Goal: Task Accomplishment & Management: Complete application form

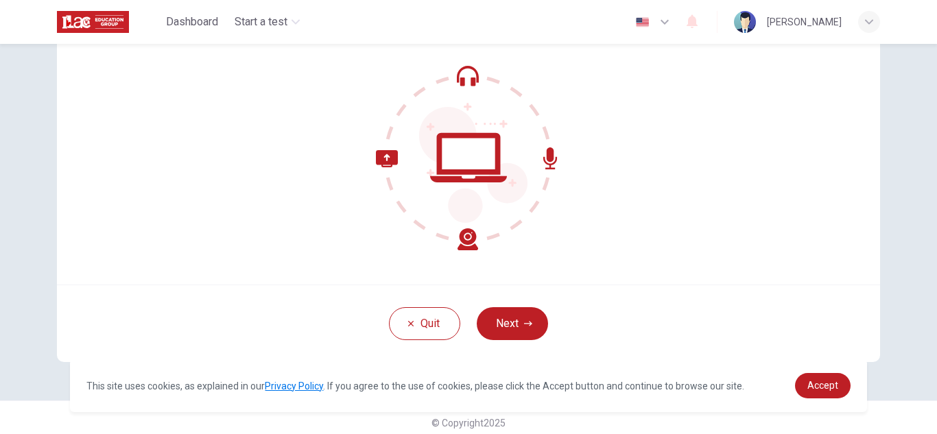
scroll to position [137, 0]
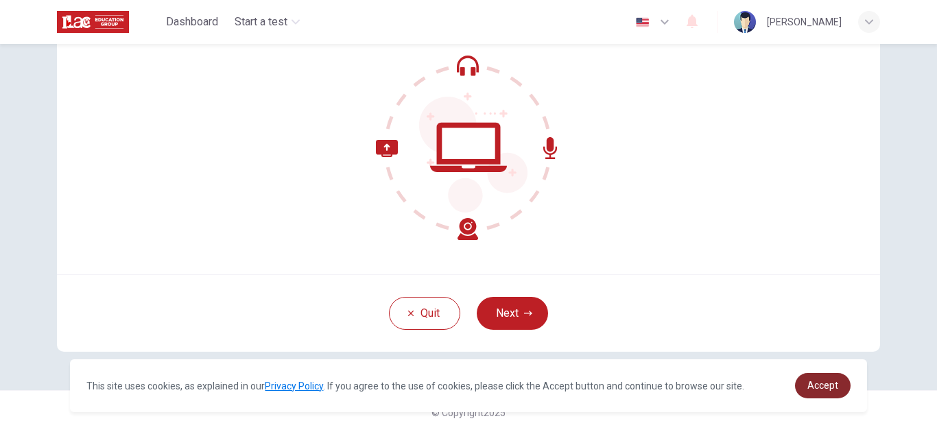
click at [813, 393] on link "Accept" at bounding box center [823, 385] width 56 height 25
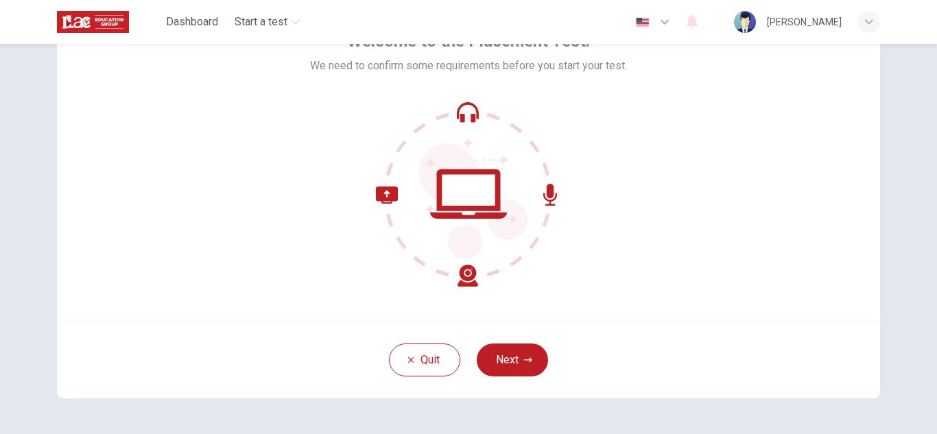
scroll to position [89, 0]
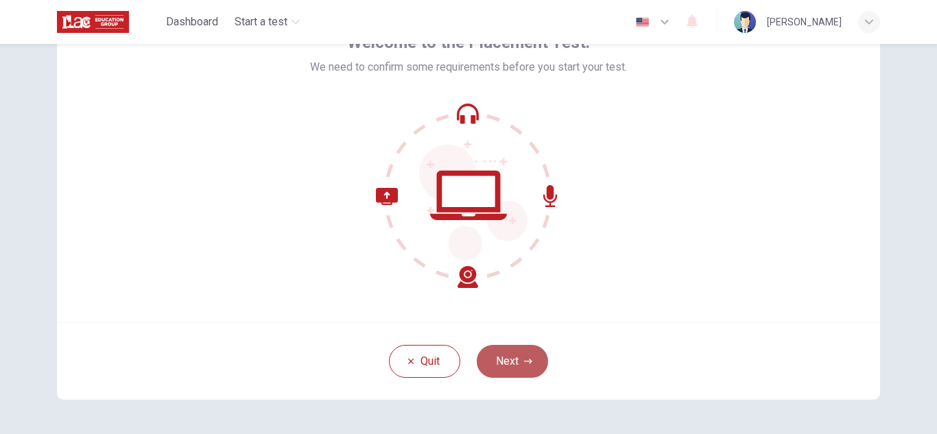
click at [542, 362] on button "Next" at bounding box center [512, 361] width 71 height 33
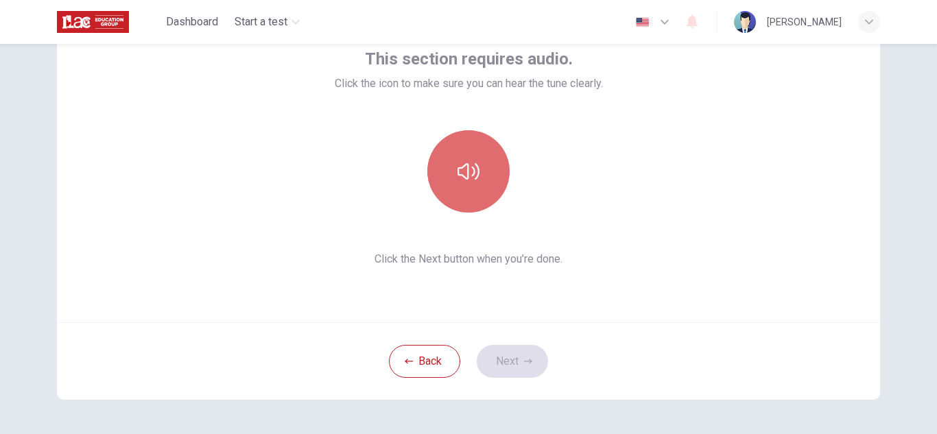
click at [475, 193] on button "button" at bounding box center [468, 171] width 82 height 82
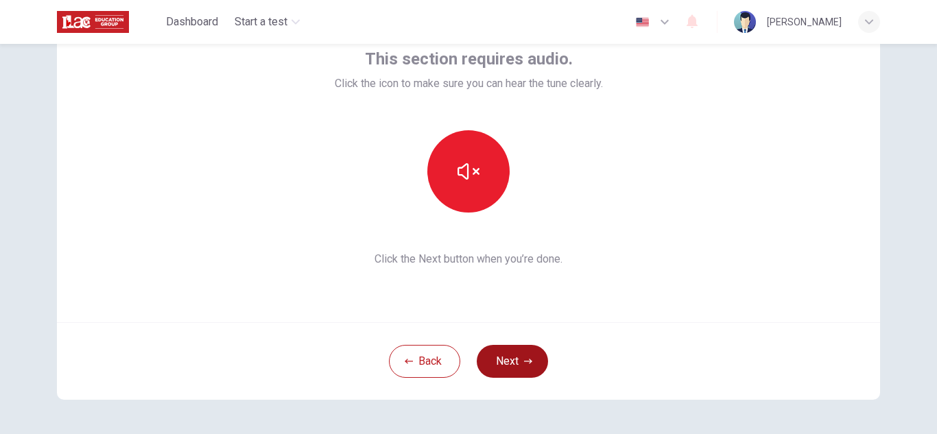
click at [514, 355] on button "Next" at bounding box center [512, 361] width 71 height 33
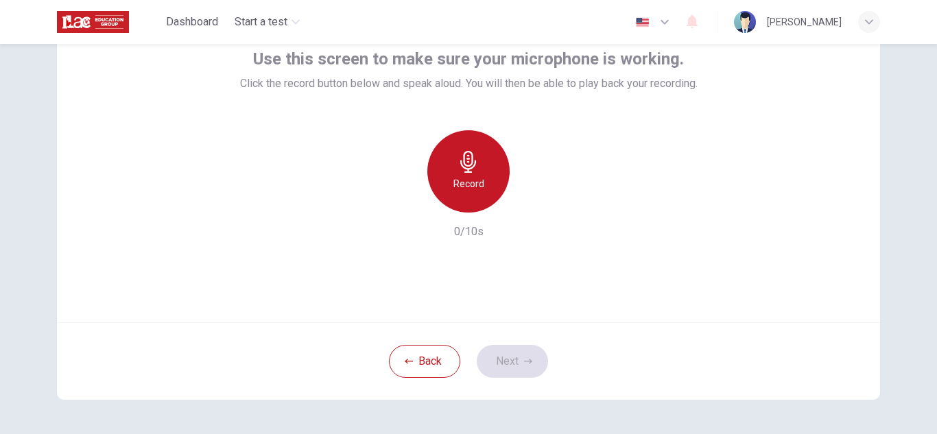
click at [460, 183] on h6 "Record" at bounding box center [469, 184] width 31 height 16
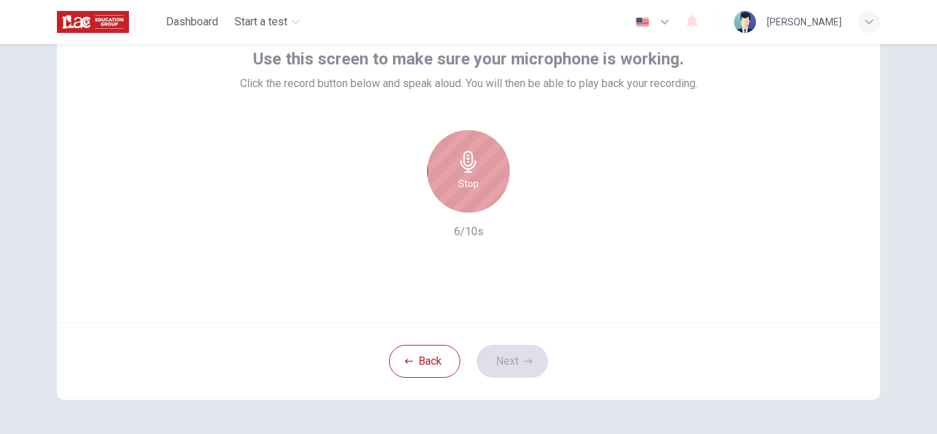
click at [482, 178] on div "Stop" at bounding box center [468, 171] width 82 height 82
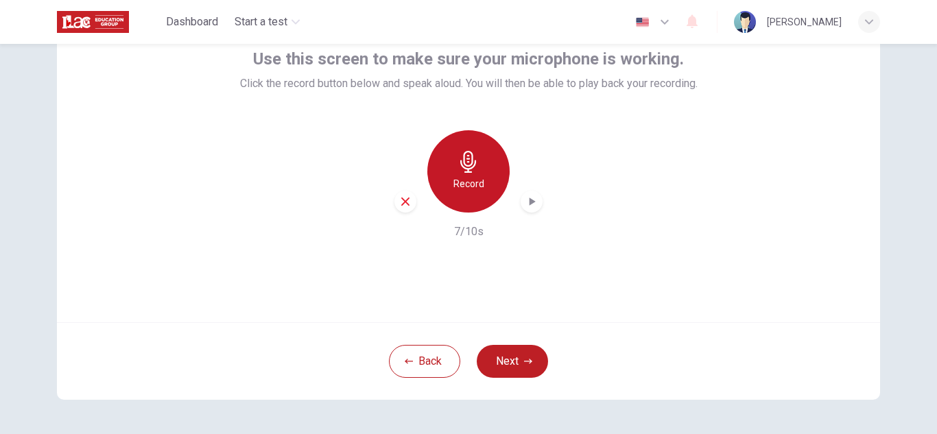
click at [471, 192] on div "Record" at bounding box center [468, 171] width 82 height 82
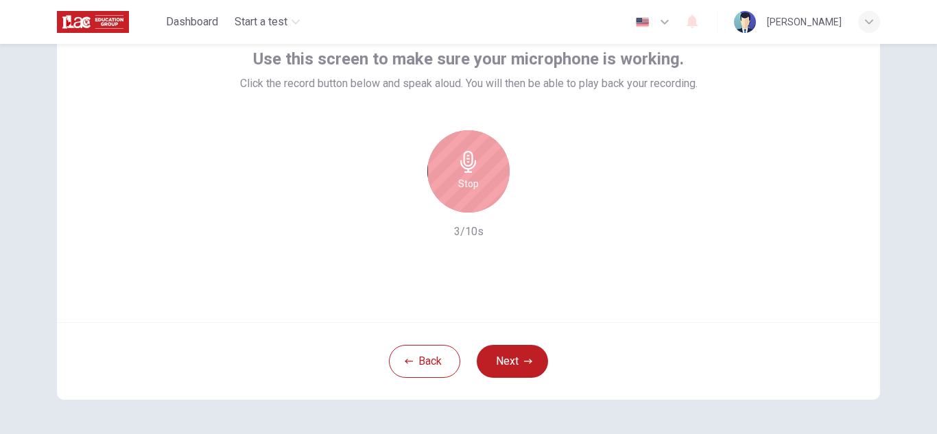
click at [472, 178] on h6 "Stop" at bounding box center [468, 184] width 21 height 16
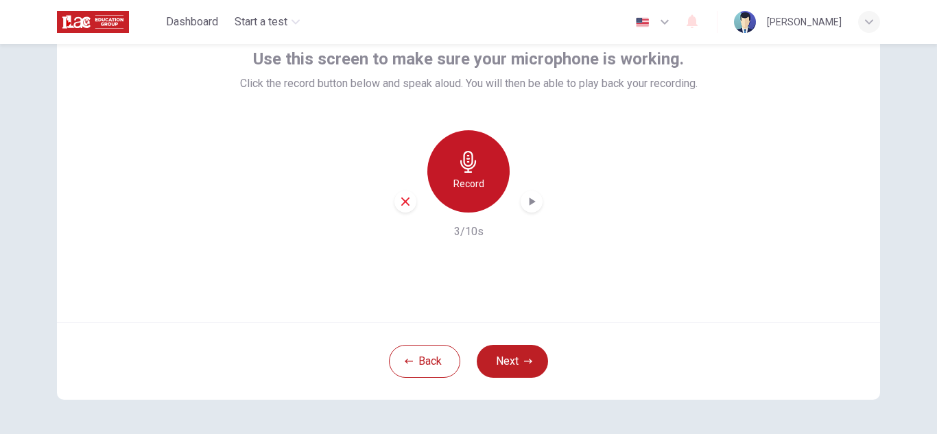
click at [492, 185] on div "Record" at bounding box center [468, 171] width 82 height 82
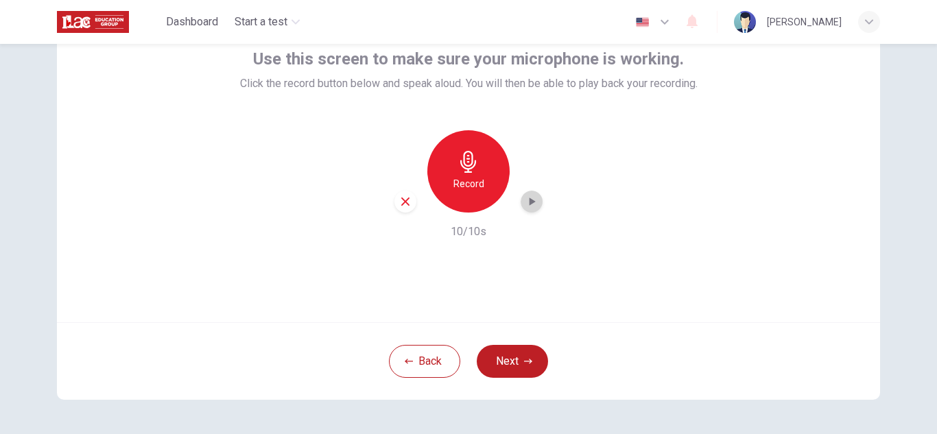
click at [535, 211] on div "button" at bounding box center [532, 202] width 22 height 22
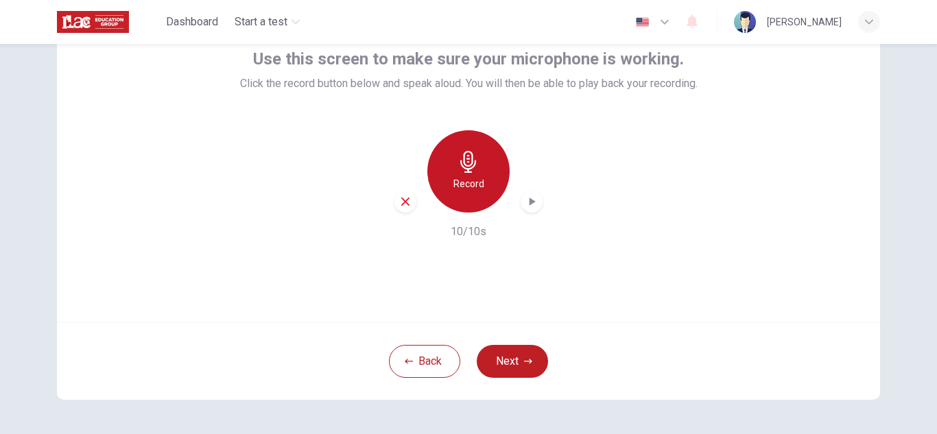
click at [483, 191] on h6 "Record" at bounding box center [469, 184] width 31 height 16
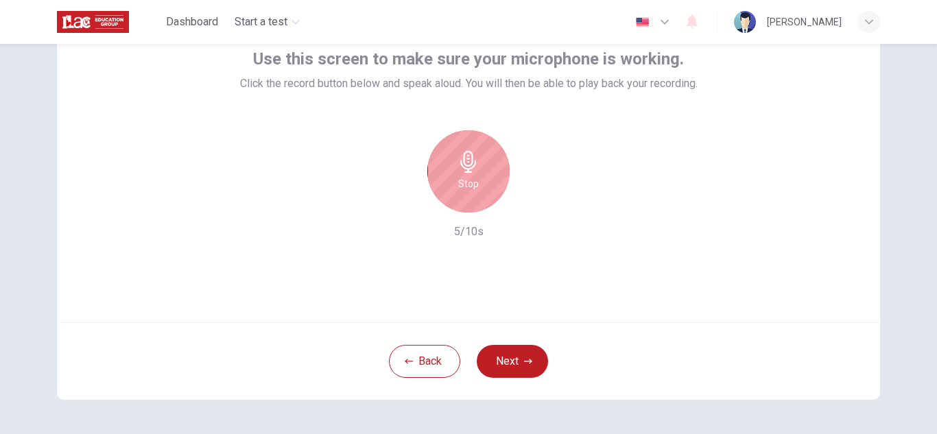
click at [488, 197] on div "Stop" at bounding box center [468, 171] width 82 height 82
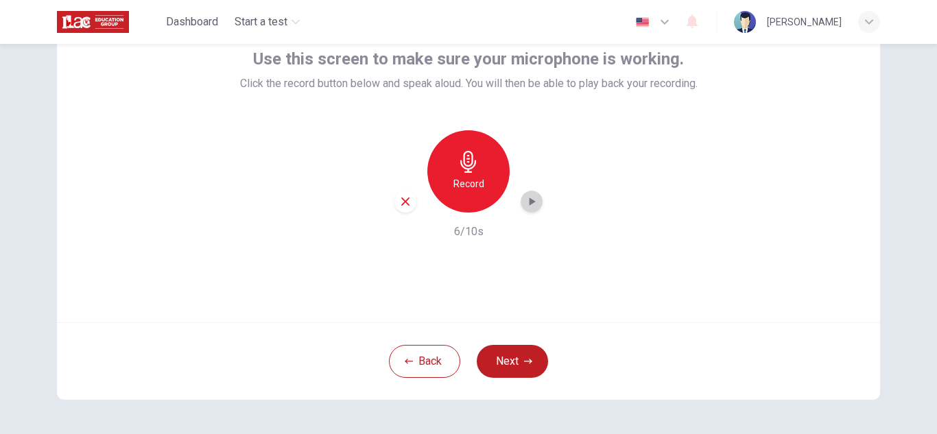
click at [528, 205] on icon "button" at bounding box center [532, 202] width 14 height 14
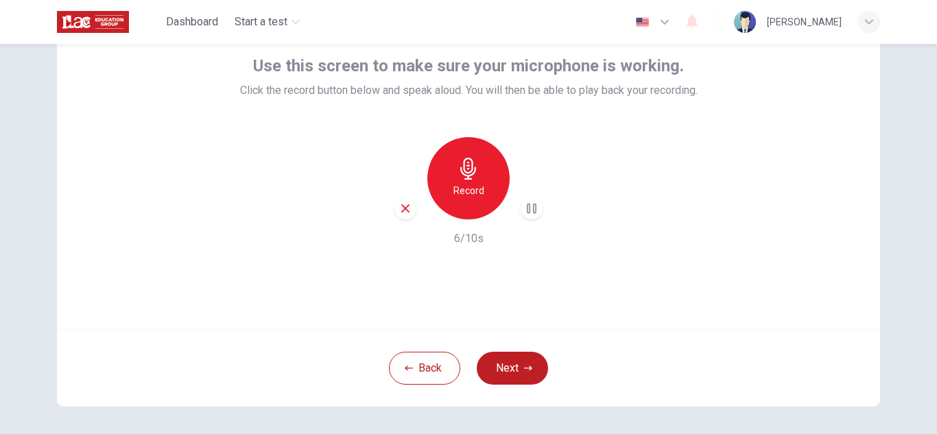
scroll to position [75, 0]
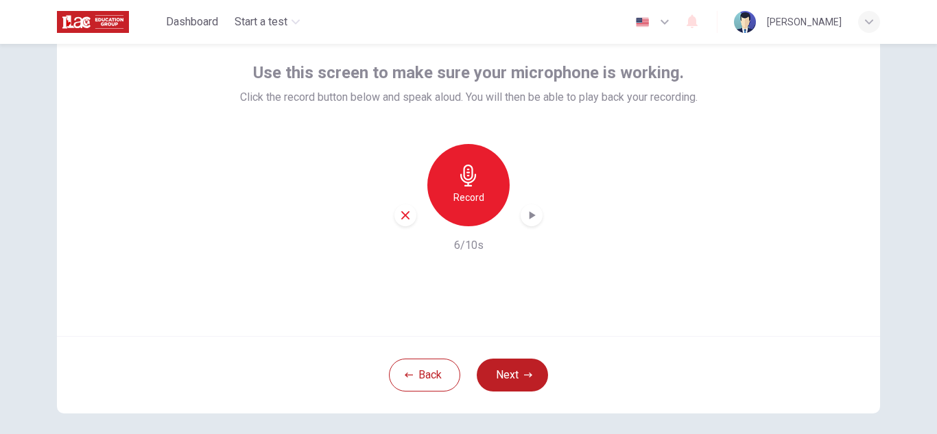
click at [528, 217] on icon "button" at bounding box center [532, 216] width 14 height 14
click at [471, 180] on icon "button" at bounding box center [469, 176] width 22 height 22
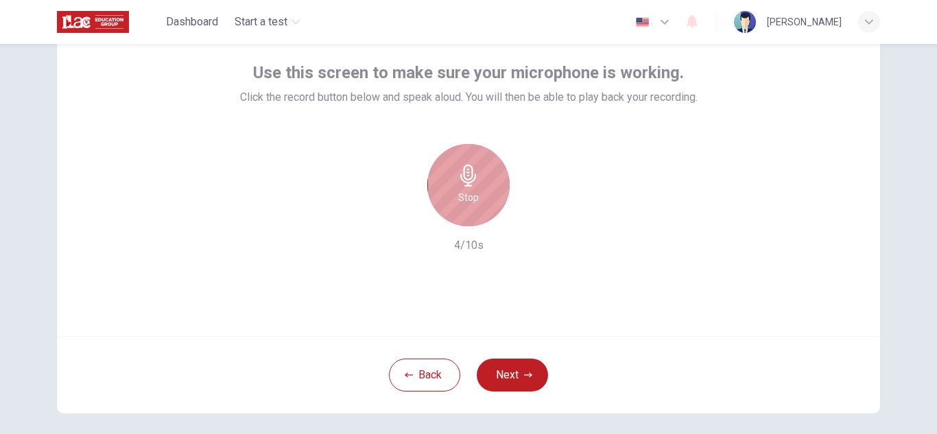
click at [495, 189] on div "Stop" at bounding box center [468, 185] width 82 height 82
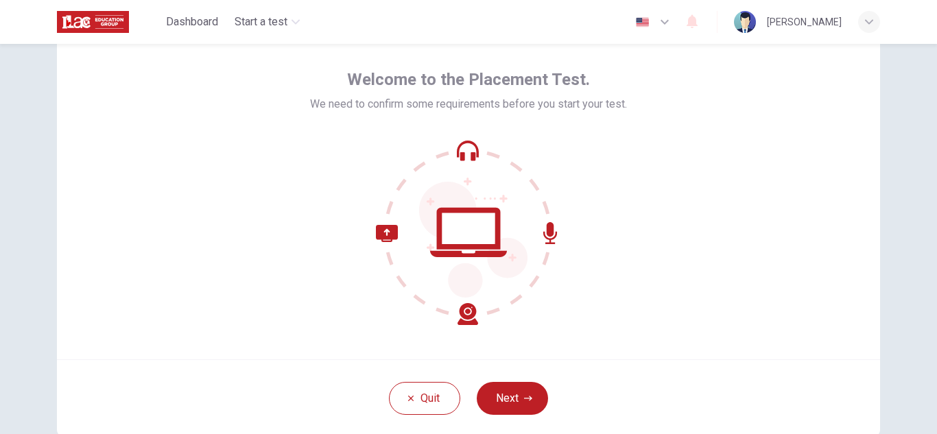
scroll to position [137, 0]
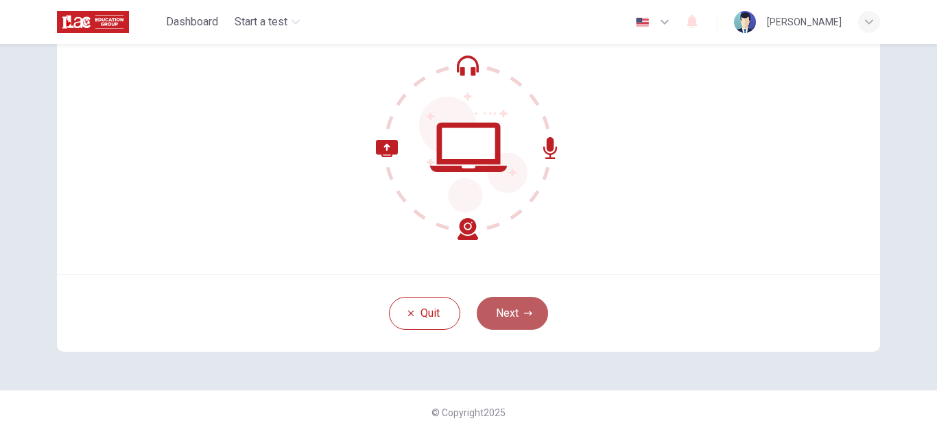
click at [525, 312] on icon "button" at bounding box center [528, 313] width 8 height 8
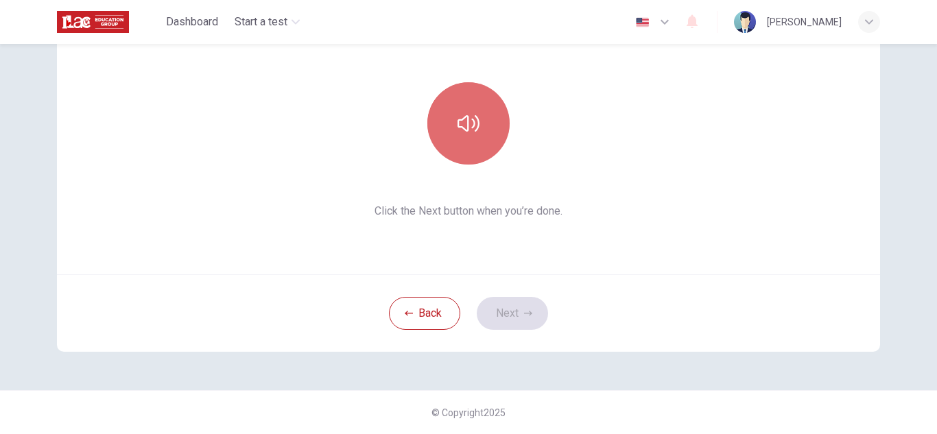
click at [490, 141] on button "button" at bounding box center [468, 123] width 82 height 82
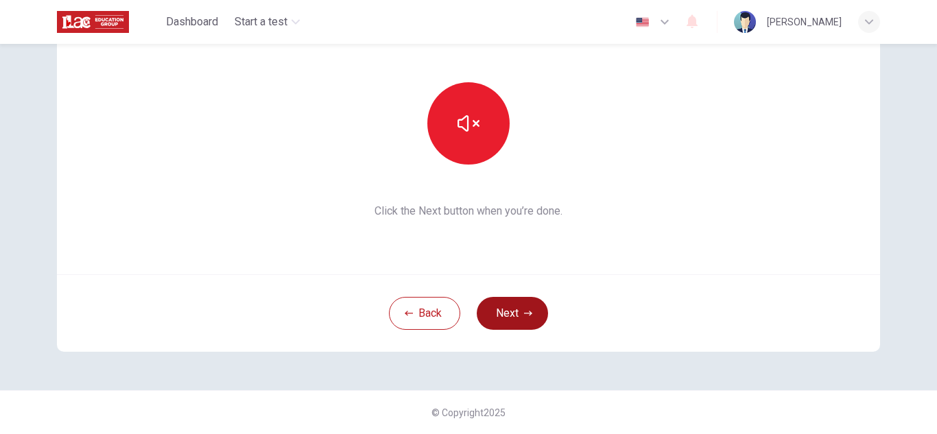
click at [535, 316] on button "Next" at bounding box center [512, 313] width 71 height 33
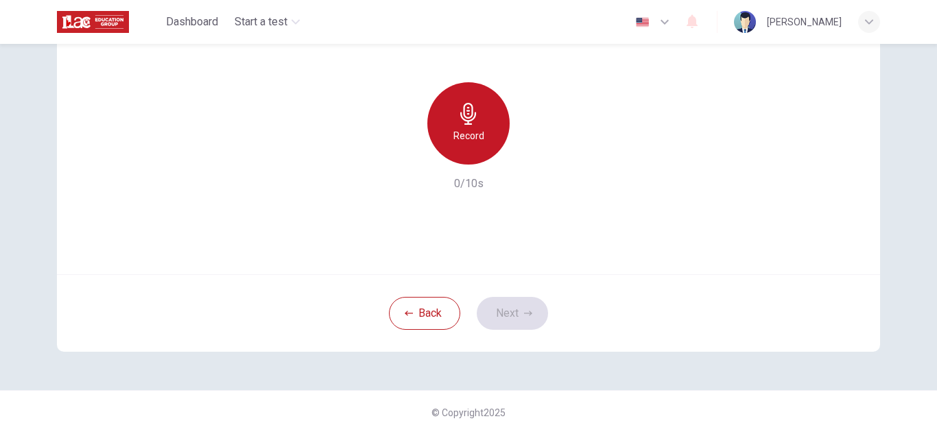
click at [458, 128] on h6 "Record" at bounding box center [469, 136] width 31 height 16
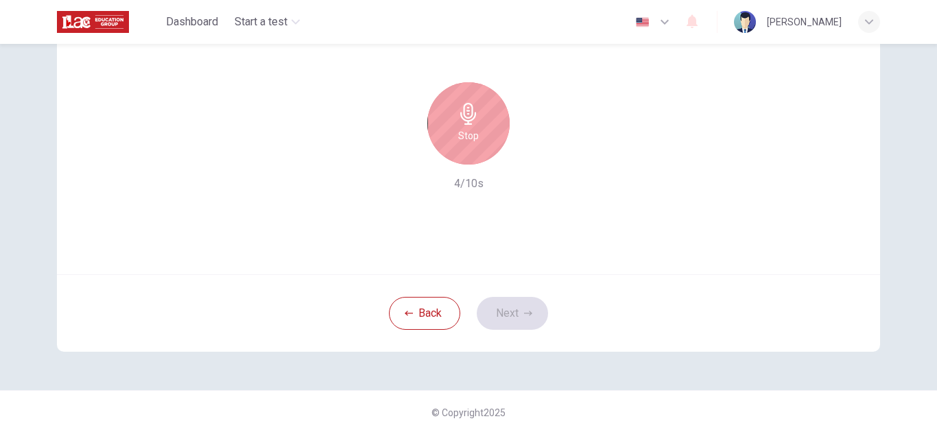
click at [459, 145] on div "Stop" at bounding box center [468, 123] width 82 height 82
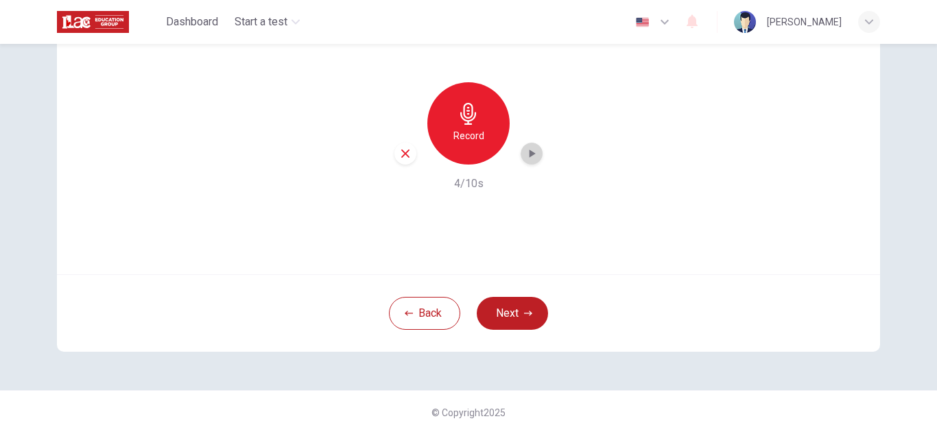
click at [539, 154] on div "button" at bounding box center [532, 154] width 22 height 22
click at [469, 123] on icon "button" at bounding box center [469, 114] width 22 height 22
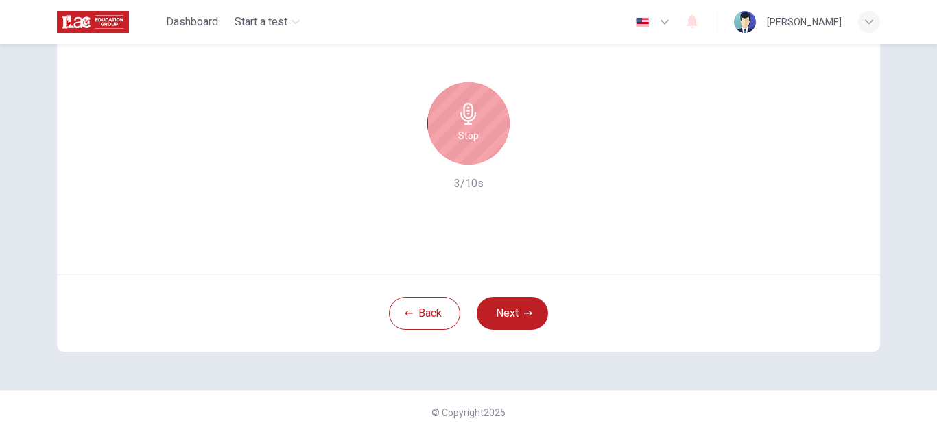
click at [467, 122] on icon "button" at bounding box center [469, 114] width 22 height 22
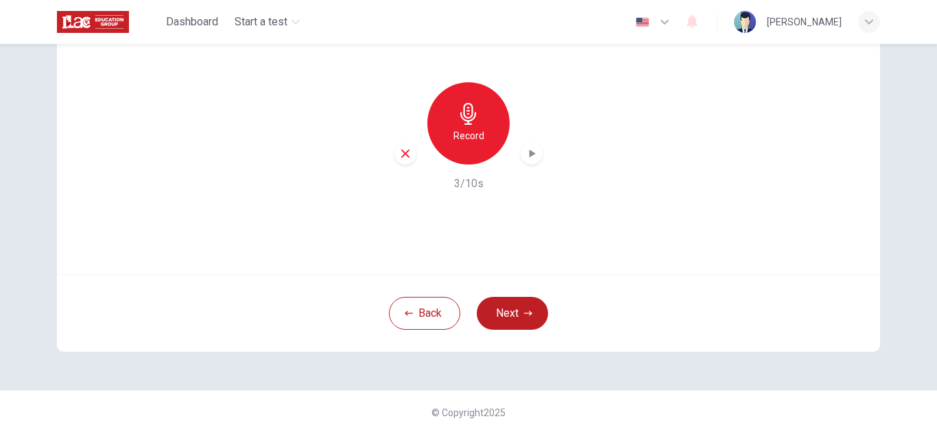
click at [530, 154] on icon "button" at bounding box center [533, 154] width 6 height 8
click at [463, 128] on h6 "Record" at bounding box center [469, 136] width 31 height 16
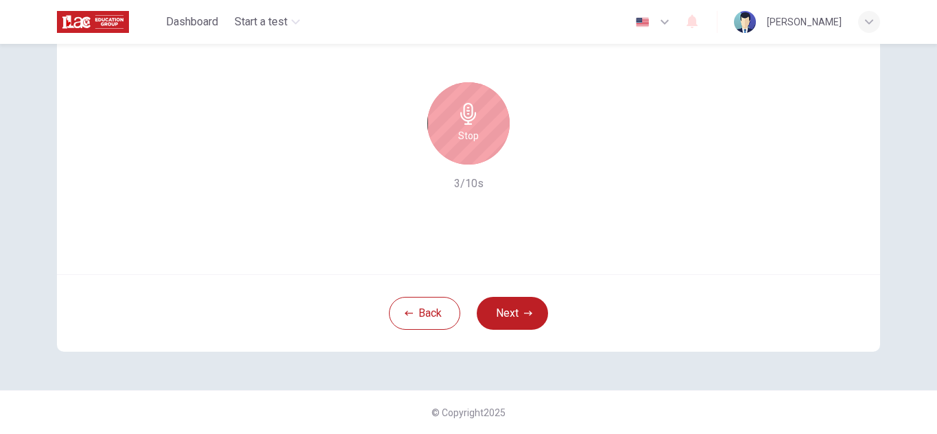
click at [458, 119] on icon "button" at bounding box center [469, 114] width 22 height 22
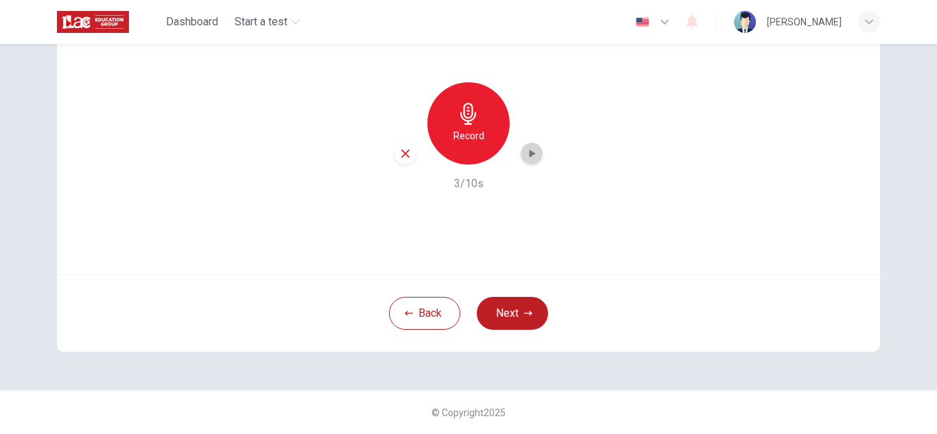
click at [535, 147] on icon "button" at bounding box center [532, 154] width 14 height 14
click at [531, 153] on icon "button" at bounding box center [533, 154] width 6 height 8
click at [473, 134] on h6 "Record" at bounding box center [469, 136] width 31 height 16
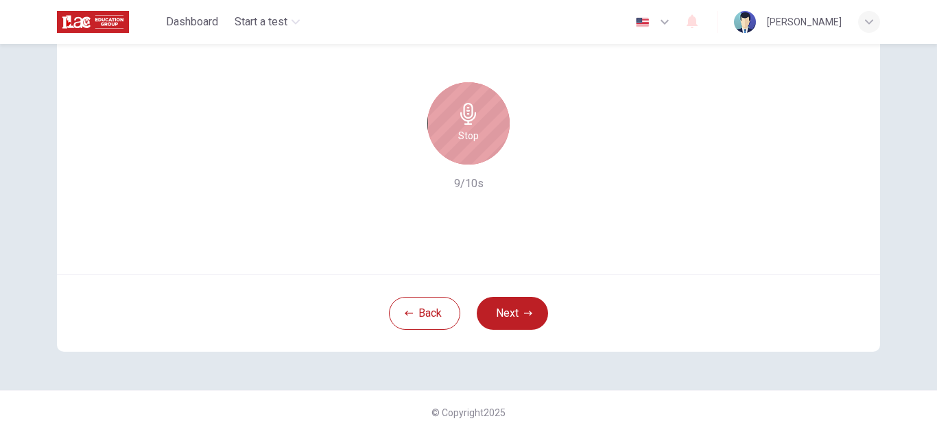
click at [475, 128] on h6 "Stop" at bounding box center [468, 136] width 21 height 16
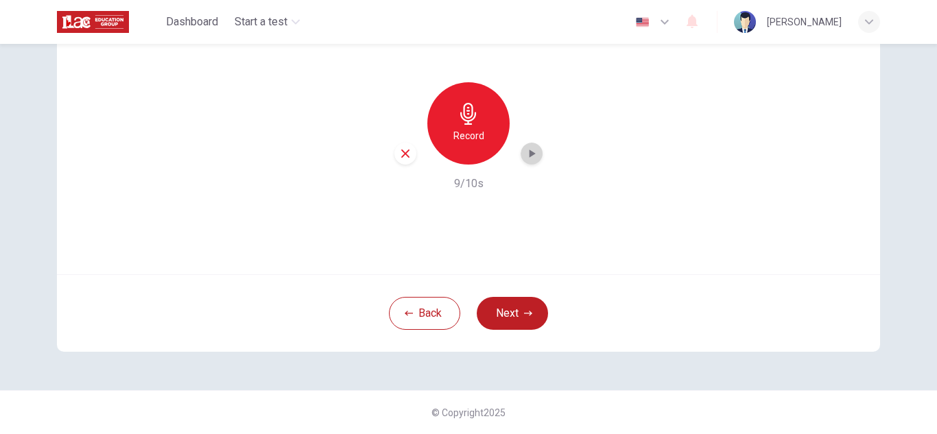
click at [523, 153] on div "button" at bounding box center [532, 154] width 22 height 22
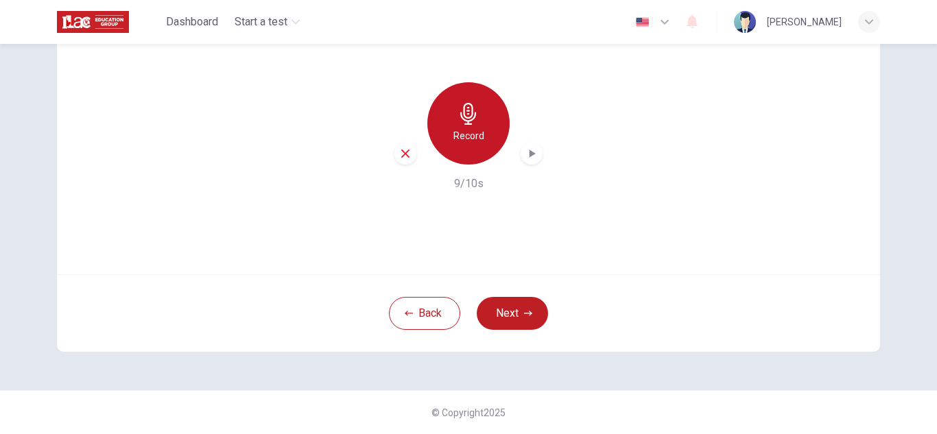
click at [478, 138] on h6 "Record" at bounding box center [469, 136] width 31 height 16
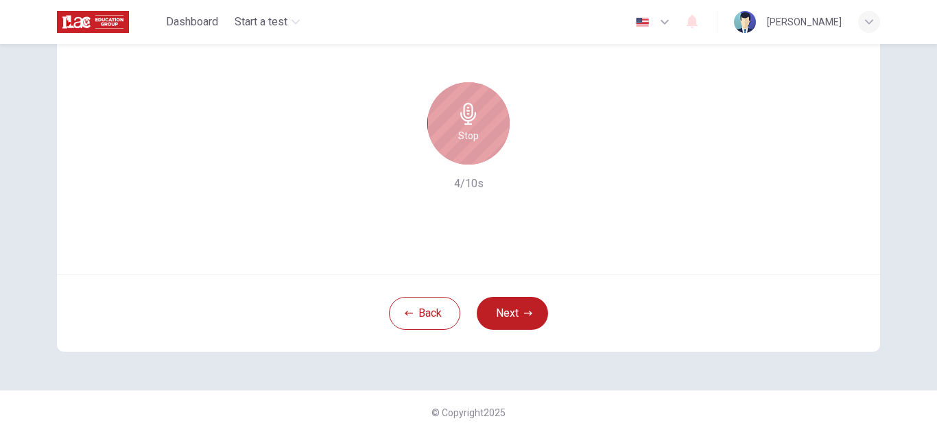
click at [475, 137] on h6 "Stop" at bounding box center [468, 136] width 21 height 16
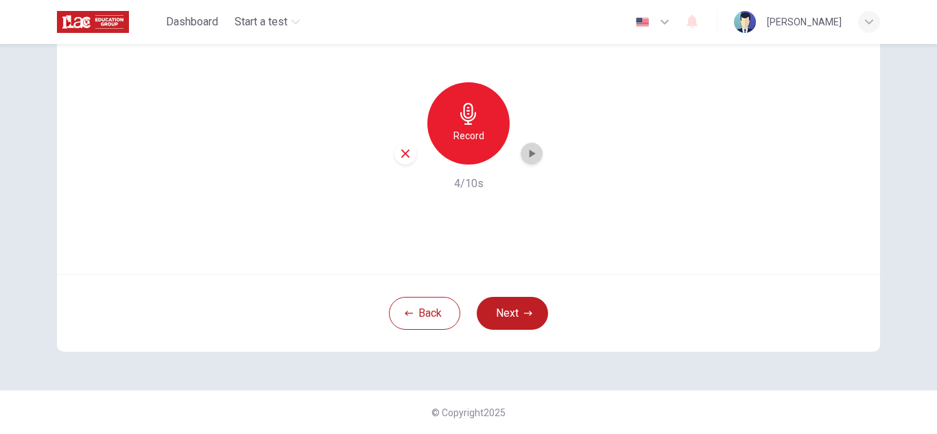
click at [521, 153] on div "button" at bounding box center [532, 154] width 22 height 22
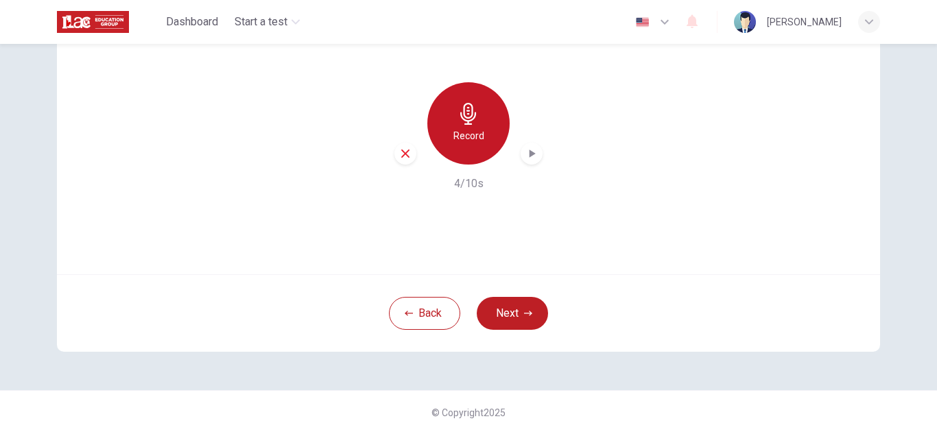
click at [481, 148] on div "Record" at bounding box center [468, 123] width 82 height 82
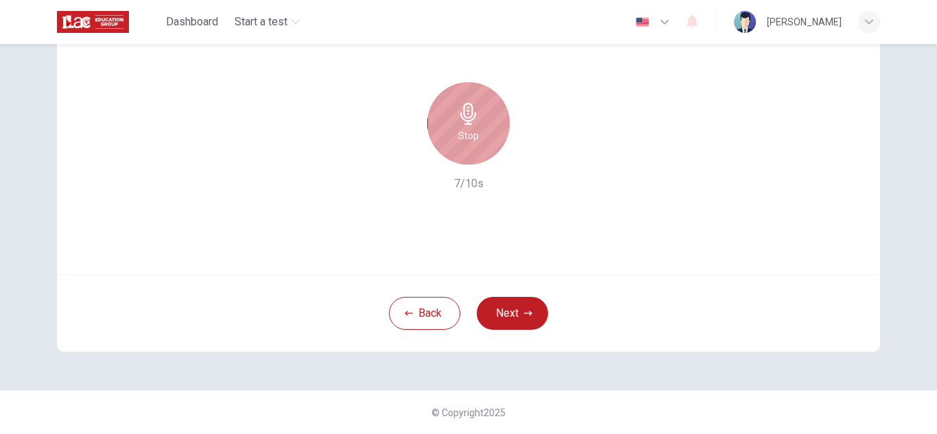
click at [490, 145] on div "Stop" at bounding box center [468, 123] width 82 height 82
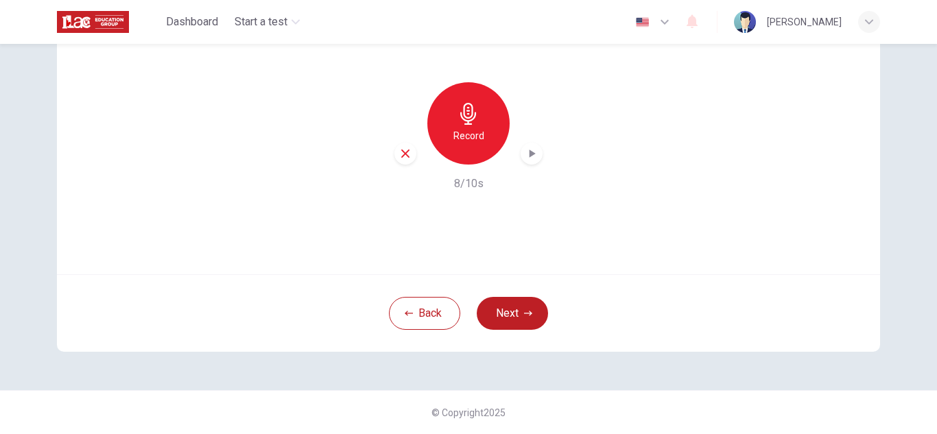
click at [533, 154] on icon "button" at bounding box center [532, 154] width 14 height 14
click at [534, 151] on icon "button" at bounding box center [532, 154] width 14 height 14
click at [489, 130] on div "Record" at bounding box center [468, 123] width 82 height 82
click at [534, 150] on icon "button" at bounding box center [532, 154] width 14 height 14
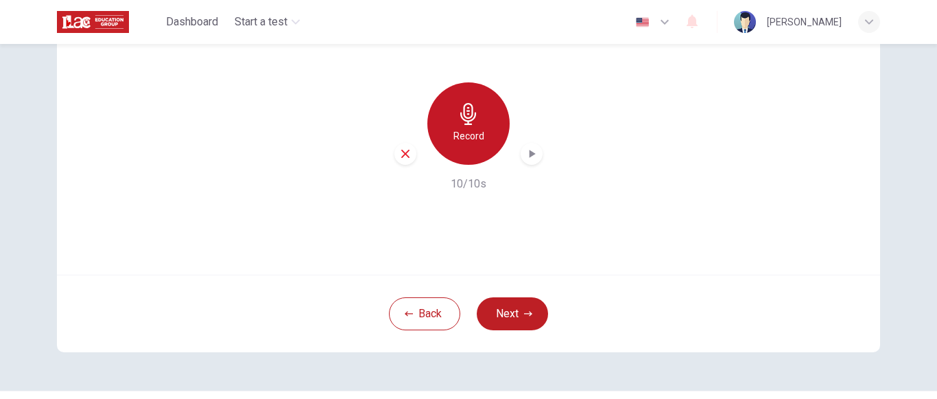
click at [480, 132] on h6 "Record" at bounding box center [469, 136] width 31 height 16
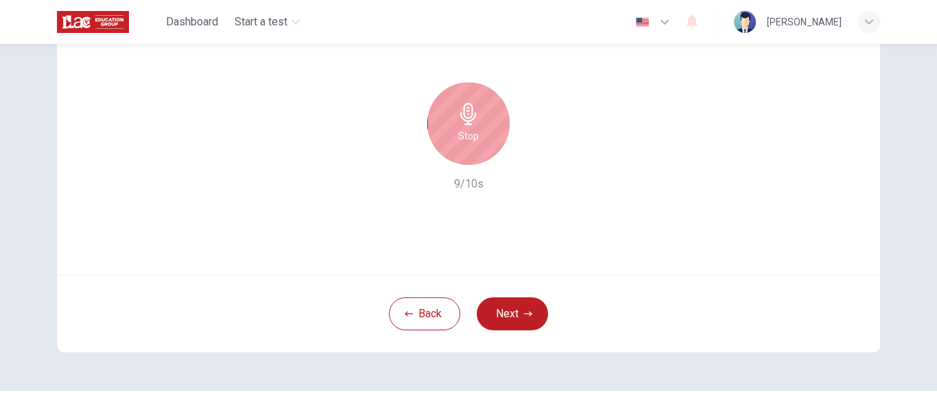
click at [488, 121] on div "Stop" at bounding box center [468, 123] width 82 height 82
click at [497, 133] on div "Stop" at bounding box center [468, 123] width 82 height 82
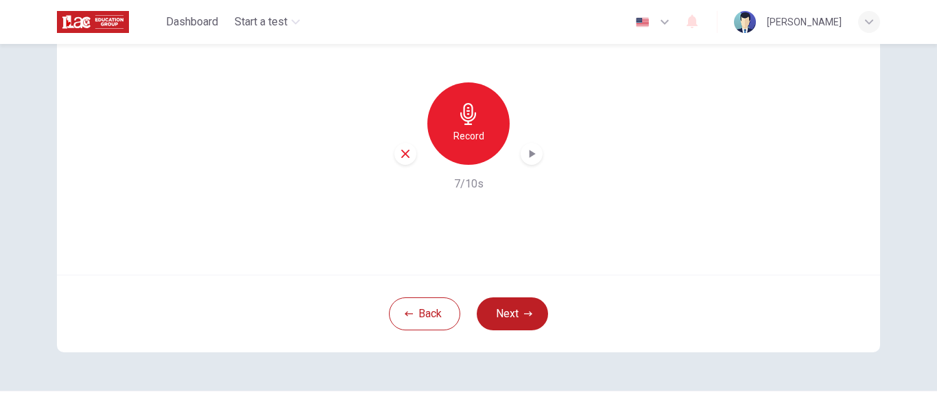
click at [530, 155] on icon "button" at bounding box center [533, 154] width 6 height 8
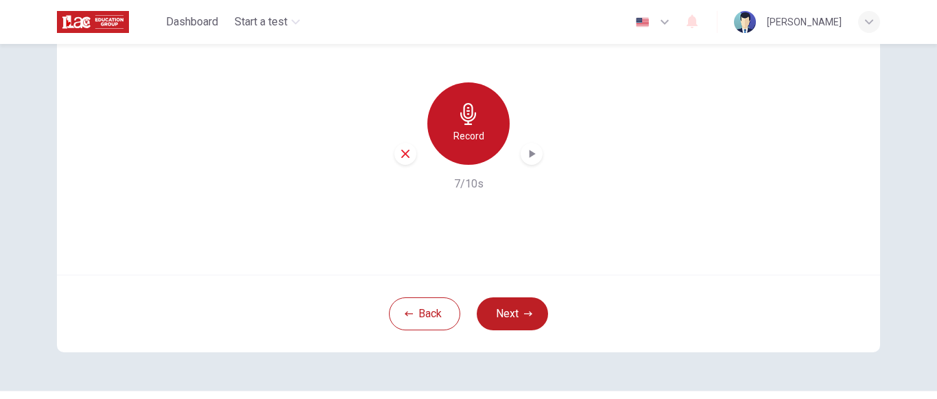
click at [483, 152] on div "Record" at bounding box center [468, 123] width 82 height 82
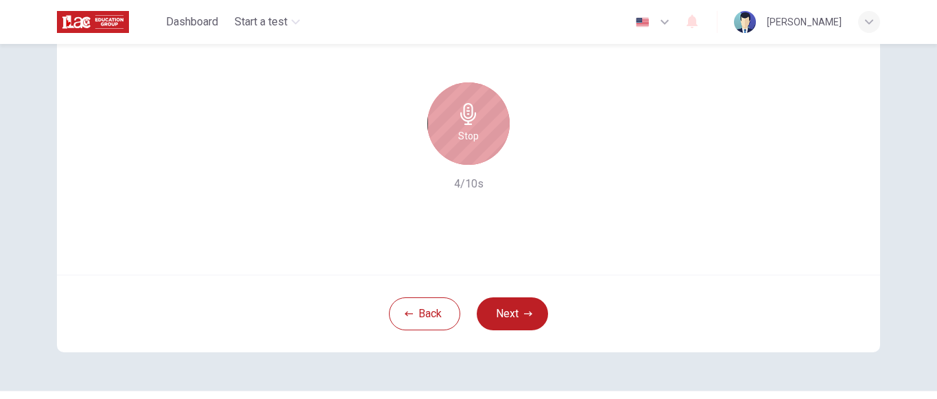
click at [484, 112] on div "Stop" at bounding box center [468, 123] width 82 height 82
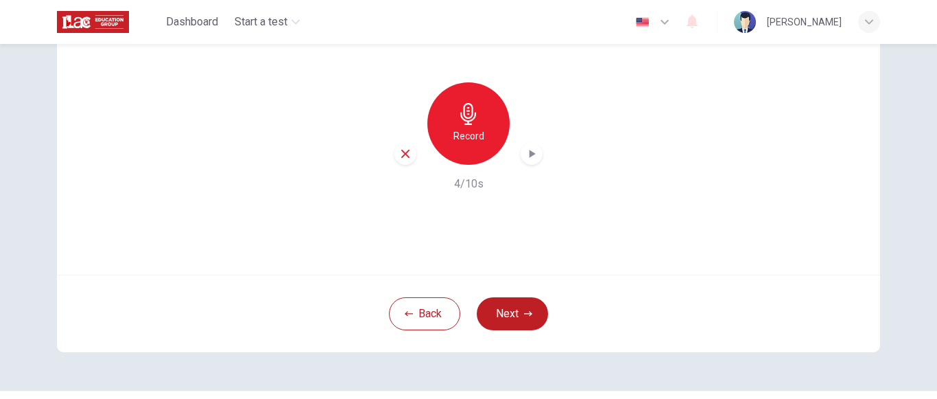
click at [535, 161] on div "button" at bounding box center [532, 154] width 22 height 22
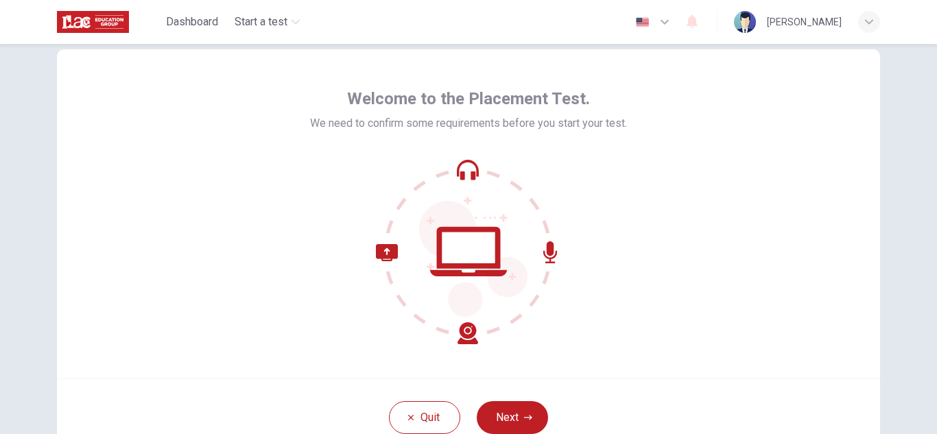
scroll to position [137, 0]
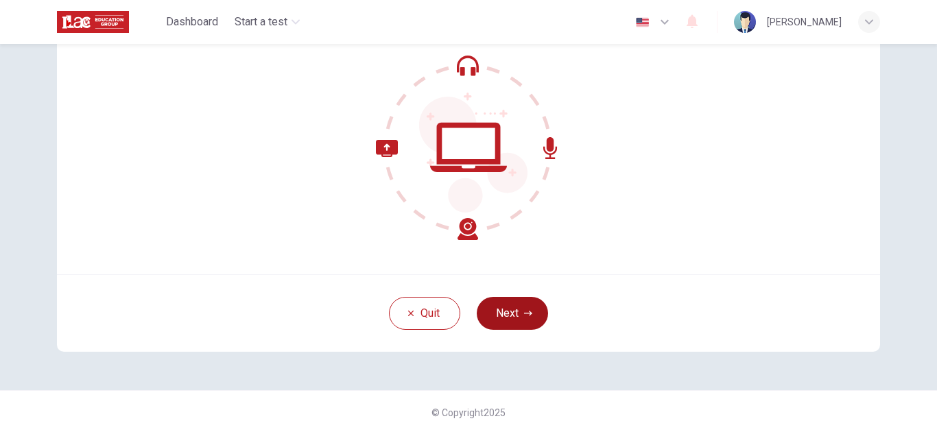
click at [515, 308] on button "Next" at bounding box center [512, 313] width 71 height 33
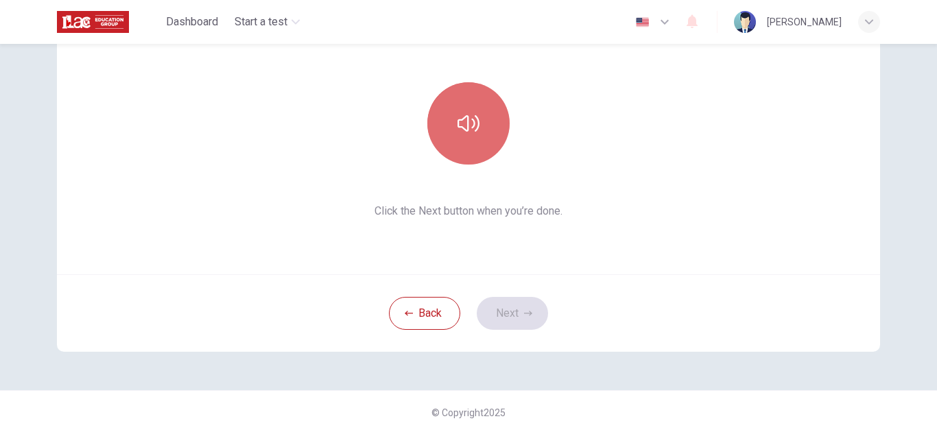
click at [472, 121] on icon "button" at bounding box center [469, 124] width 22 height 22
click at [475, 106] on button "button" at bounding box center [468, 123] width 82 height 82
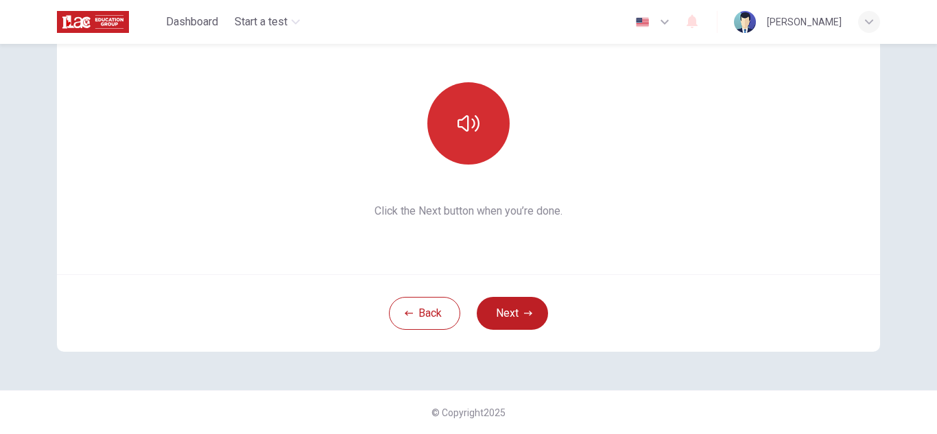
click at [470, 158] on button "button" at bounding box center [468, 123] width 82 height 82
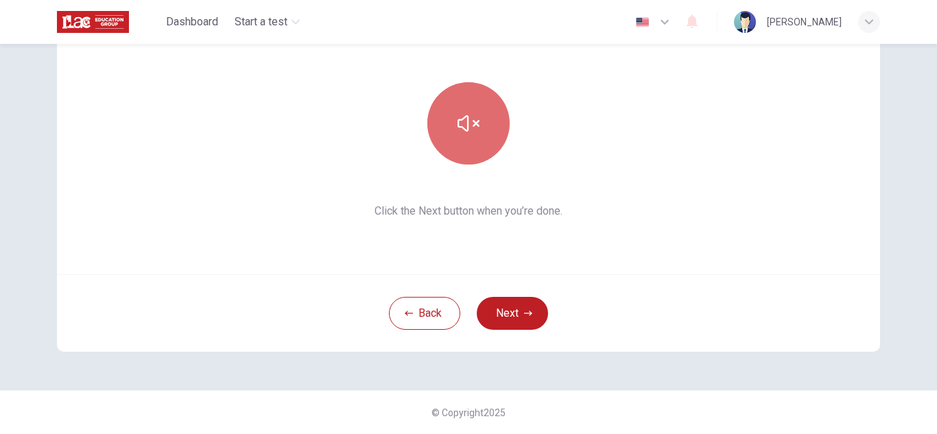
click at [470, 158] on button "button" at bounding box center [468, 123] width 82 height 82
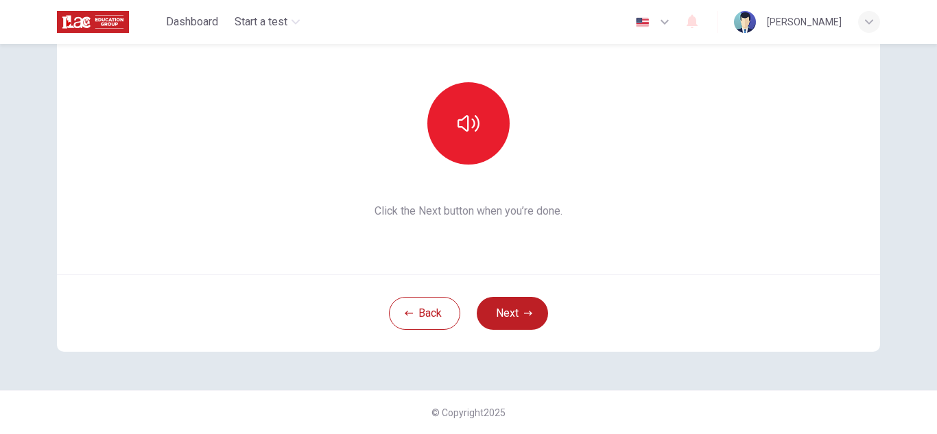
click at [580, 391] on div "© Copyright 2025" at bounding box center [468, 412] width 937 height 44
click at [470, 147] on button "button" at bounding box center [468, 123] width 82 height 82
click at [503, 304] on button "Next" at bounding box center [512, 313] width 71 height 33
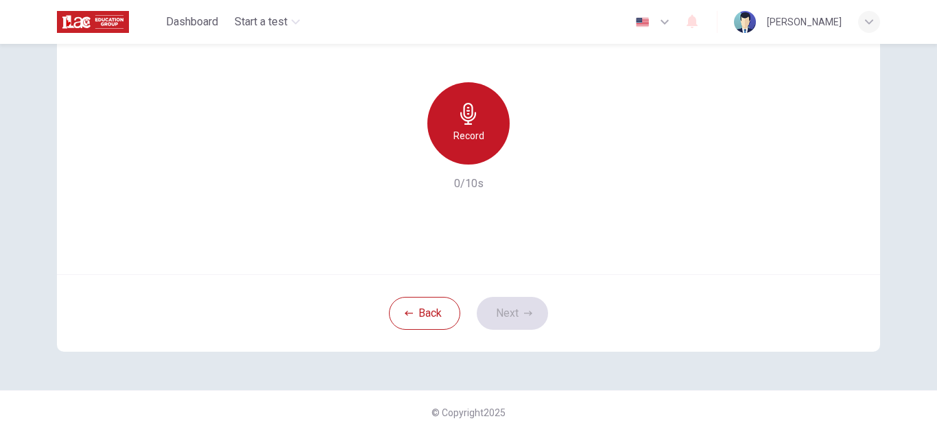
click at [473, 140] on h6 "Record" at bounding box center [469, 136] width 31 height 16
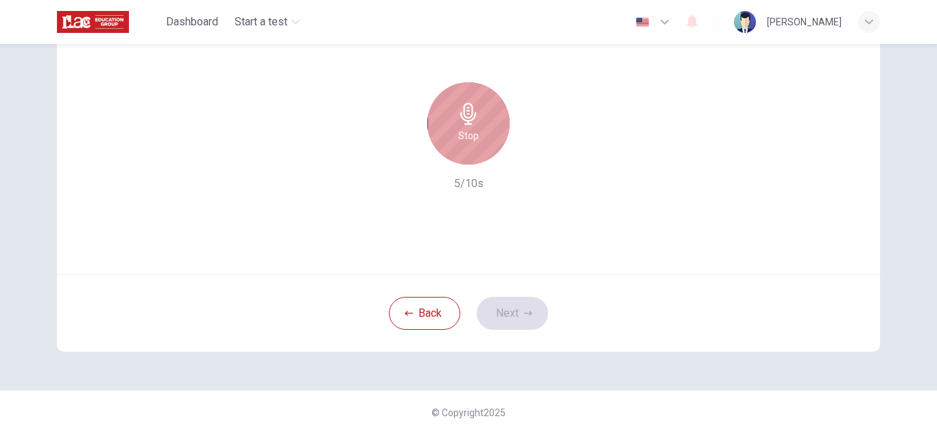
click at [473, 143] on h6 "Stop" at bounding box center [468, 136] width 21 height 16
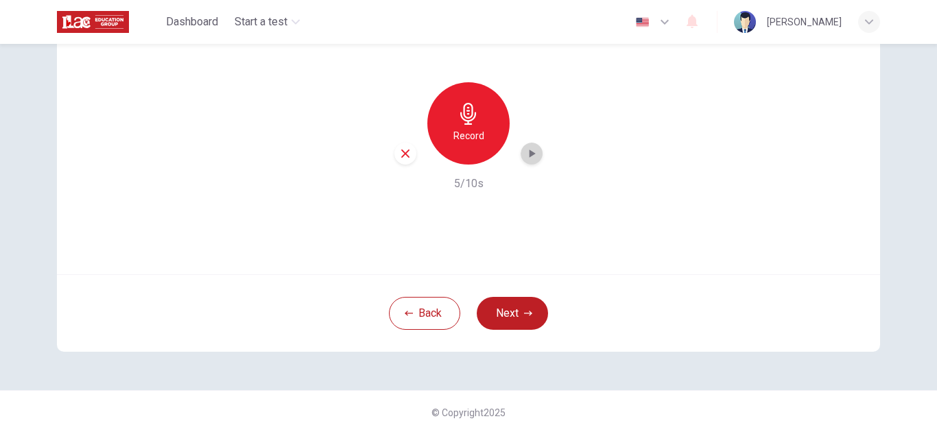
click at [533, 156] on icon "button" at bounding box center [532, 154] width 14 height 14
click at [305, 246] on div "Use this screen to make sure your microphone is working. Click the record butto…" at bounding box center [468, 109] width 823 height 329
click at [474, 128] on h6 "Record" at bounding box center [469, 136] width 31 height 16
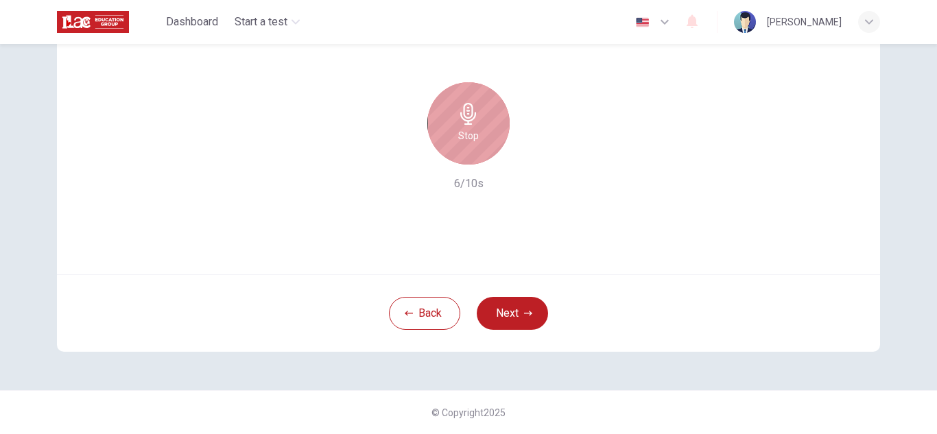
click at [474, 128] on h6 "Stop" at bounding box center [468, 136] width 21 height 16
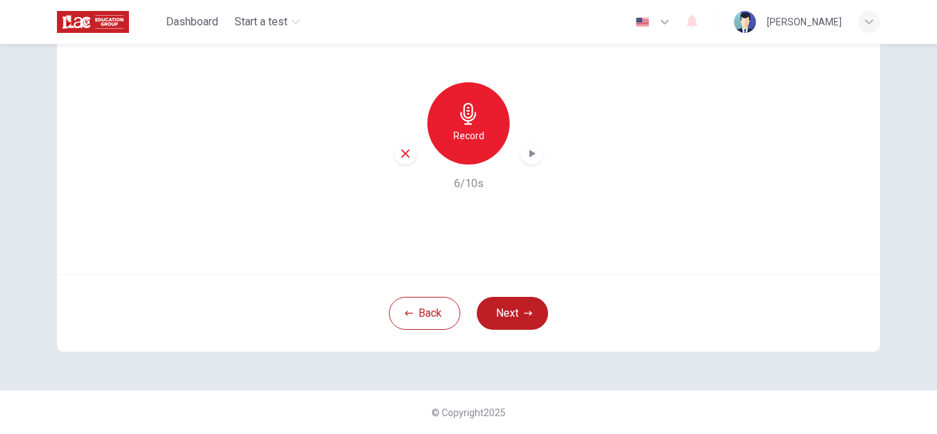
click at [534, 159] on icon "button" at bounding box center [532, 154] width 14 height 14
click at [465, 139] on h6 "Record" at bounding box center [469, 136] width 31 height 16
click at [541, 154] on div "button" at bounding box center [532, 154] width 22 height 22
click at [412, 156] on div "button" at bounding box center [406, 154] width 22 height 22
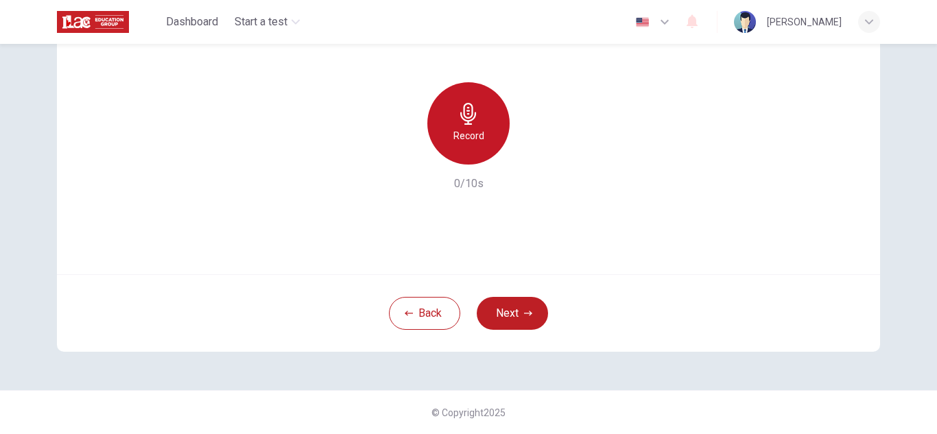
click at [467, 133] on h6 "Record" at bounding box center [469, 136] width 31 height 16
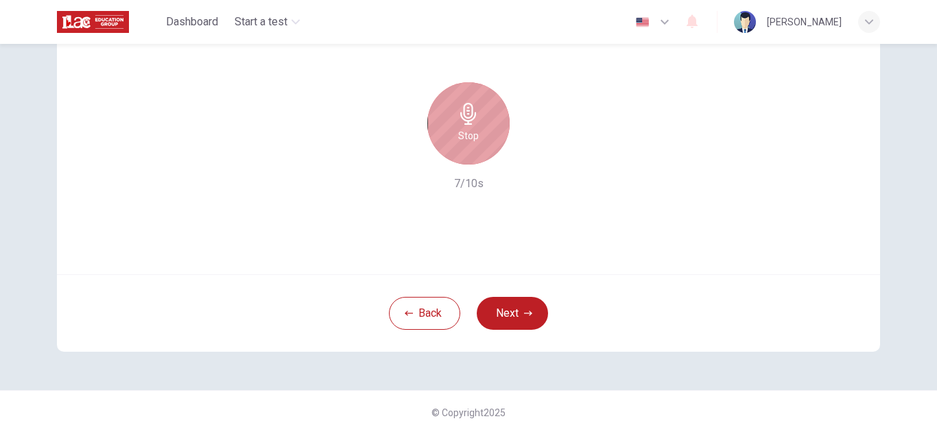
click at [484, 131] on div "Stop" at bounding box center [468, 123] width 82 height 82
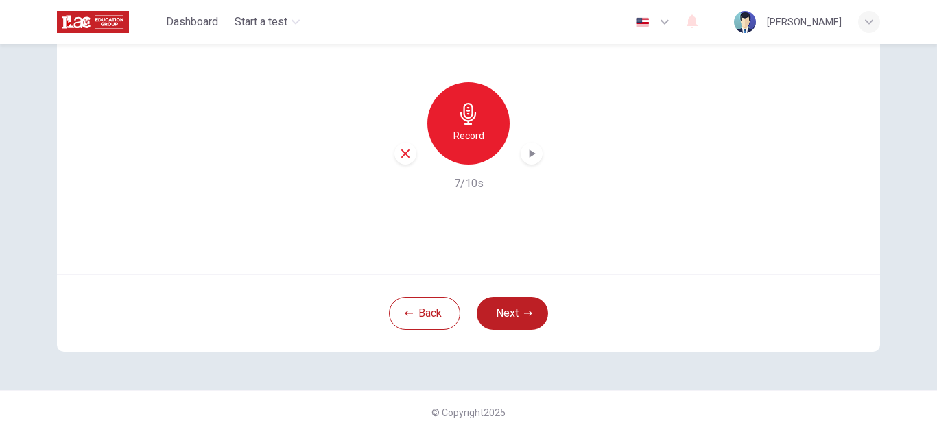
click at [526, 152] on icon "button" at bounding box center [532, 154] width 14 height 14
click at [507, 322] on button "Next" at bounding box center [512, 313] width 71 height 33
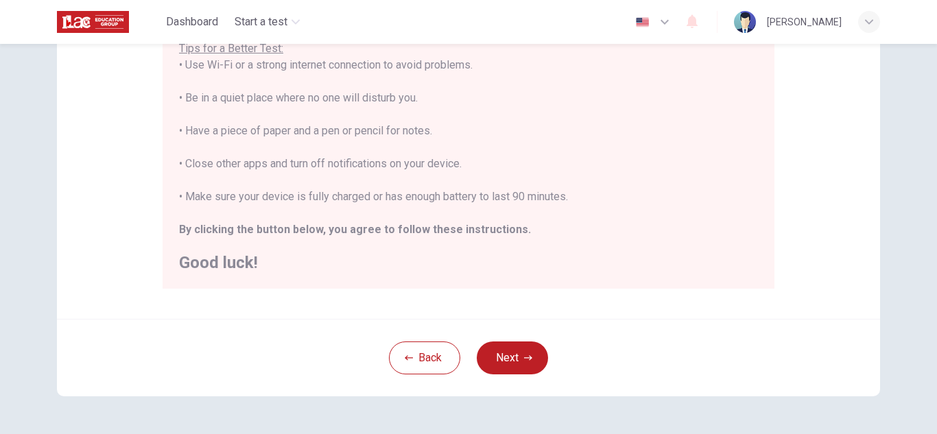
scroll to position [329, 0]
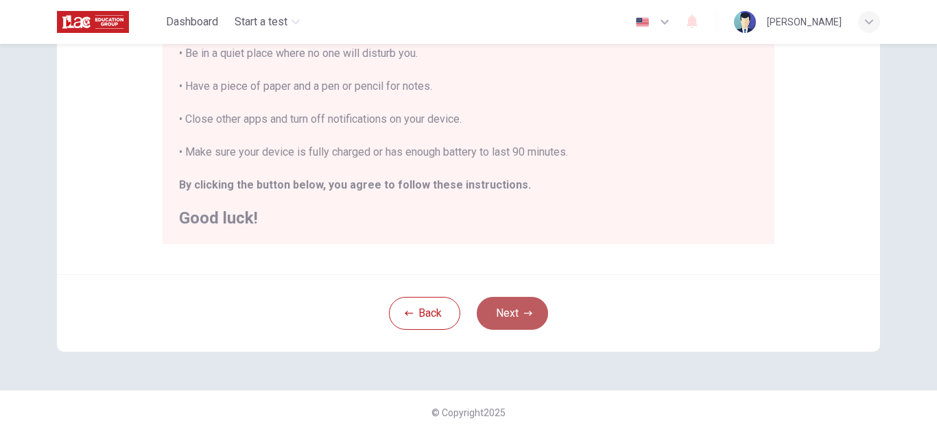
click at [504, 318] on button "Next" at bounding box center [512, 313] width 71 height 33
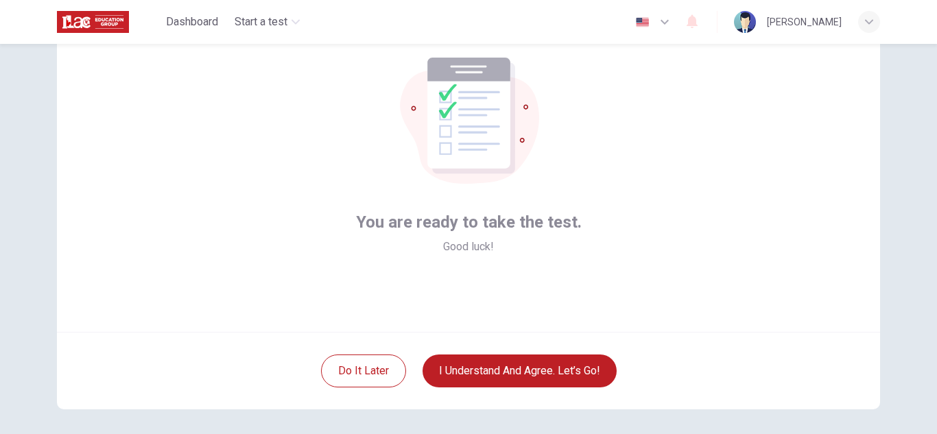
scroll to position [83, 0]
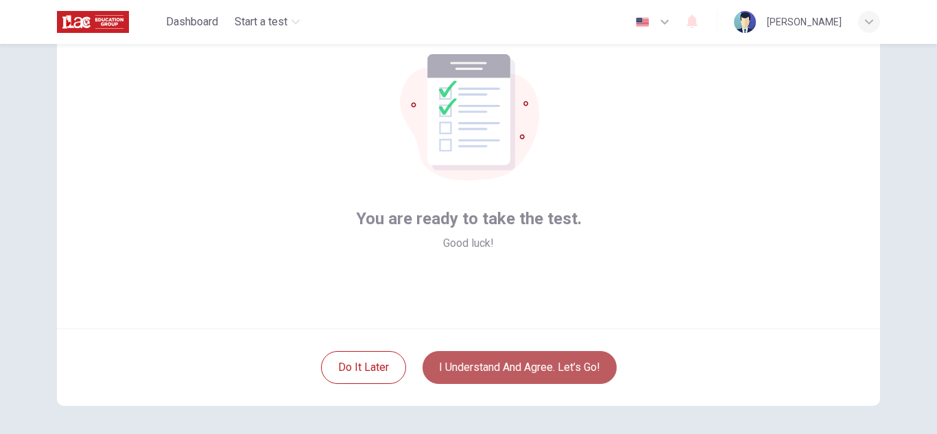
click at [560, 377] on button "I understand and agree. Let’s go!" at bounding box center [520, 367] width 194 height 33
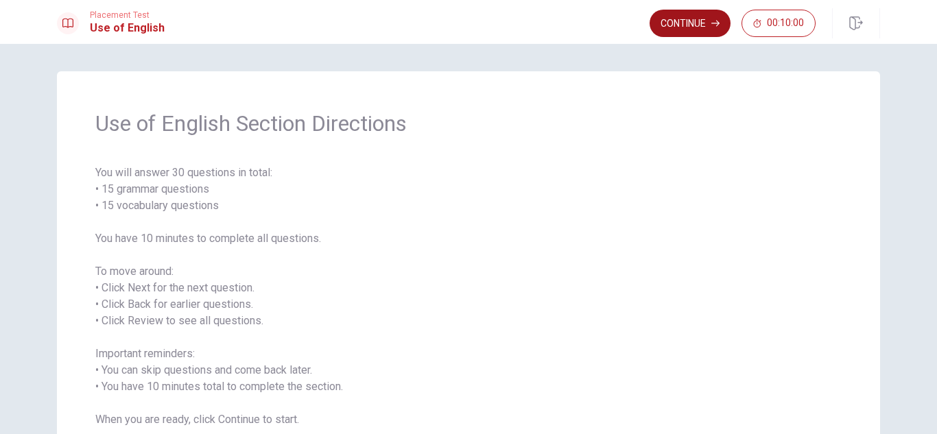
click at [666, 27] on button "Continue" at bounding box center [690, 23] width 81 height 27
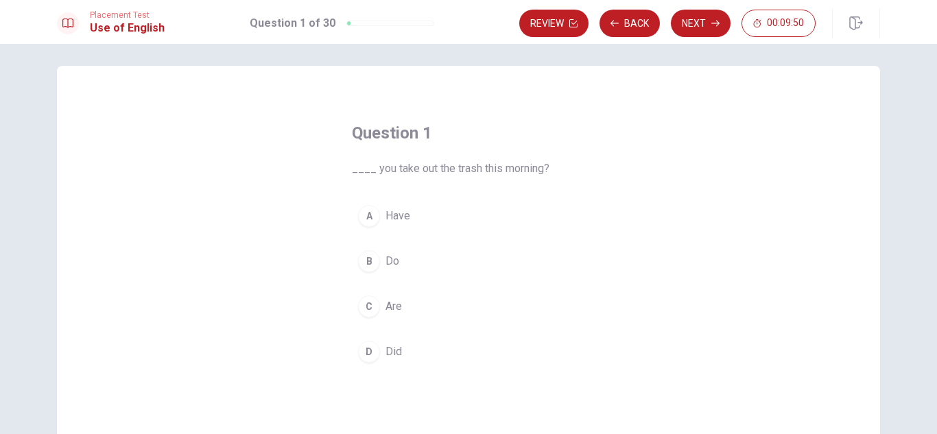
scroll to position [7, 0]
click at [392, 303] on span "Are" at bounding box center [394, 305] width 16 height 16
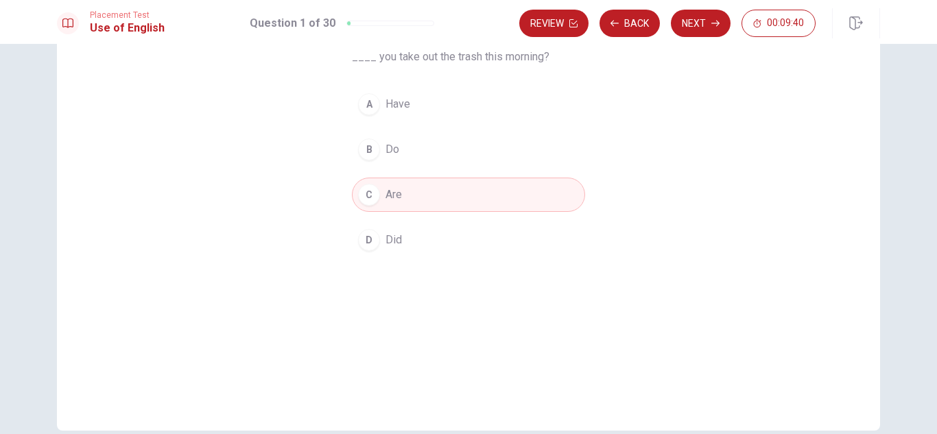
scroll to position [108, 0]
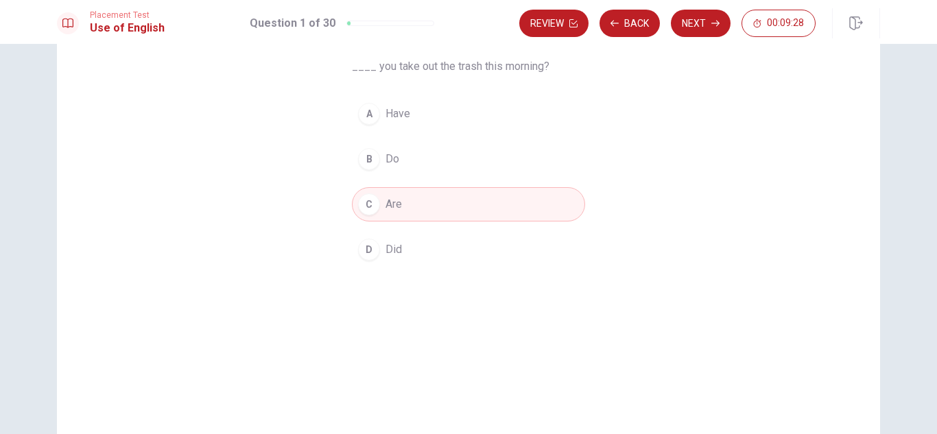
click at [397, 246] on span "Did" at bounding box center [394, 250] width 16 height 16
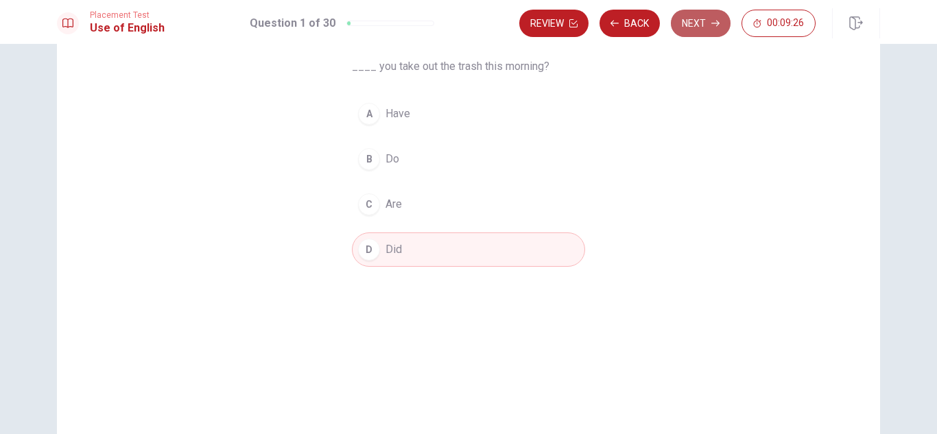
click at [694, 28] on button "Next" at bounding box center [701, 23] width 60 height 27
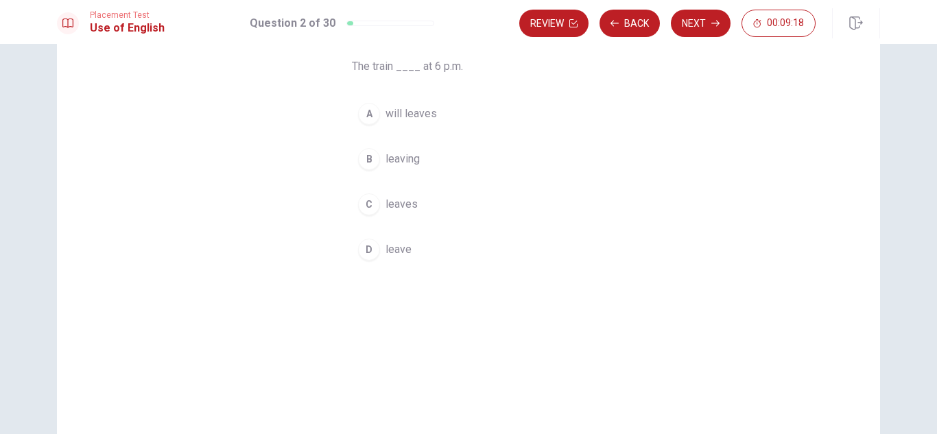
click at [423, 113] on span "will leaves" at bounding box center [411, 114] width 51 height 16
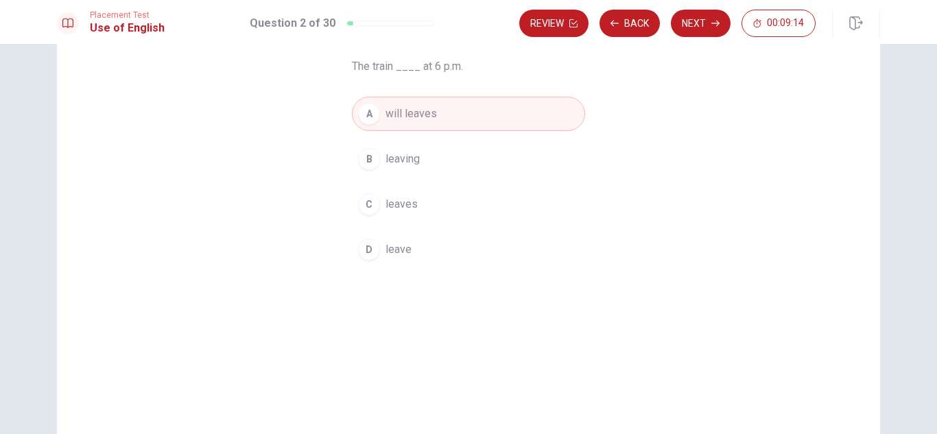
click at [407, 204] on span "leaves" at bounding box center [402, 204] width 32 height 16
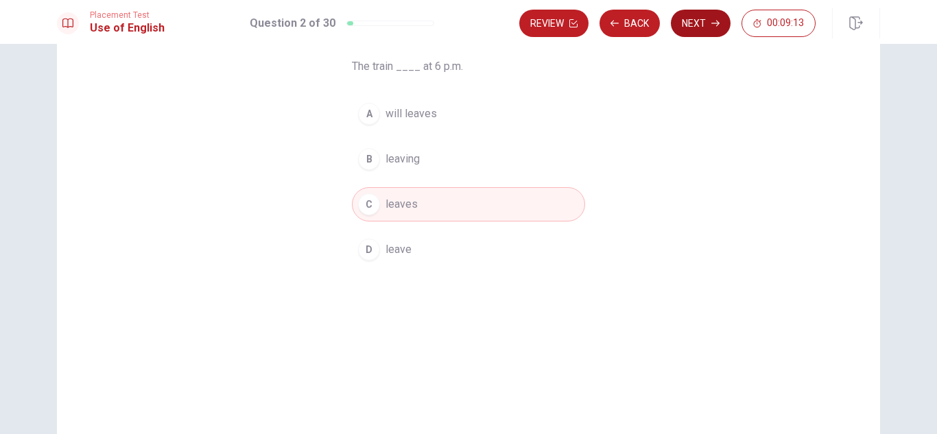
click at [690, 27] on button "Next" at bounding box center [701, 23] width 60 height 27
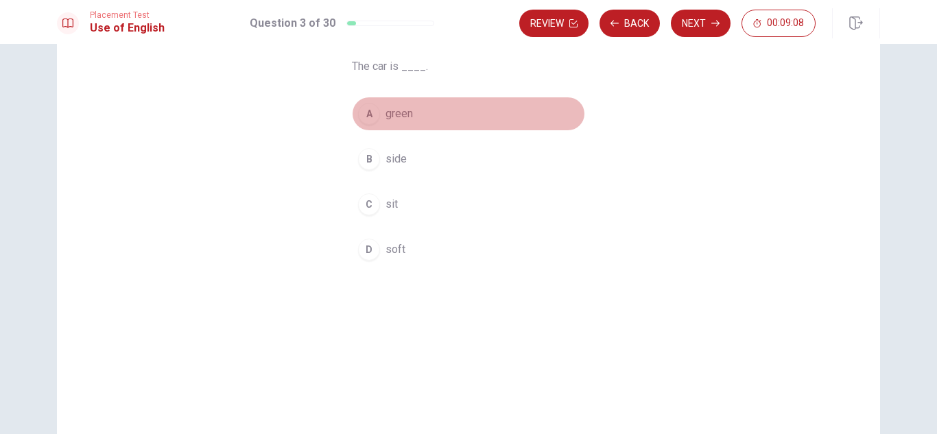
click at [403, 119] on span "green" at bounding box center [399, 114] width 27 height 16
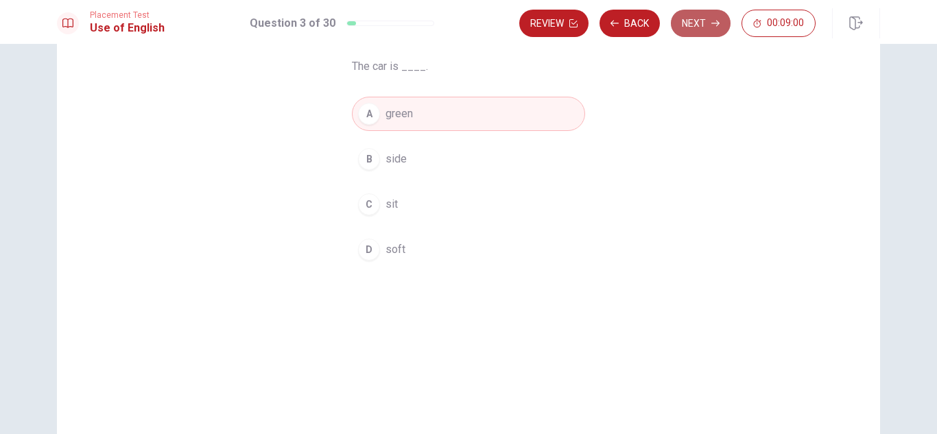
click at [691, 25] on button "Next" at bounding box center [701, 23] width 60 height 27
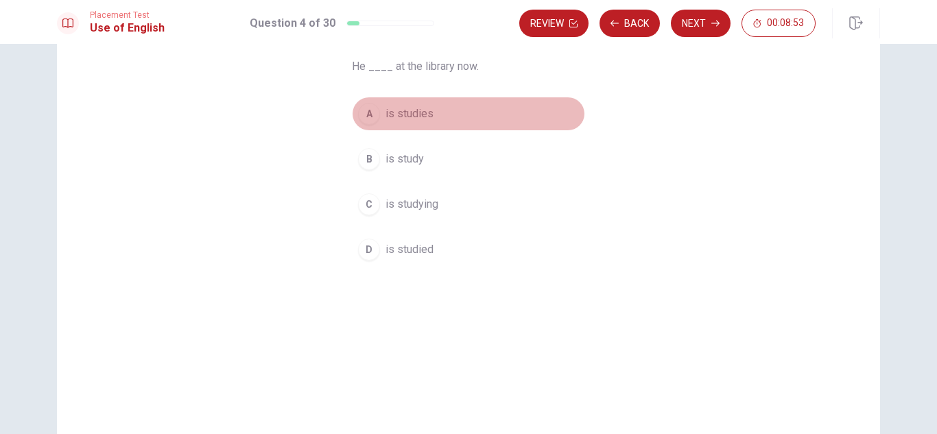
click at [400, 116] on span "is studies" at bounding box center [410, 114] width 48 height 16
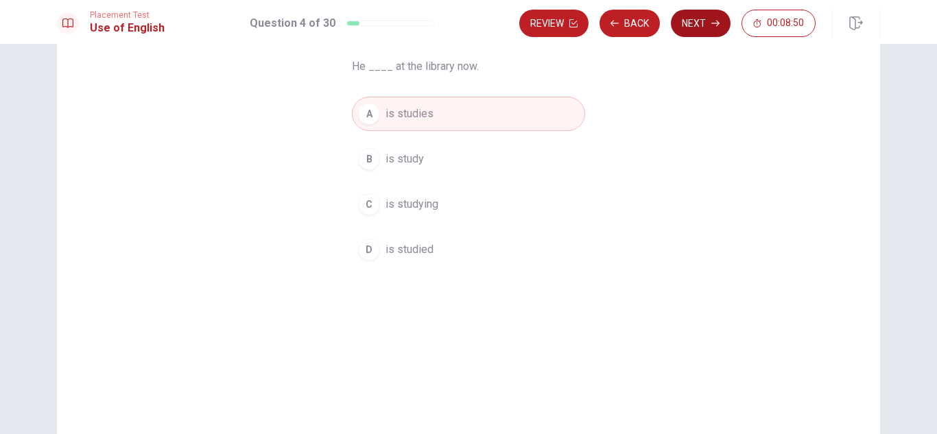
click at [682, 26] on button "Next" at bounding box center [701, 23] width 60 height 27
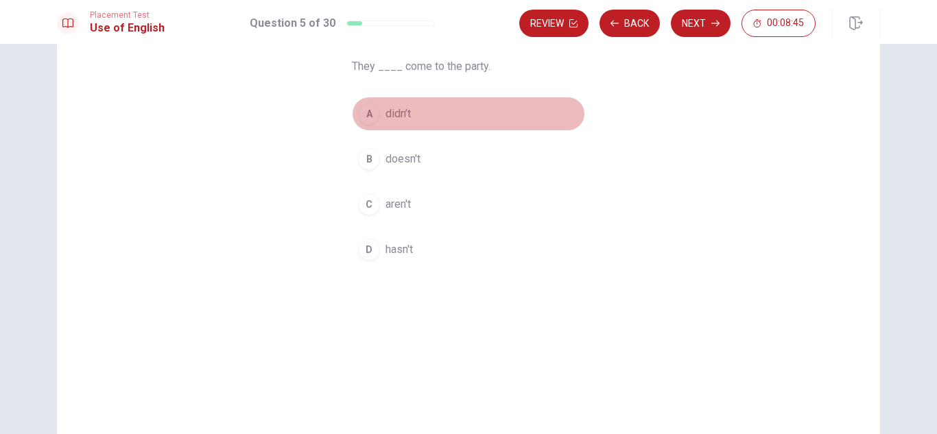
click at [416, 113] on button "A didn’t" at bounding box center [468, 114] width 233 height 34
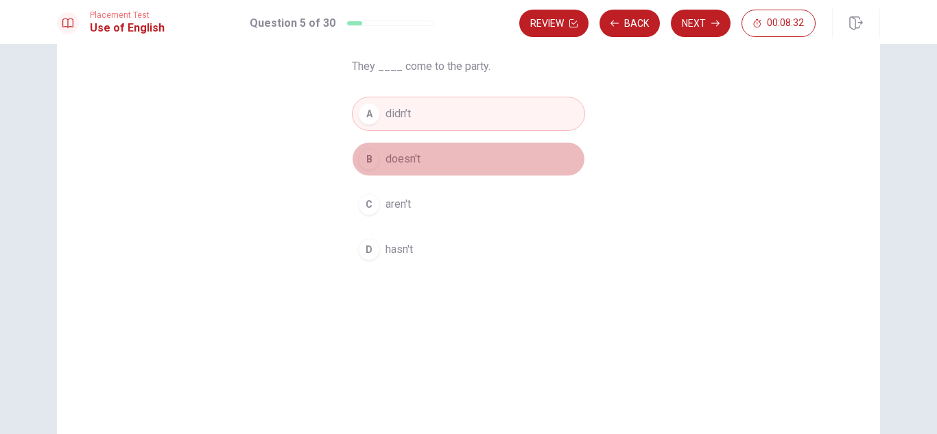
click at [414, 156] on span "doesn't" at bounding box center [403, 159] width 35 height 16
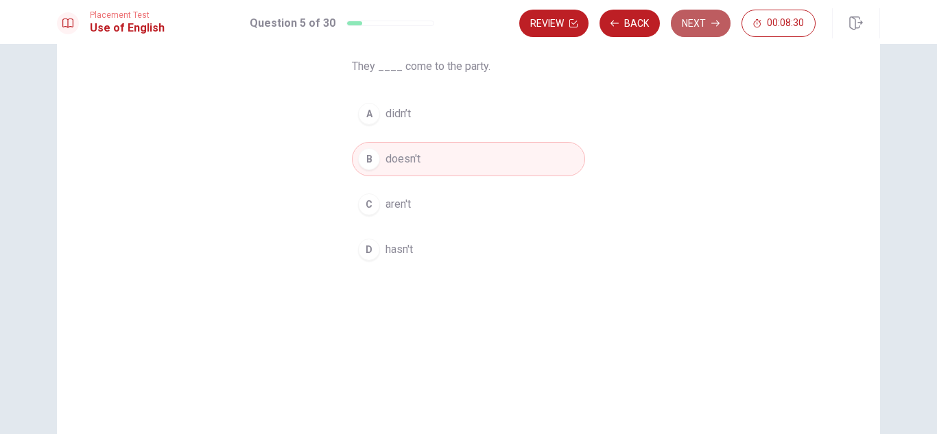
click at [688, 25] on button "Next" at bounding box center [701, 23] width 60 height 27
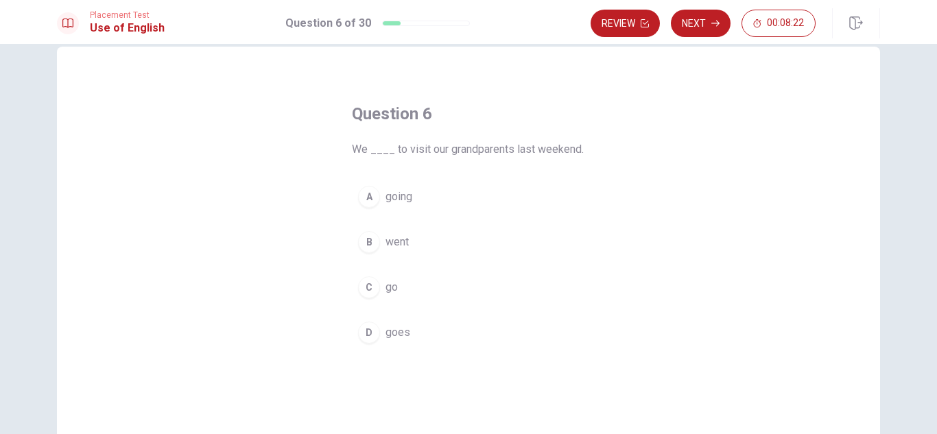
scroll to position [28, 0]
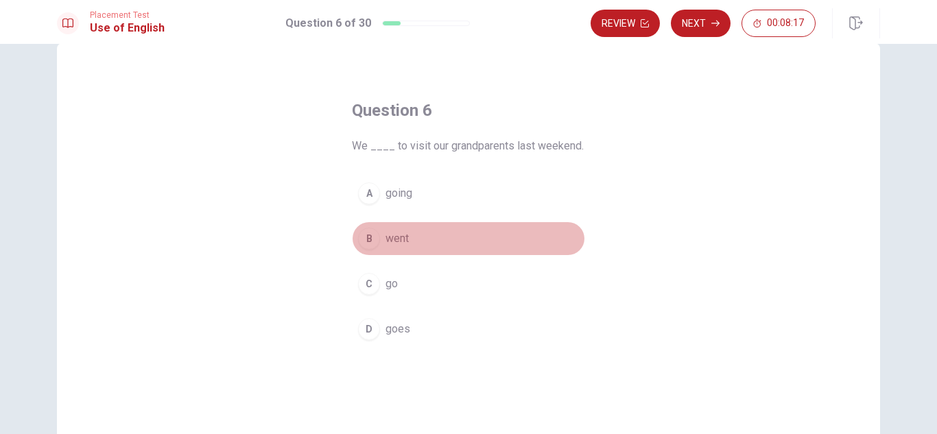
click at [400, 241] on span "went" at bounding box center [397, 239] width 23 height 16
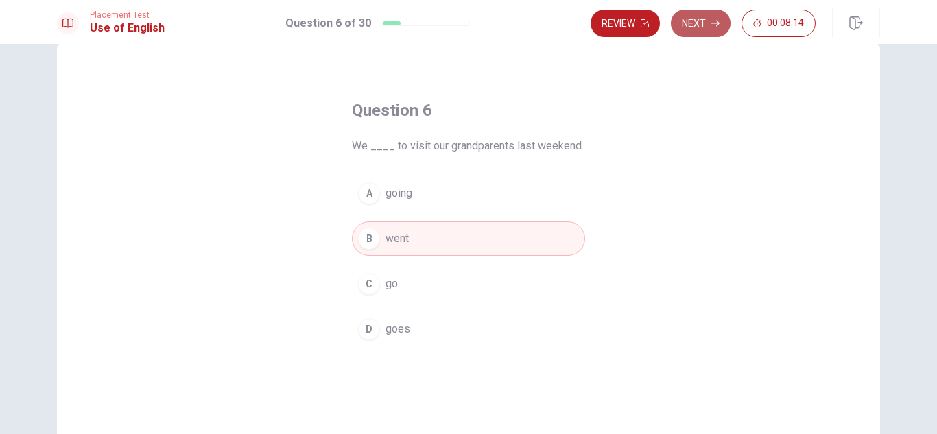
click at [703, 27] on button "Next" at bounding box center [701, 23] width 60 height 27
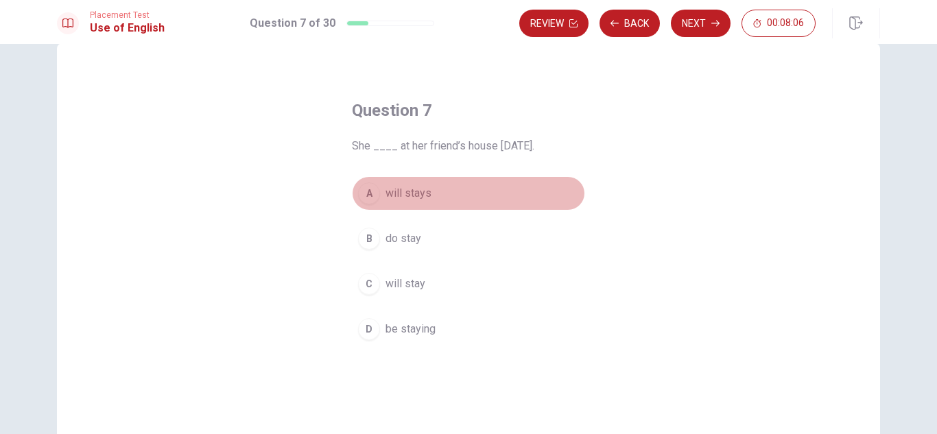
click at [403, 196] on span "will stays" at bounding box center [409, 193] width 46 height 16
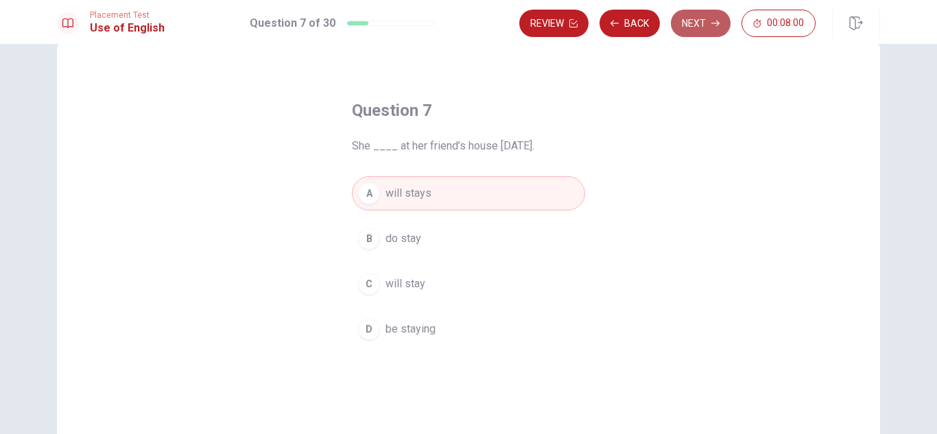
click at [681, 32] on button "Next" at bounding box center [701, 23] width 60 height 27
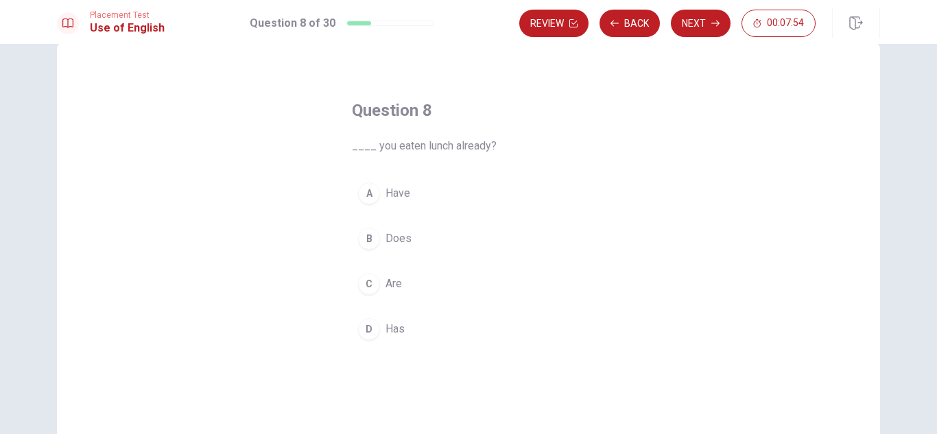
click at [393, 332] on span "Has" at bounding box center [395, 329] width 19 height 16
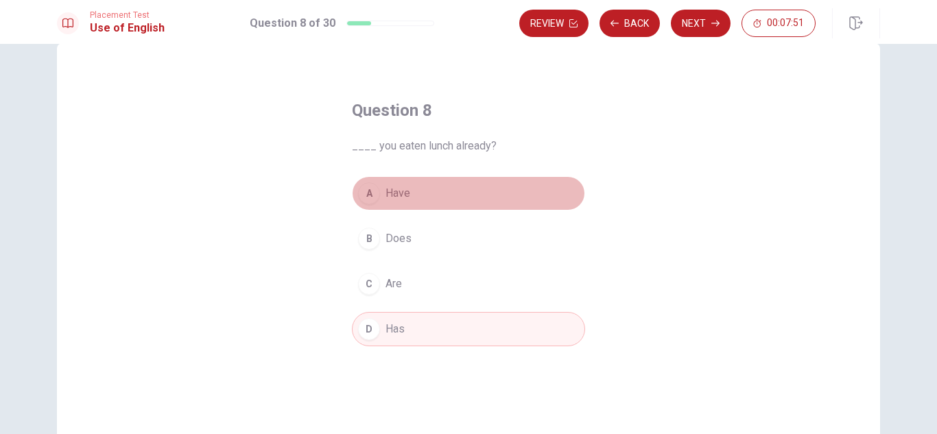
click at [401, 198] on span "Have" at bounding box center [398, 193] width 25 height 16
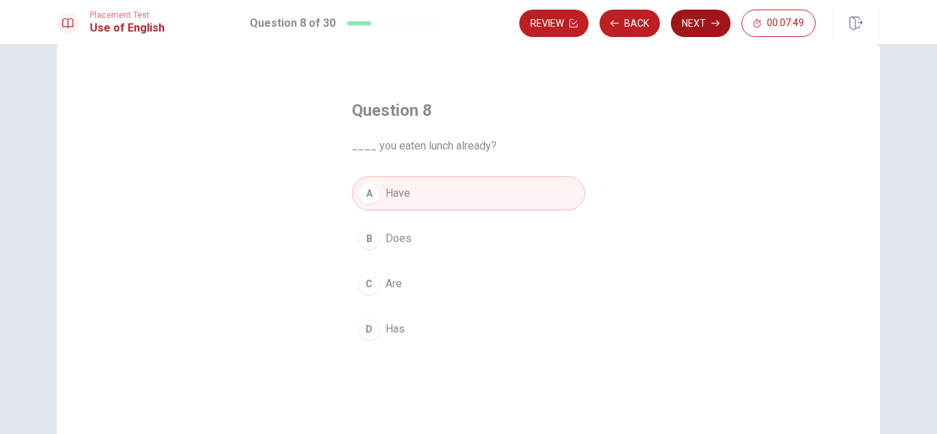
click at [701, 27] on button "Next" at bounding box center [701, 23] width 60 height 27
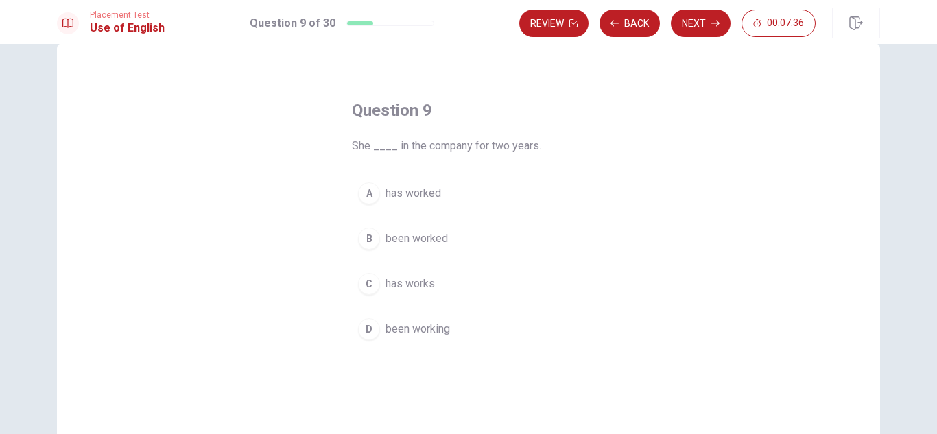
click at [424, 191] on span "has worked" at bounding box center [414, 193] width 56 height 16
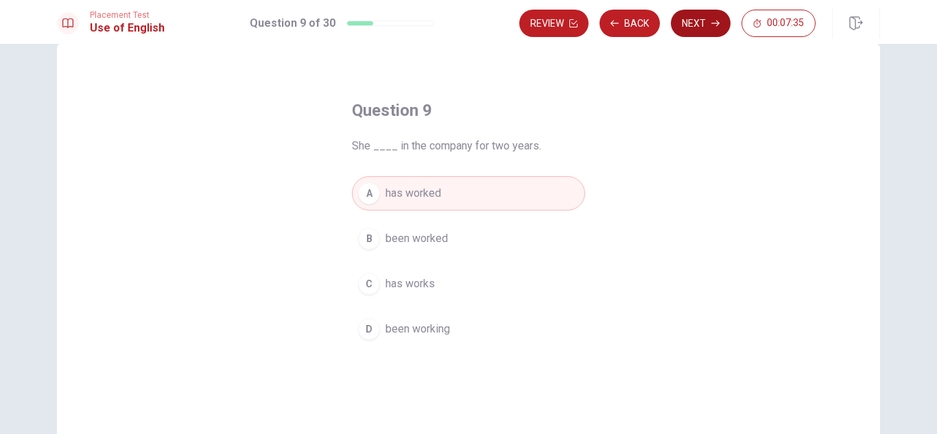
click at [708, 27] on button "Next" at bounding box center [701, 23] width 60 height 27
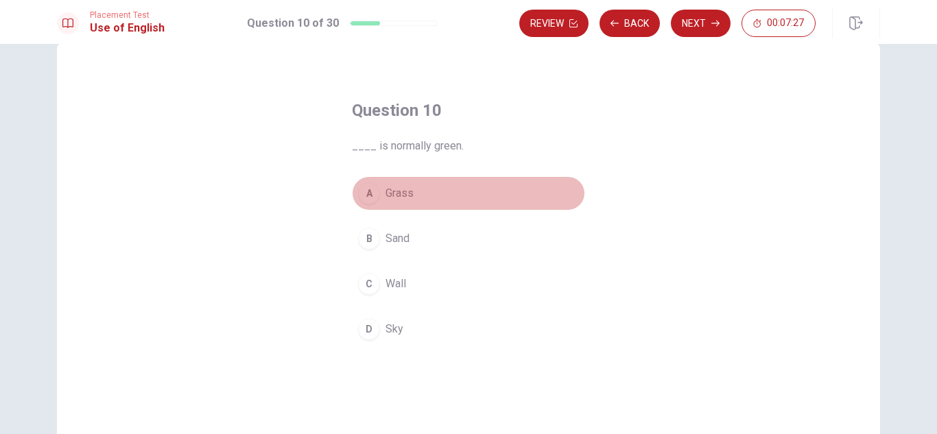
click at [389, 196] on span "Grass" at bounding box center [400, 193] width 28 height 16
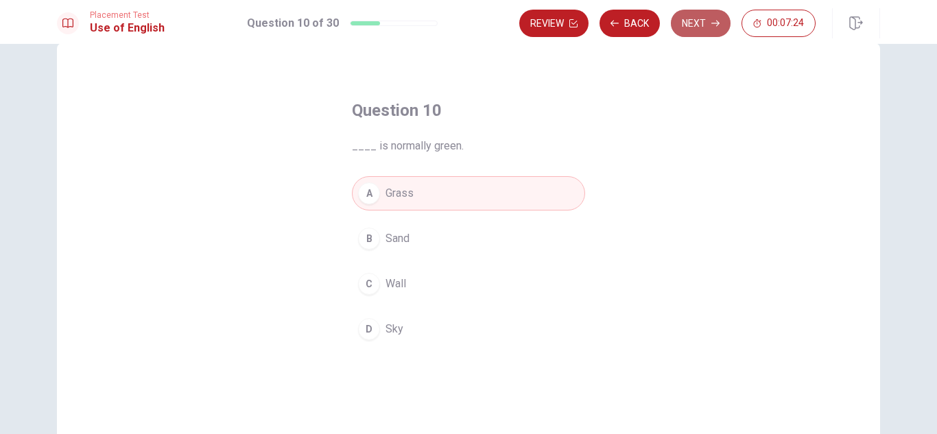
click at [696, 30] on button "Next" at bounding box center [701, 23] width 60 height 27
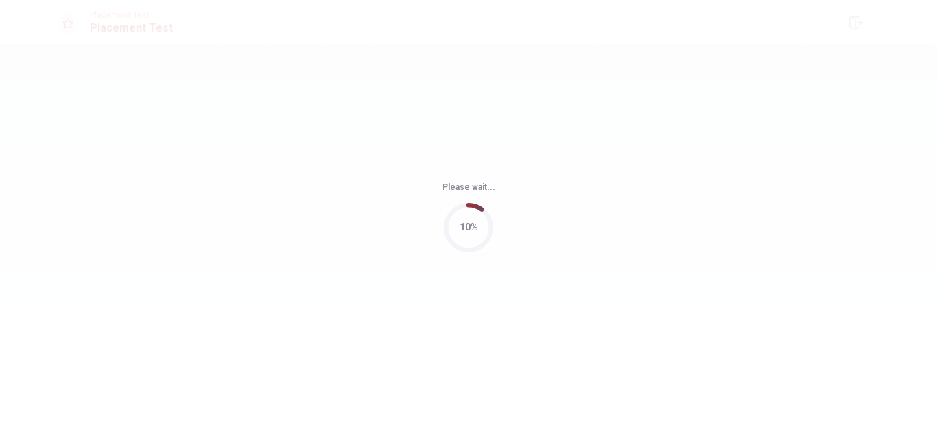
scroll to position [0, 0]
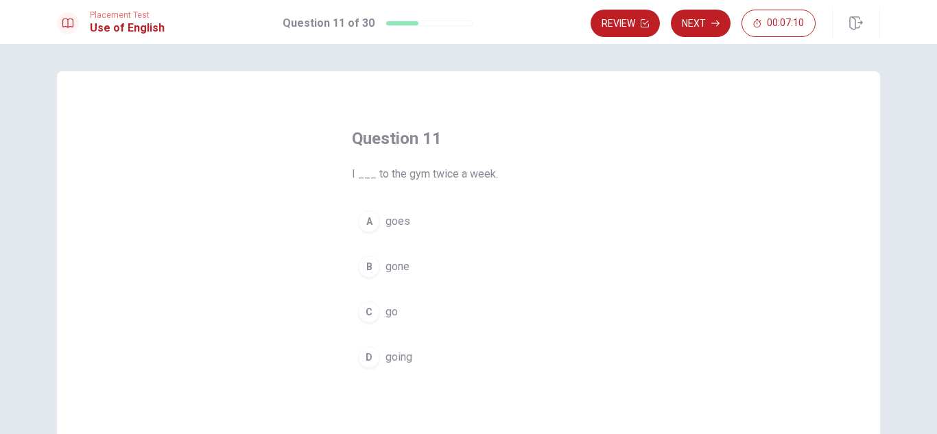
click at [381, 312] on button "C go" at bounding box center [468, 312] width 233 height 34
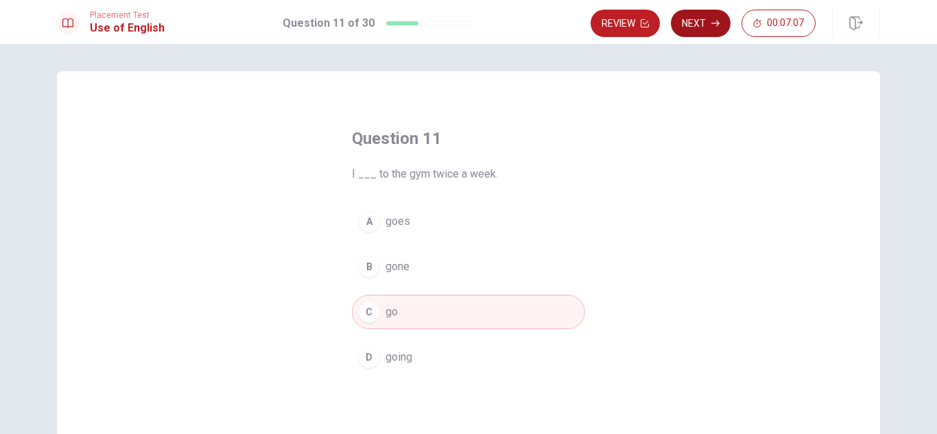
click at [691, 23] on button "Next" at bounding box center [701, 23] width 60 height 27
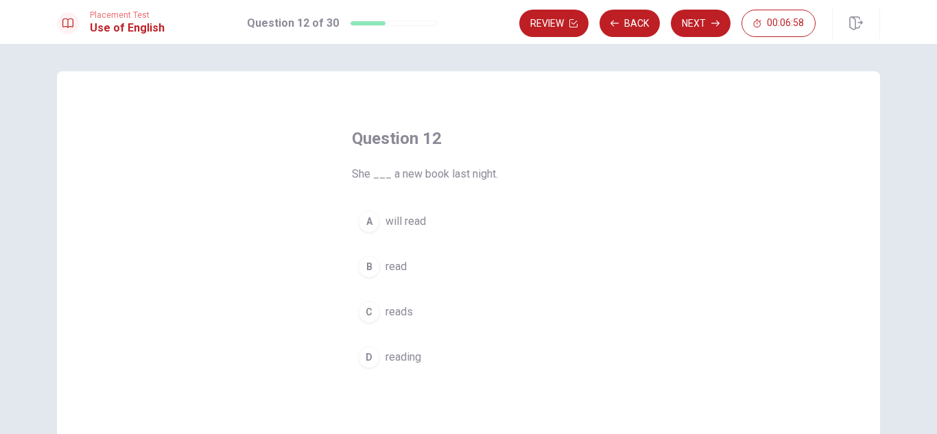
click at [414, 219] on span "will read" at bounding box center [406, 221] width 40 height 16
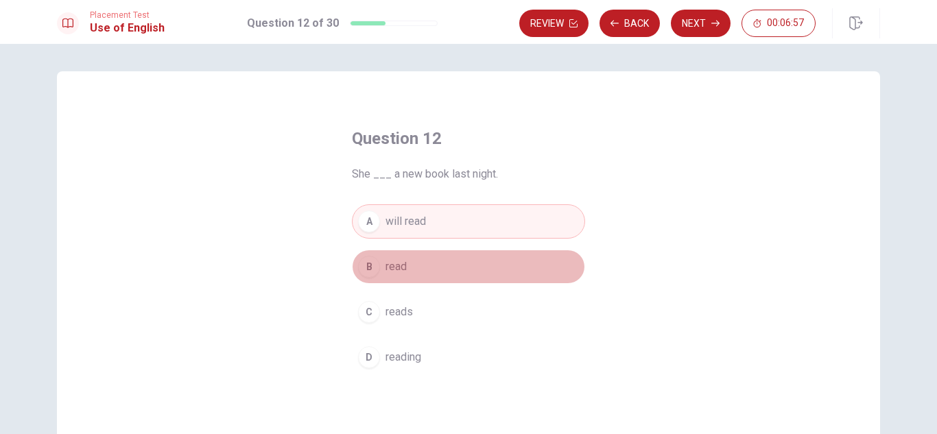
click at [410, 268] on button "B read" at bounding box center [468, 267] width 233 height 34
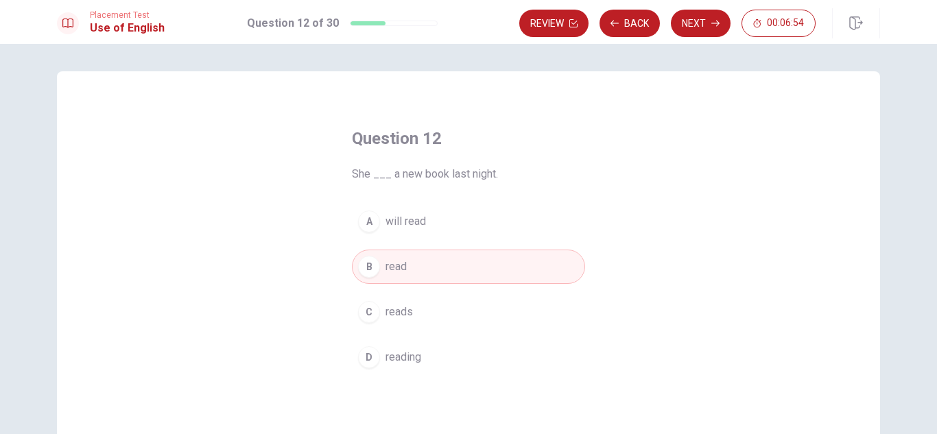
click at [716, 27] on button "Next" at bounding box center [701, 23] width 60 height 27
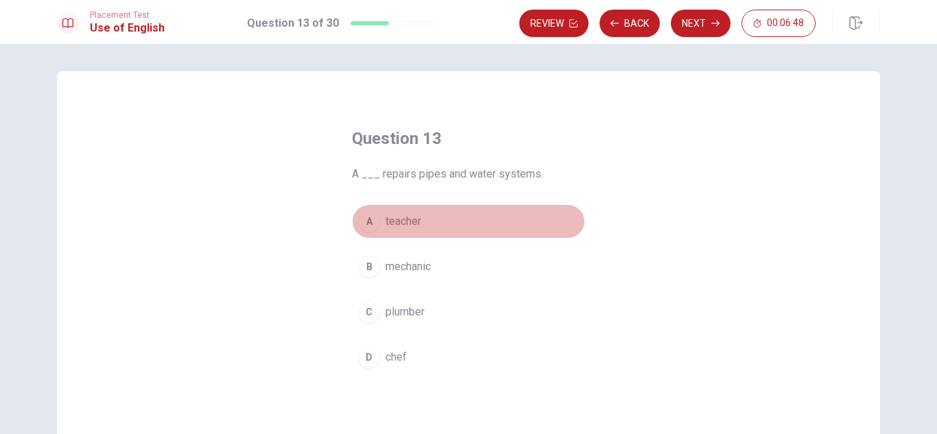
click at [408, 220] on span "teacher" at bounding box center [404, 221] width 36 height 16
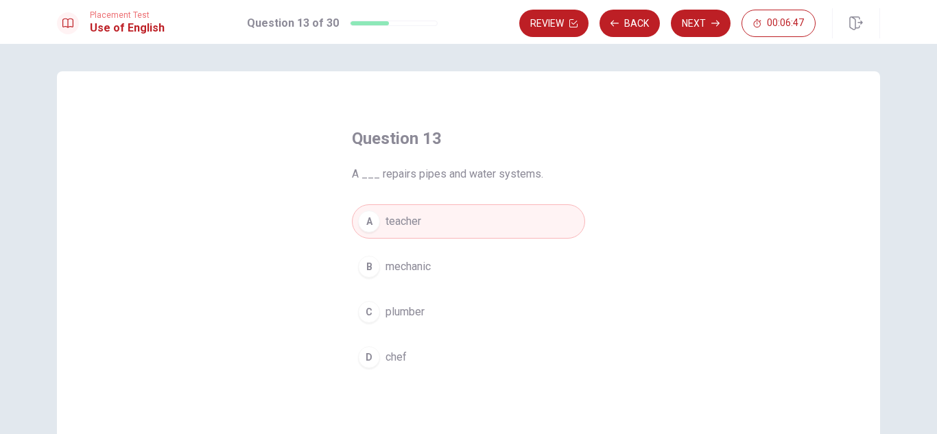
click at [425, 272] on span "mechanic" at bounding box center [408, 267] width 45 height 16
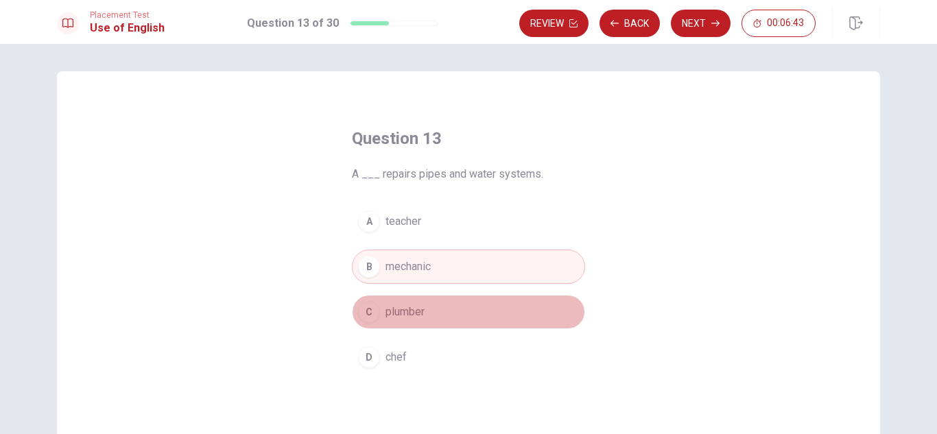
click at [406, 314] on span "plumber" at bounding box center [405, 312] width 39 height 16
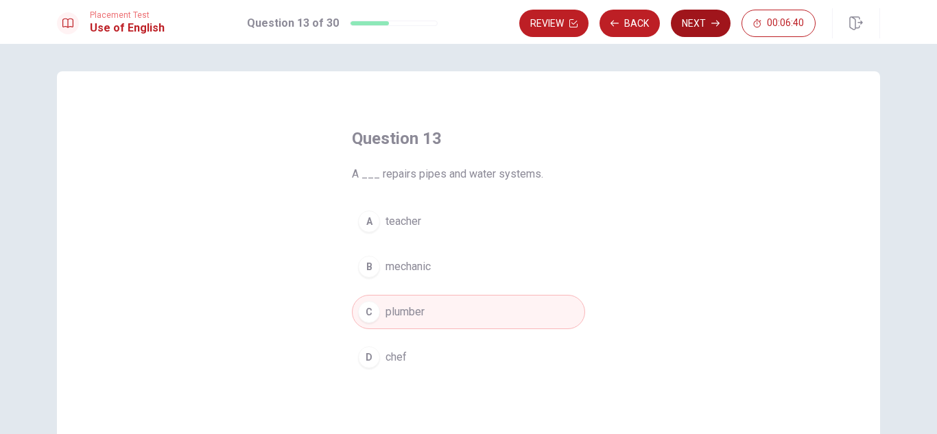
click at [690, 26] on button "Next" at bounding box center [701, 23] width 60 height 27
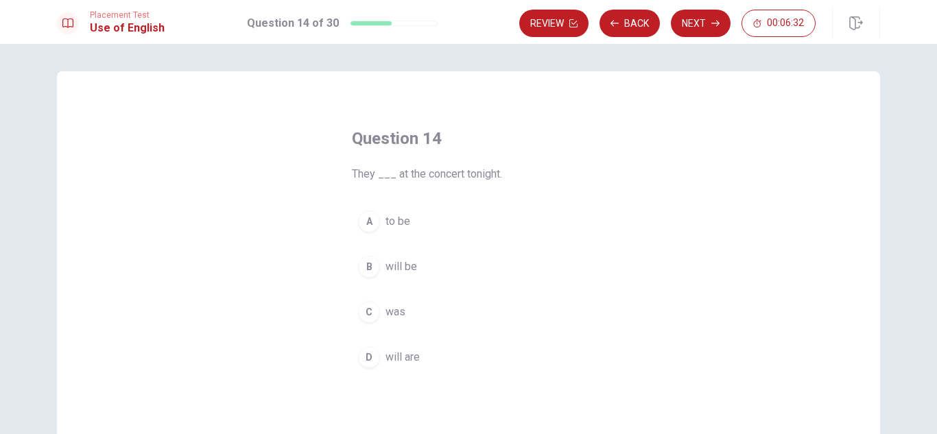
click at [413, 267] on span "will be" at bounding box center [402, 267] width 32 height 16
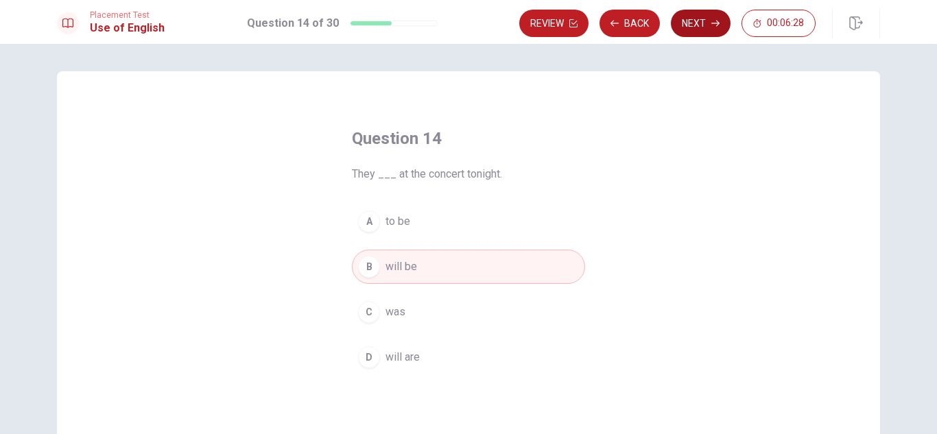
click at [701, 20] on button "Next" at bounding box center [701, 23] width 60 height 27
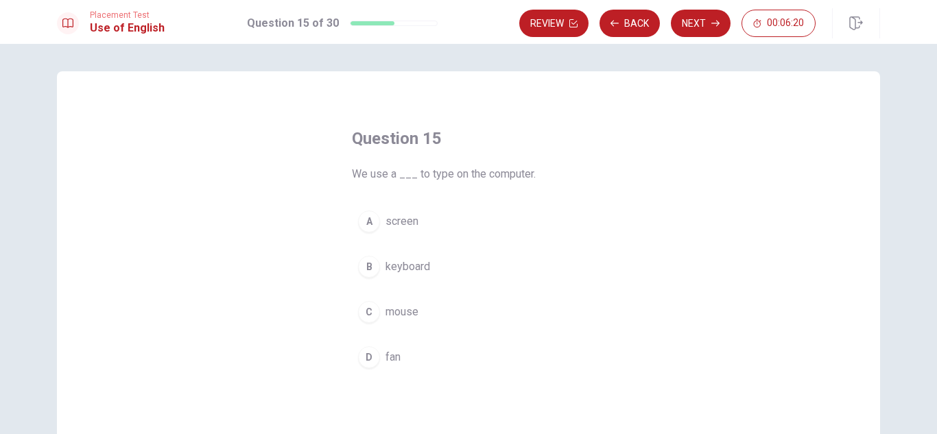
click at [408, 267] on span "keyboard" at bounding box center [408, 267] width 45 height 16
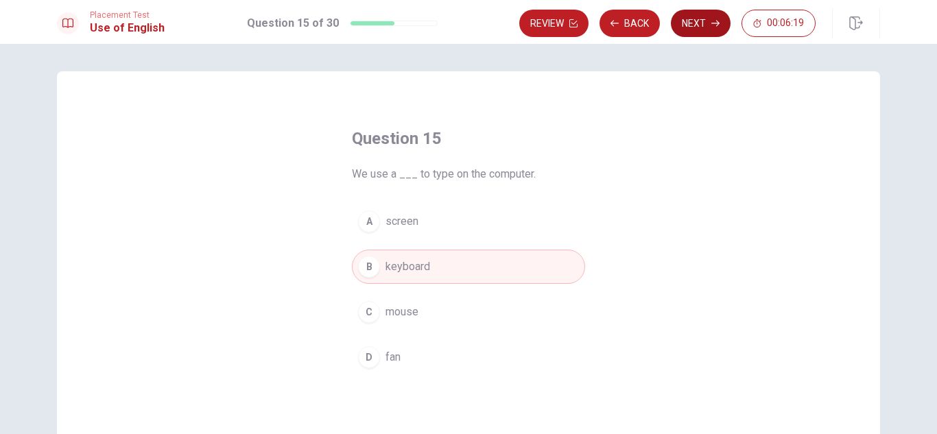
click at [709, 25] on button "Next" at bounding box center [701, 23] width 60 height 27
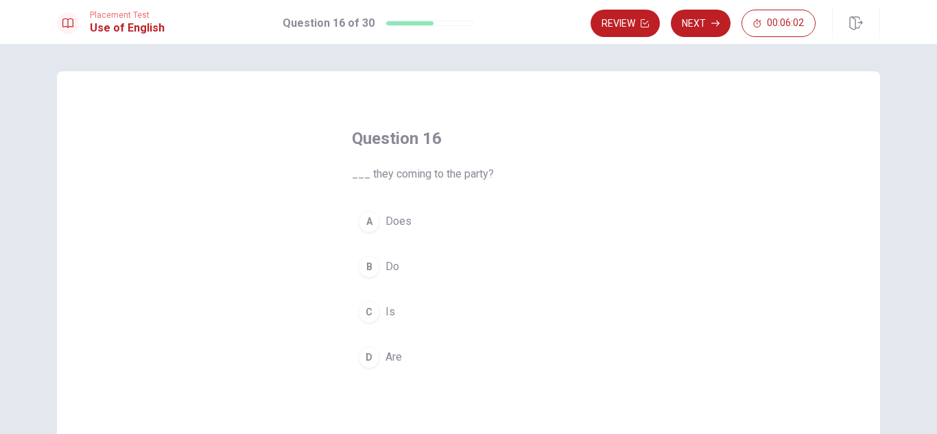
click at [391, 353] on span "Are" at bounding box center [394, 357] width 16 height 16
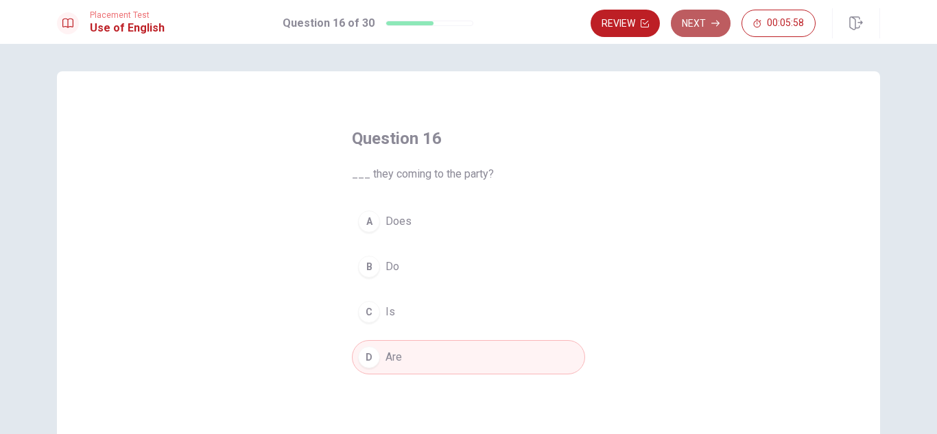
click at [702, 33] on button "Next" at bounding box center [701, 23] width 60 height 27
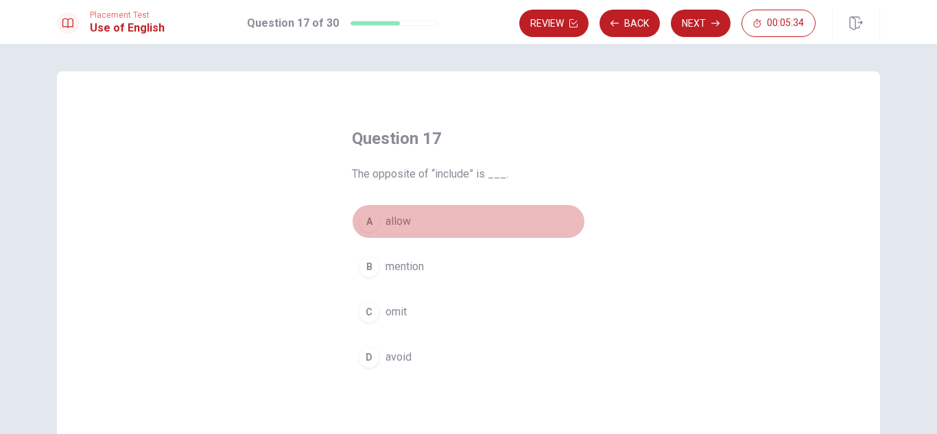
click at [397, 219] on span "allow" at bounding box center [398, 221] width 25 height 16
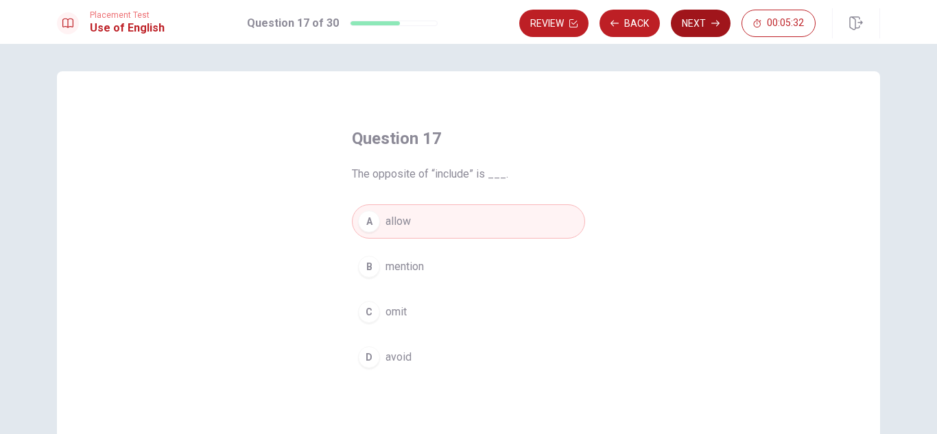
click at [706, 27] on button "Next" at bounding box center [701, 23] width 60 height 27
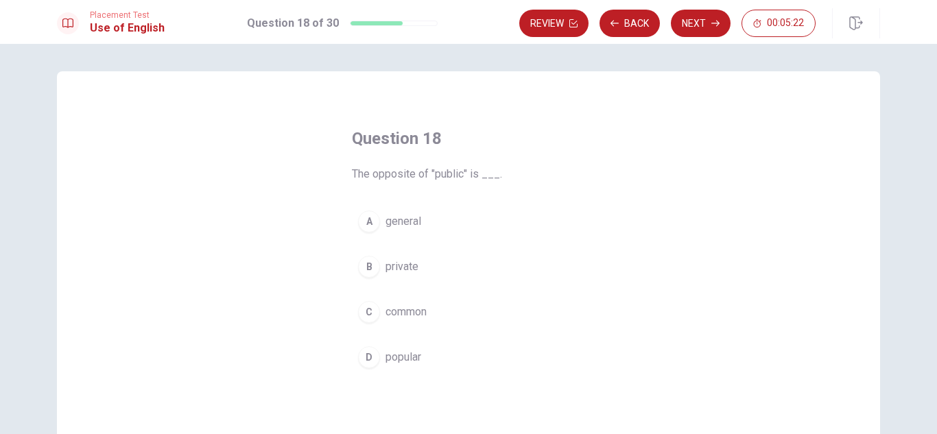
click at [394, 222] on span "general" at bounding box center [404, 221] width 36 height 16
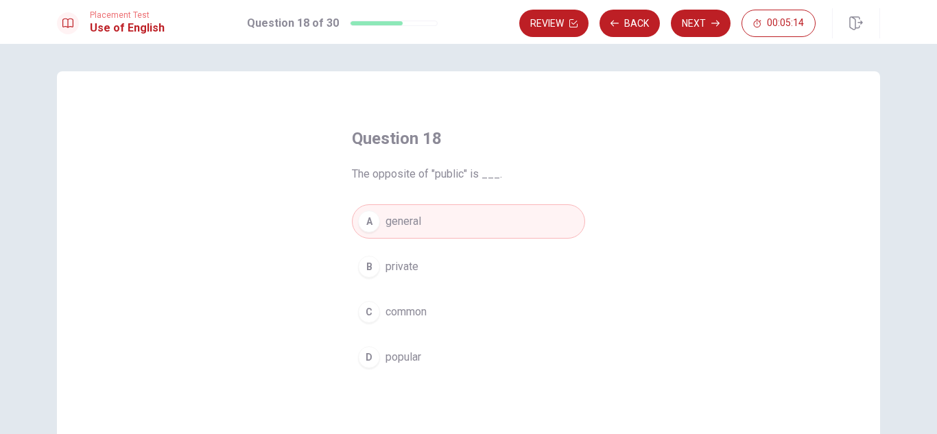
click at [405, 266] on span "private" at bounding box center [402, 267] width 33 height 16
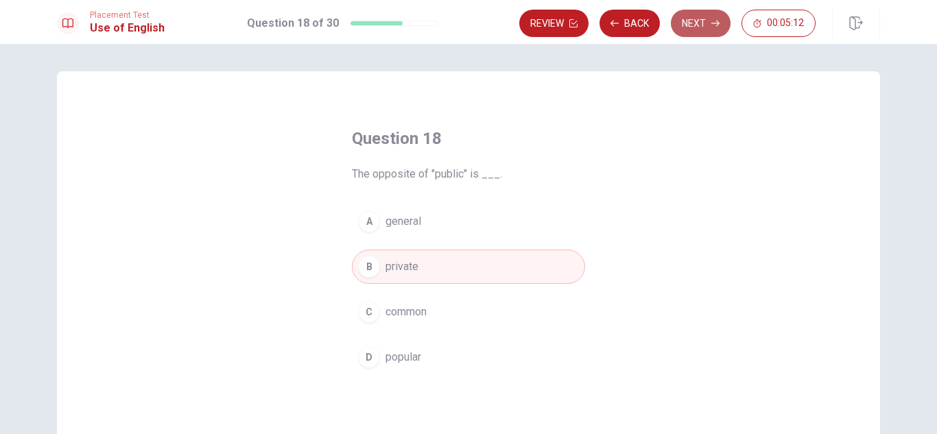
click at [701, 24] on button "Next" at bounding box center [701, 23] width 60 height 27
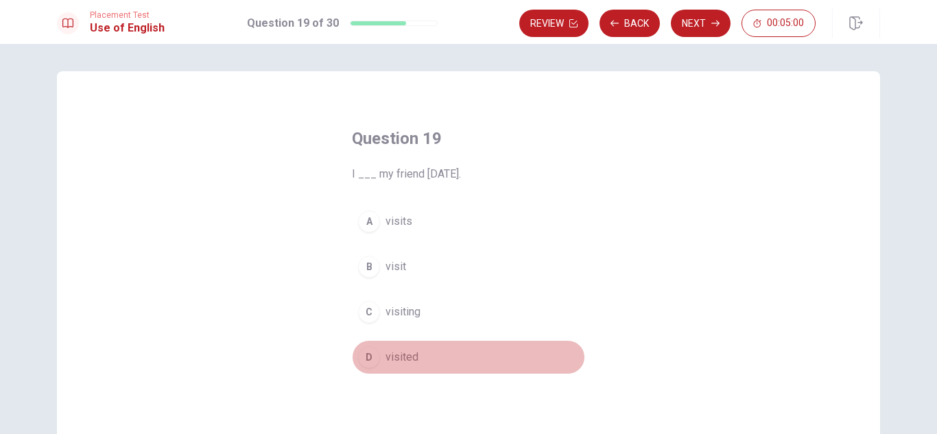
click at [402, 358] on span "visited" at bounding box center [402, 357] width 33 height 16
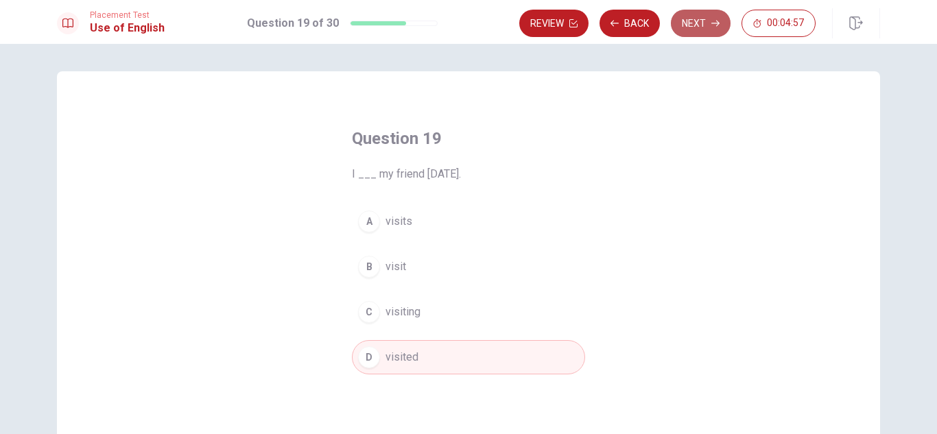
click at [694, 21] on button "Next" at bounding box center [701, 23] width 60 height 27
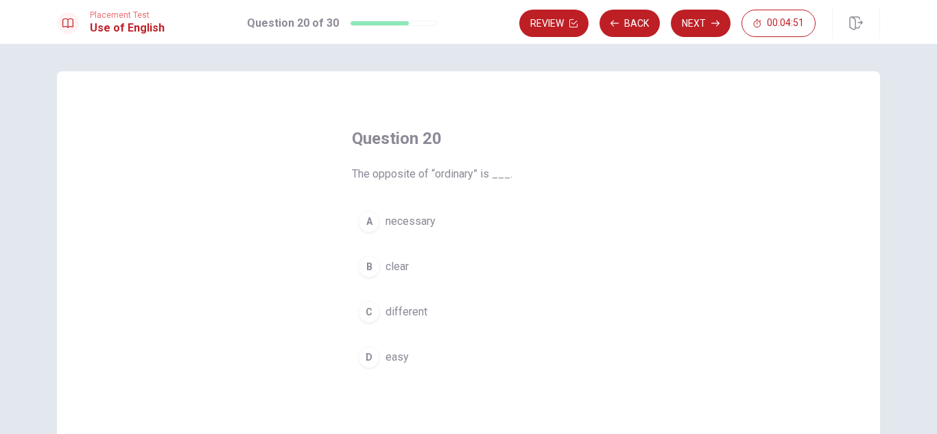
click at [419, 312] on span "different" at bounding box center [407, 312] width 42 height 16
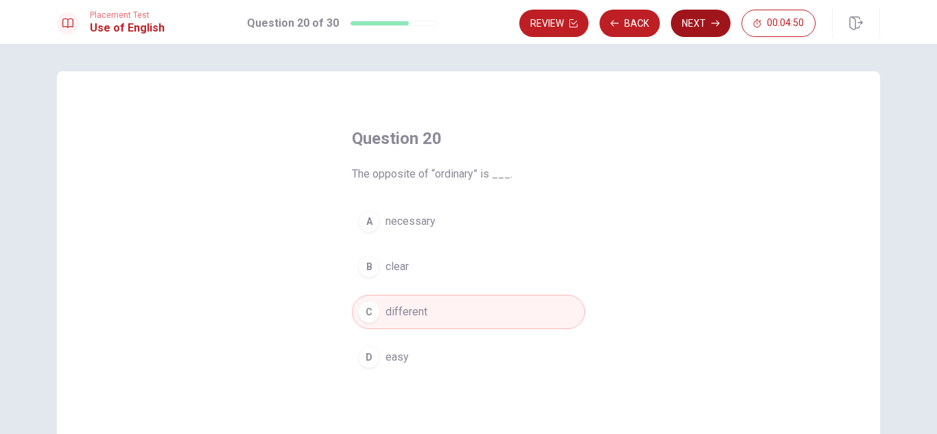
click at [701, 28] on button "Next" at bounding box center [701, 23] width 60 height 27
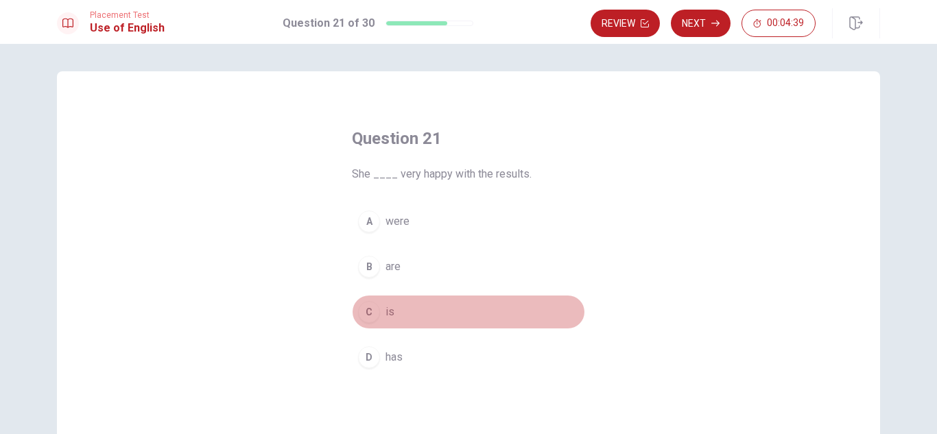
click at [390, 317] on span "is" at bounding box center [390, 312] width 9 height 16
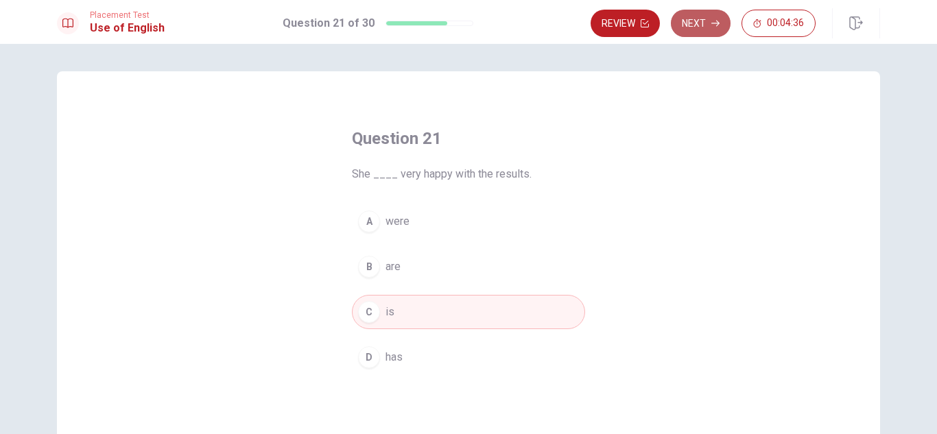
click at [715, 33] on button "Next" at bounding box center [701, 23] width 60 height 27
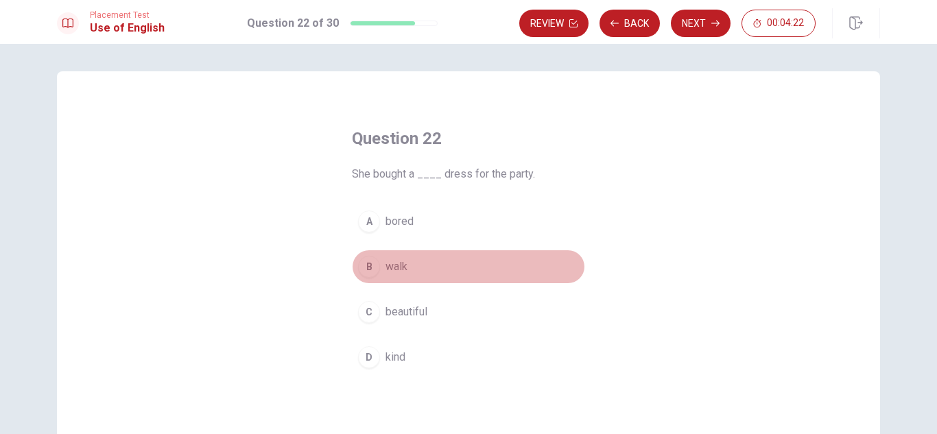
click at [403, 261] on span "walk" at bounding box center [397, 267] width 22 height 16
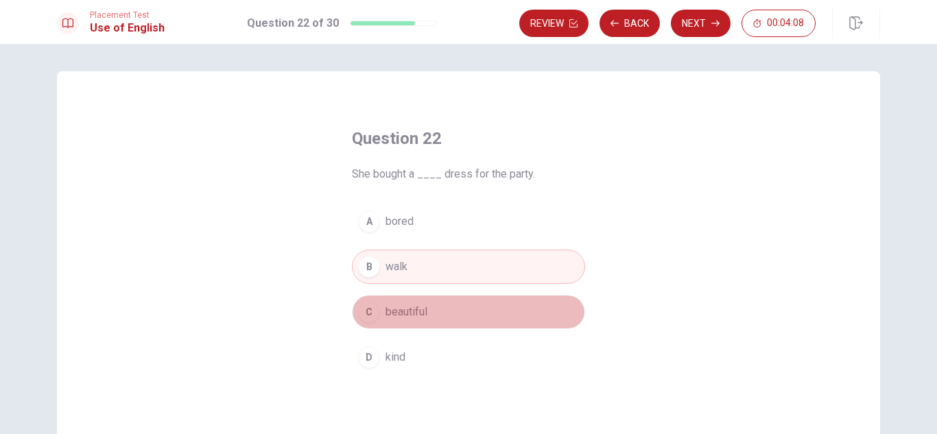
click at [412, 312] on span "beautiful" at bounding box center [407, 312] width 42 height 16
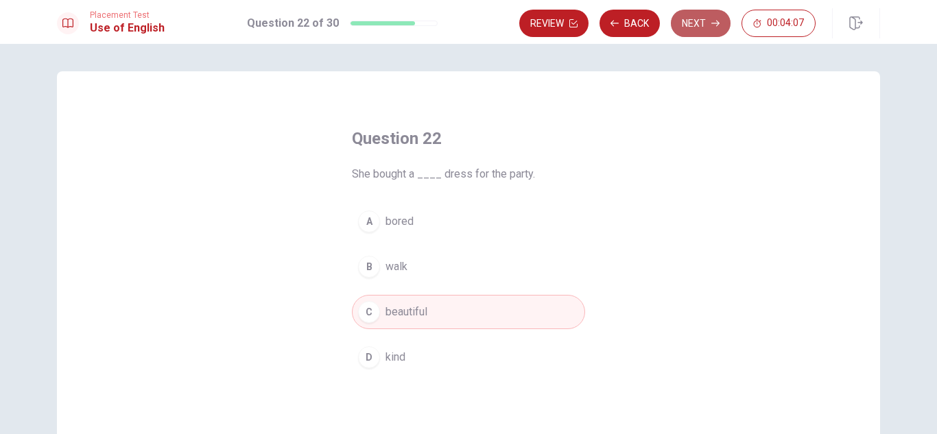
click at [706, 30] on button "Next" at bounding box center [701, 23] width 60 height 27
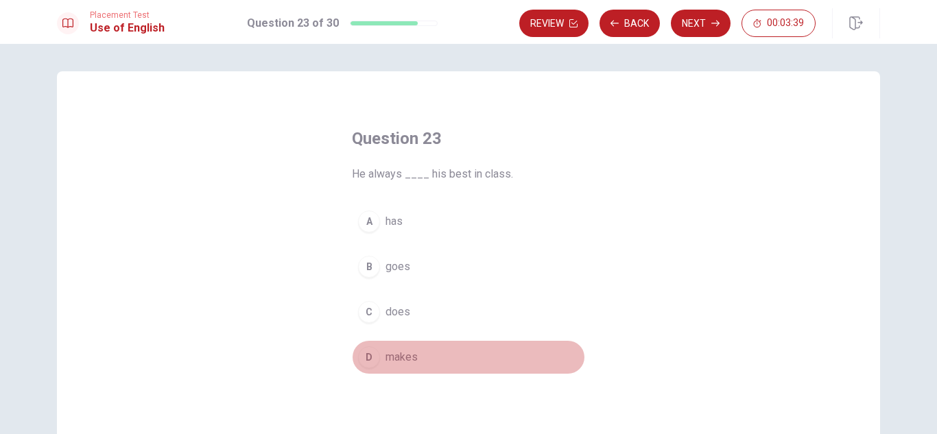
click at [398, 355] on span "makes" at bounding box center [402, 357] width 32 height 16
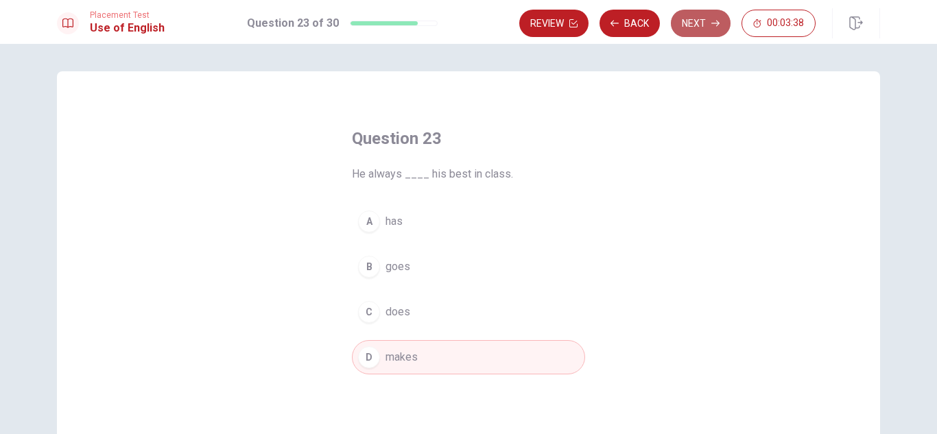
click at [692, 23] on button "Next" at bounding box center [701, 23] width 60 height 27
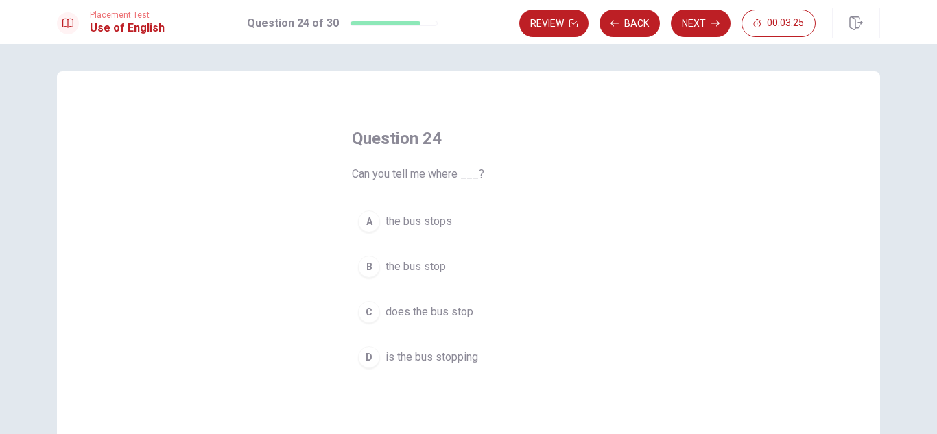
click at [421, 355] on span "is the bus stopping" at bounding box center [432, 357] width 93 height 16
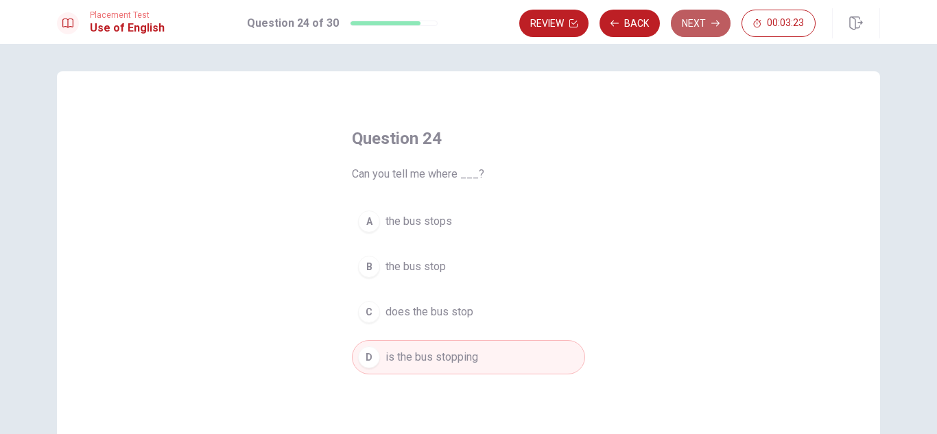
click at [717, 25] on icon "button" at bounding box center [716, 24] width 8 height 6
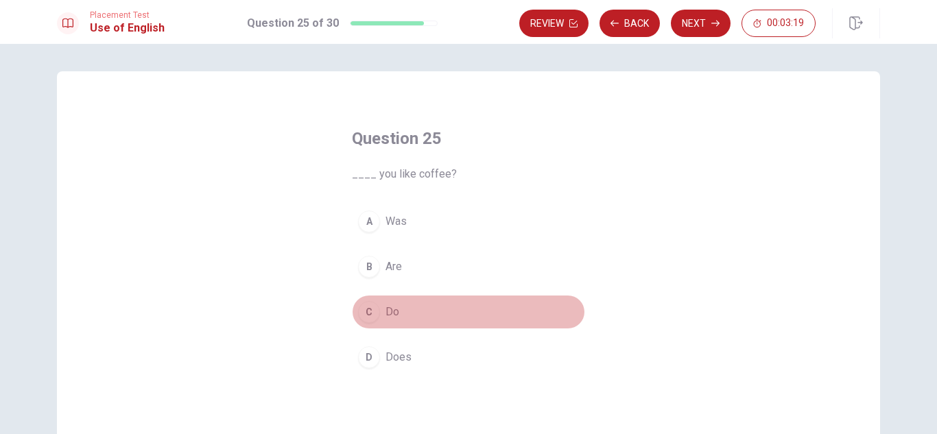
click at [393, 309] on span "Do" at bounding box center [393, 312] width 14 height 16
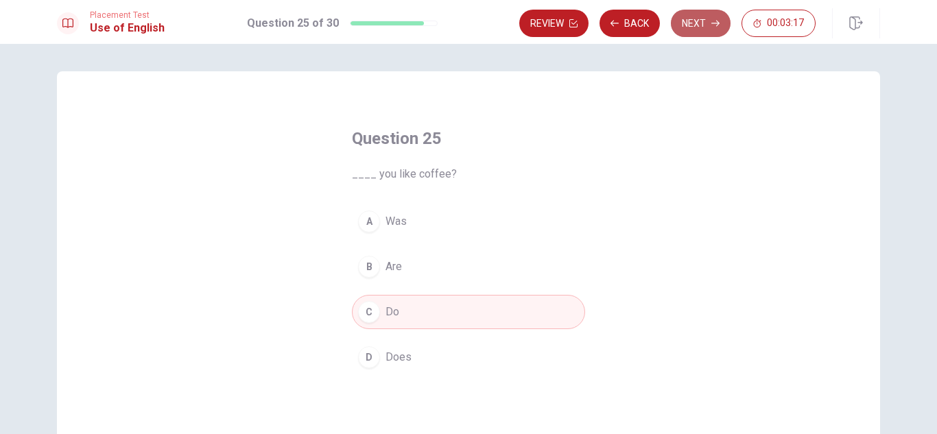
click at [685, 22] on button "Next" at bounding box center [701, 23] width 60 height 27
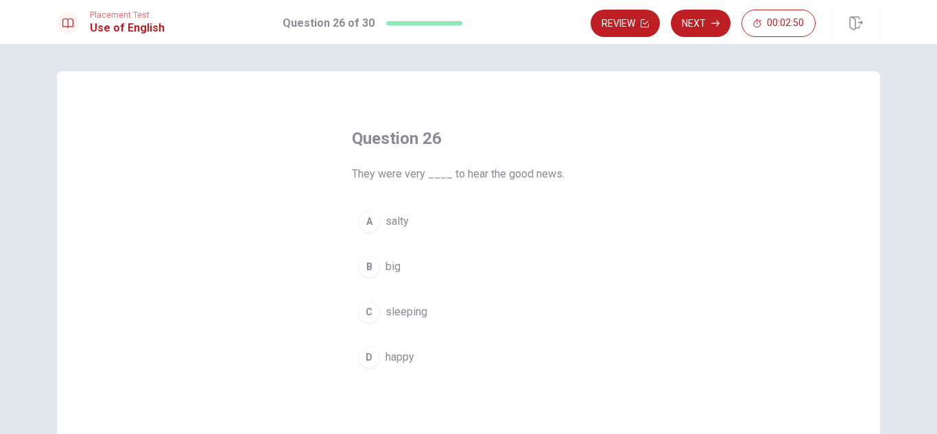
click at [403, 353] on span "happy" at bounding box center [400, 357] width 29 height 16
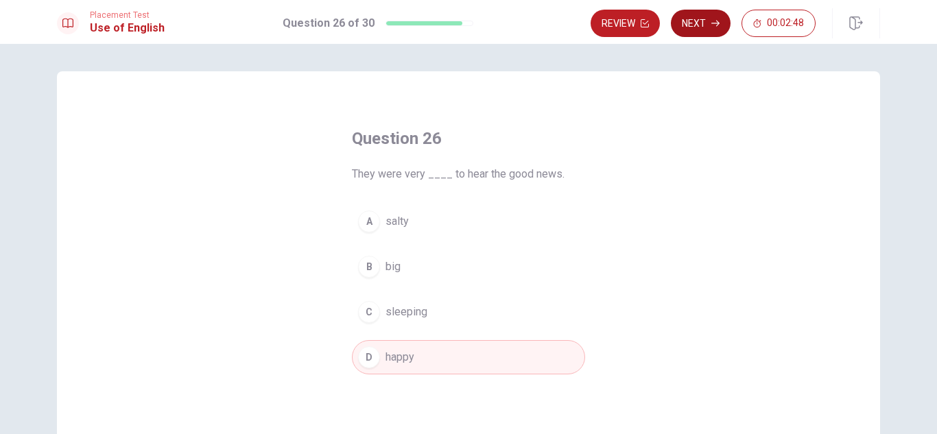
click at [709, 23] on button "Next" at bounding box center [701, 23] width 60 height 27
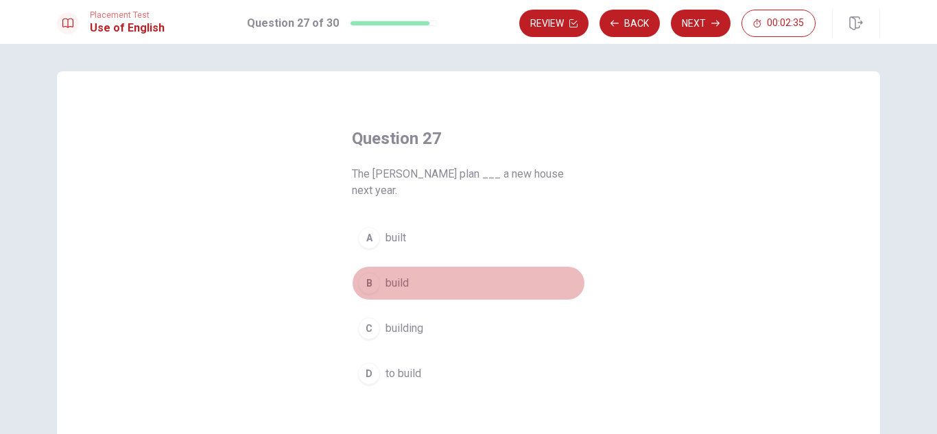
click at [395, 275] on span "build" at bounding box center [397, 283] width 23 height 16
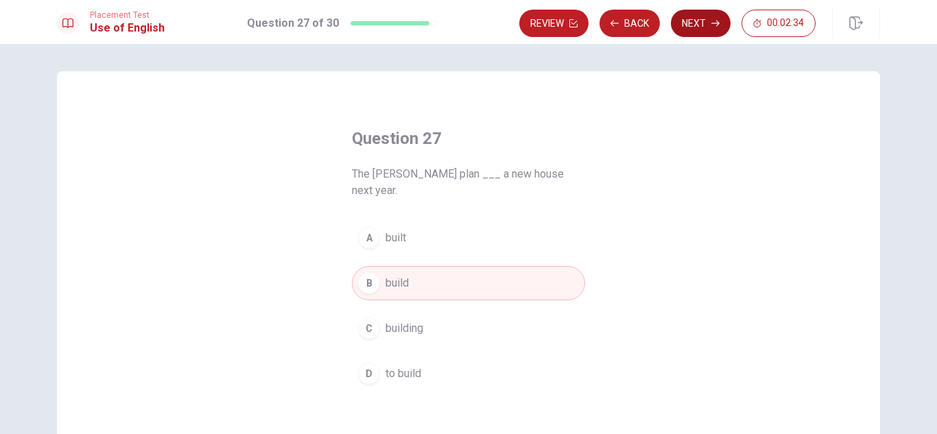
click at [705, 27] on button "Next" at bounding box center [701, 23] width 60 height 27
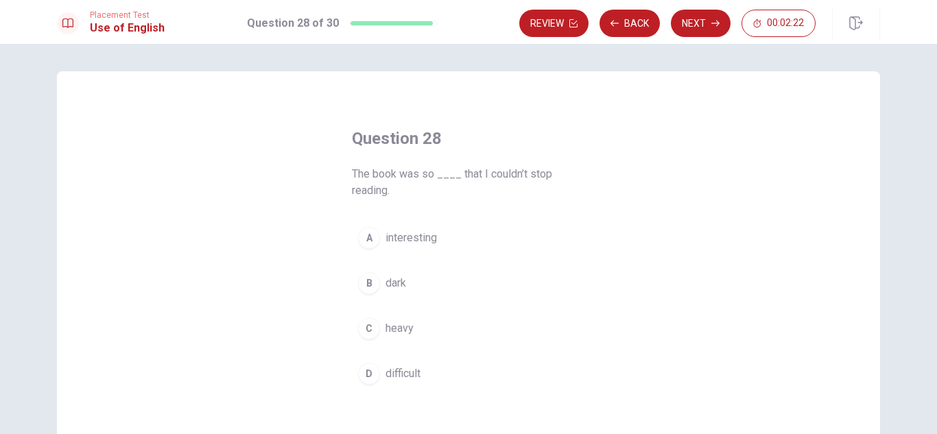
click at [425, 237] on span "interesting" at bounding box center [411, 238] width 51 height 16
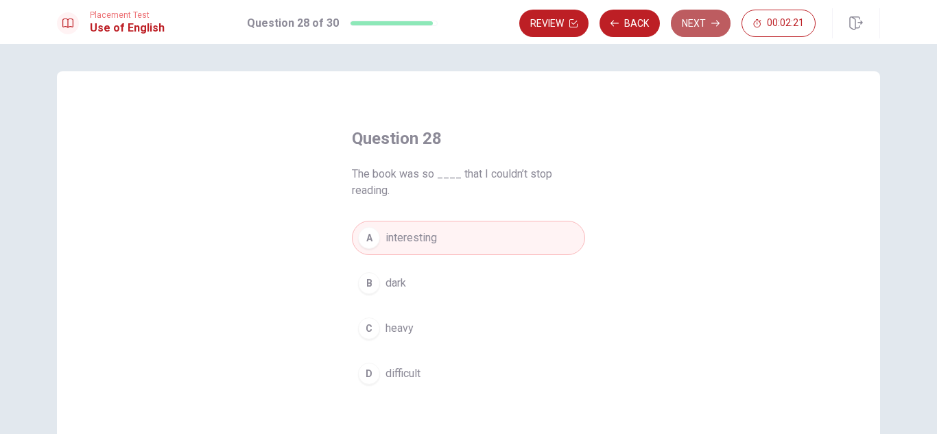
click at [698, 31] on button "Next" at bounding box center [701, 23] width 60 height 27
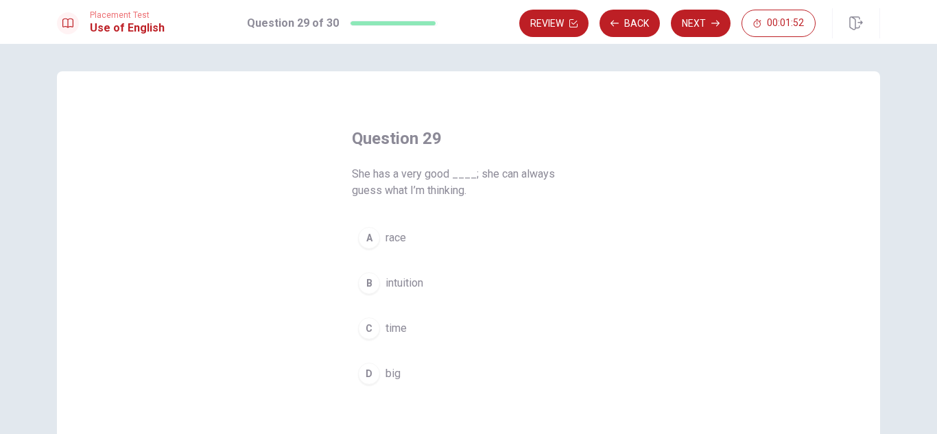
click at [390, 283] on span "intuition" at bounding box center [405, 283] width 38 height 16
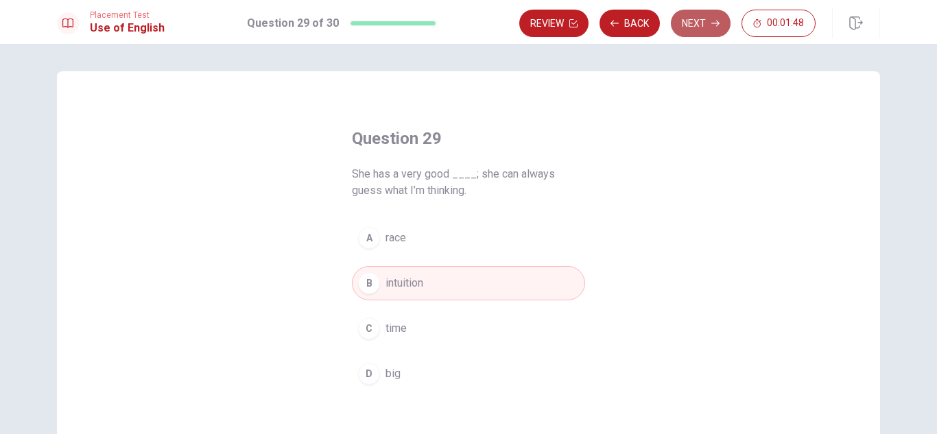
click at [716, 21] on icon "button" at bounding box center [716, 23] width 8 height 8
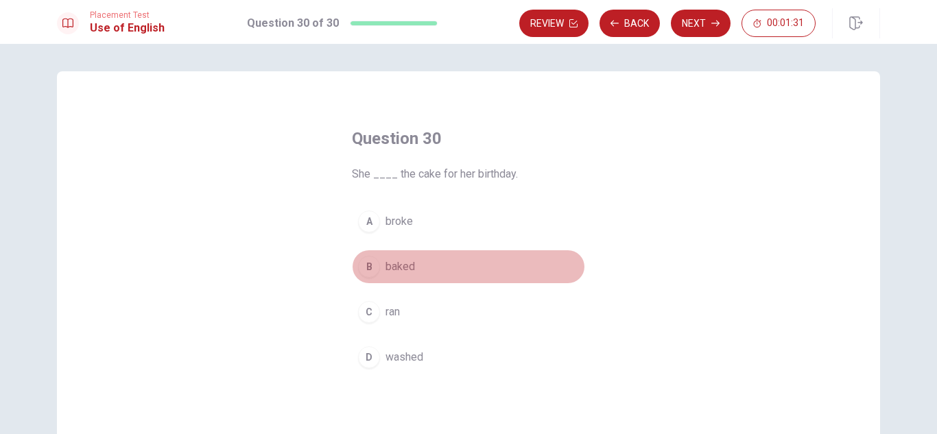
click at [395, 267] on span "baked" at bounding box center [401, 267] width 30 height 16
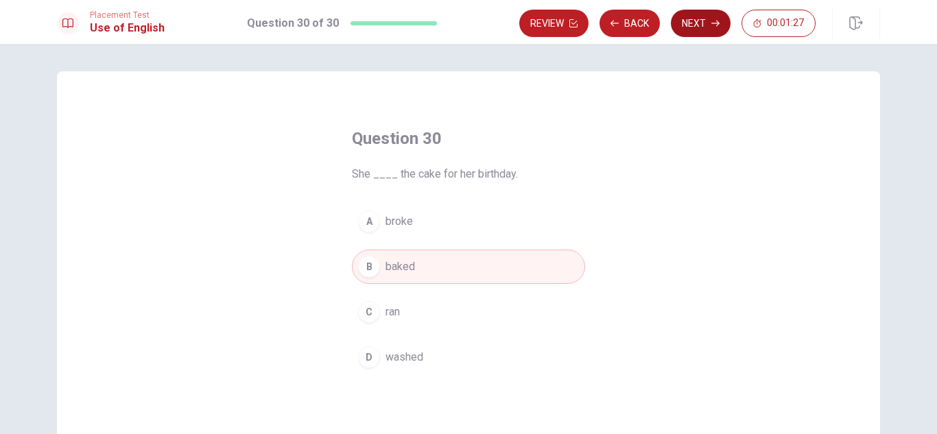
click at [714, 23] on icon "button" at bounding box center [716, 23] width 8 height 8
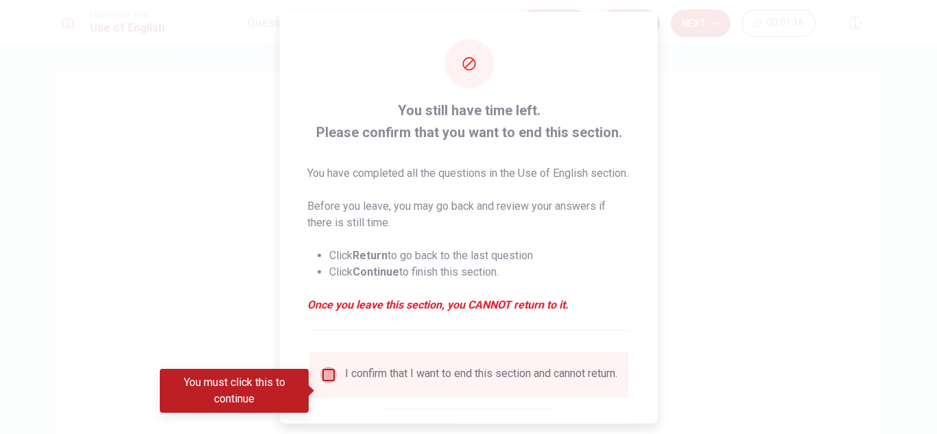
click at [327, 383] on input "You must click this to continue" at bounding box center [328, 374] width 16 height 16
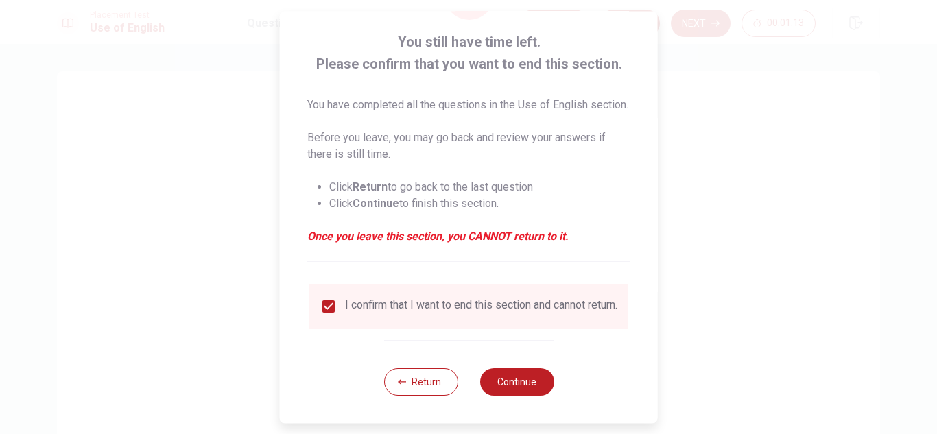
scroll to position [94, 0]
click at [519, 385] on button "Continue" at bounding box center [517, 381] width 74 height 27
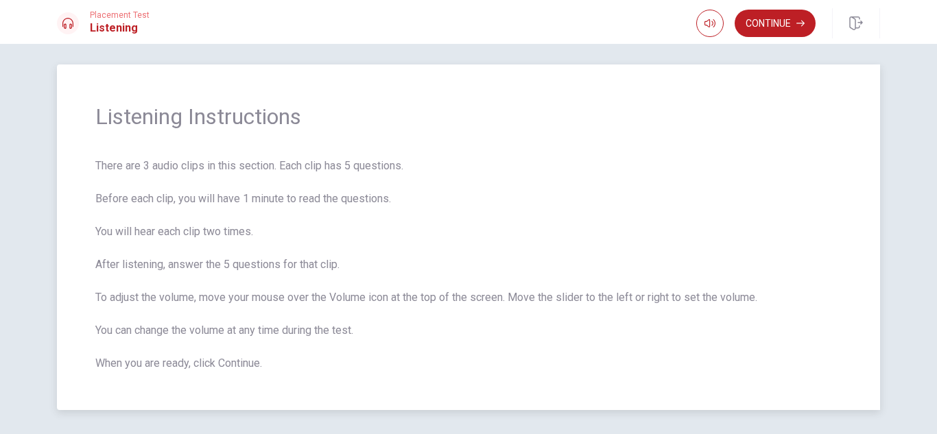
scroll to position [0, 0]
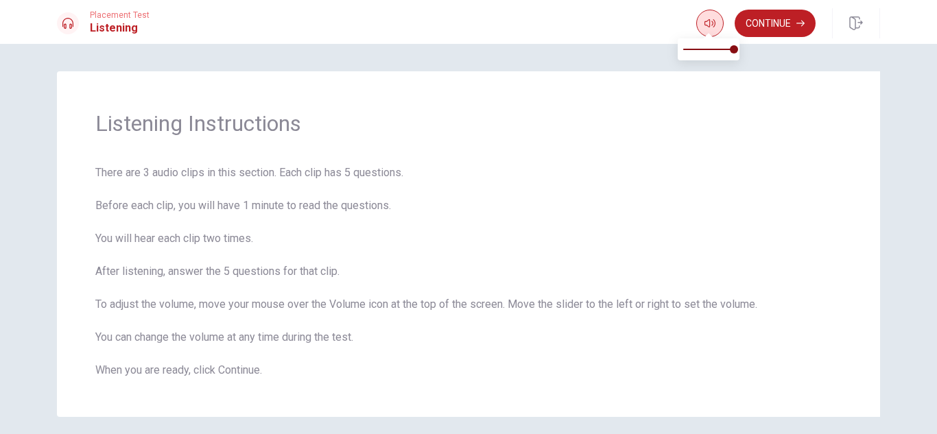
click at [707, 27] on icon "button" at bounding box center [710, 23] width 11 height 11
click at [707, 23] on icon "button" at bounding box center [710, 23] width 11 height 11
click at [709, 21] on icon "button" at bounding box center [710, 23] width 11 height 11
click at [779, 24] on button "Continue" at bounding box center [775, 23] width 81 height 27
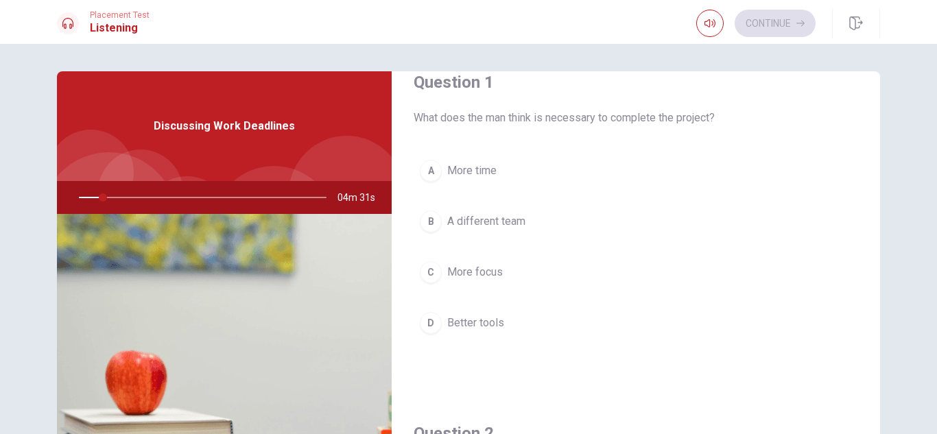
scroll to position [36, 0]
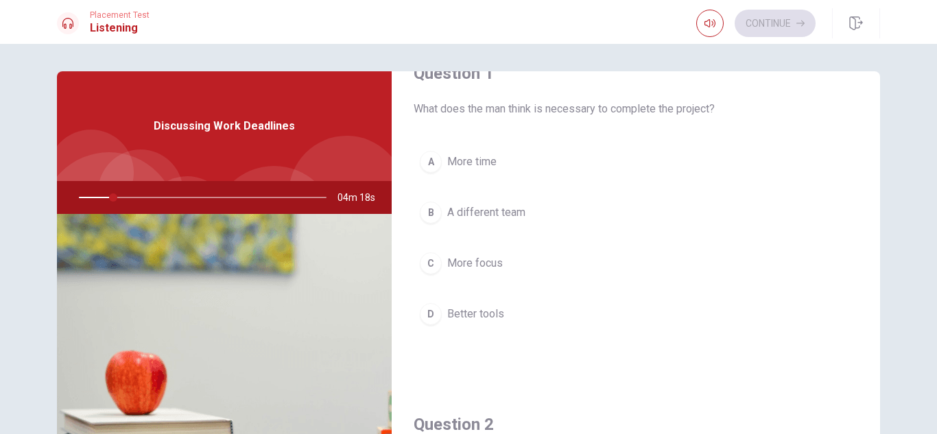
click at [471, 259] on span "More focus" at bounding box center [475, 263] width 56 height 16
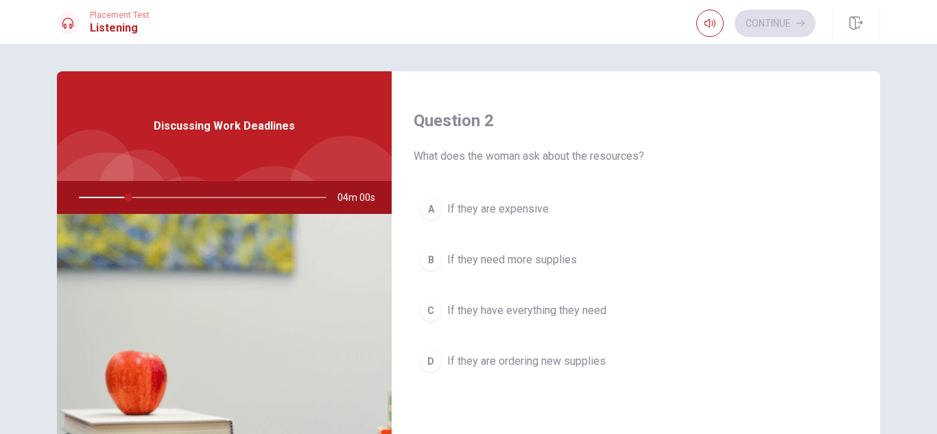
scroll to position [348, 0]
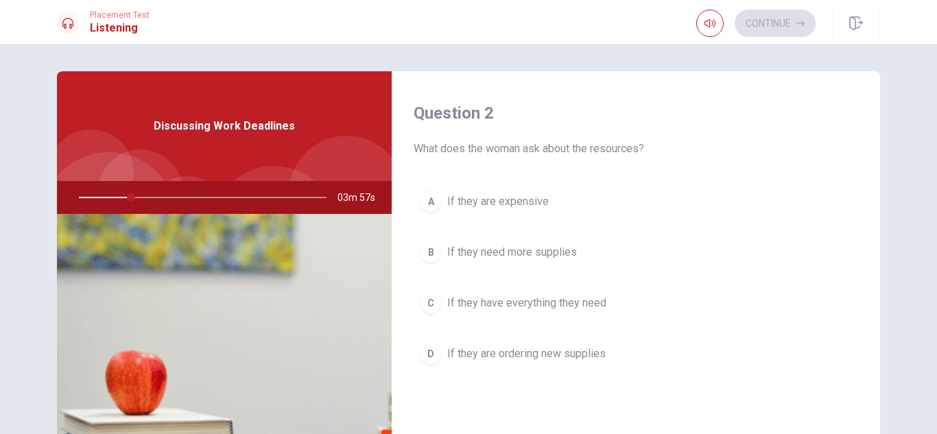
click at [490, 247] on span "If they need more supplies" at bounding box center [512, 252] width 130 height 16
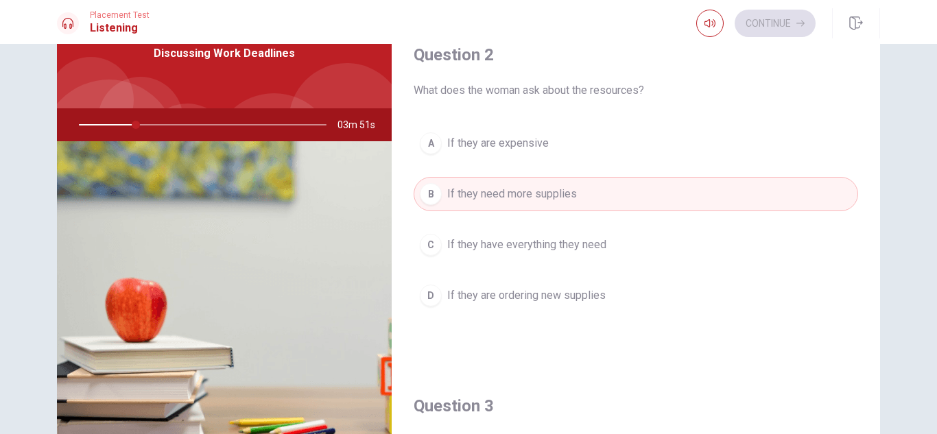
scroll to position [27, 0]
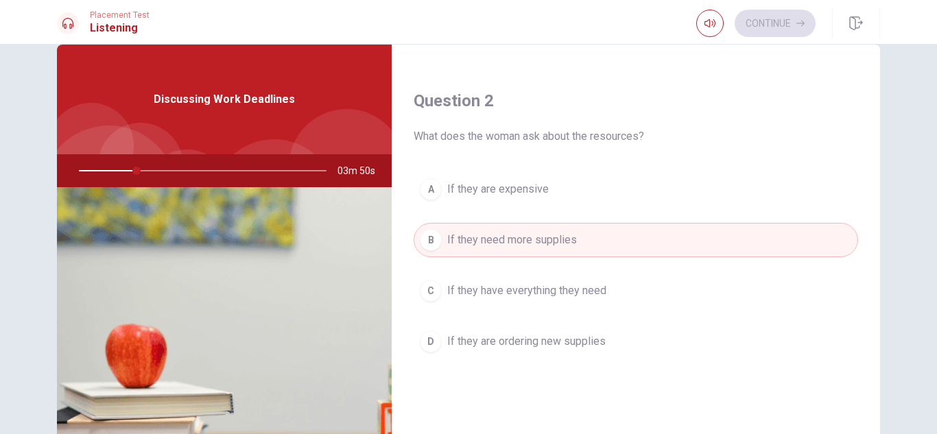
click at [248, 290] on img at bounding box center [224, 354] width 335 height 334
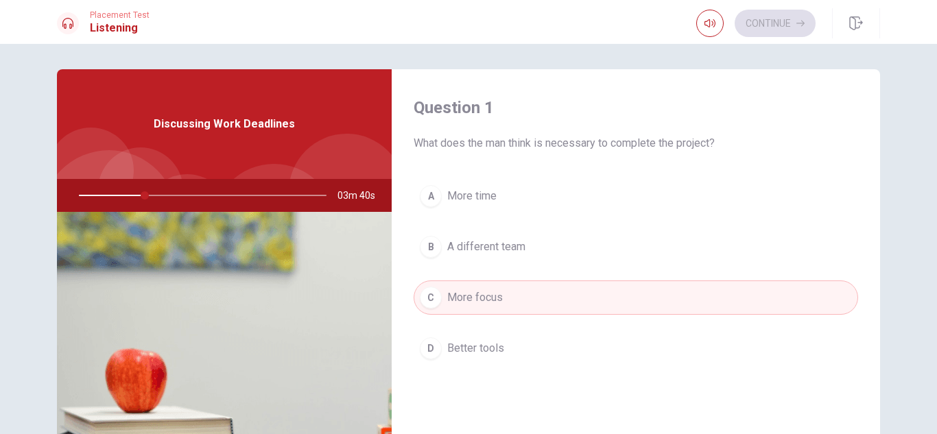
scroll to position [0, 0]
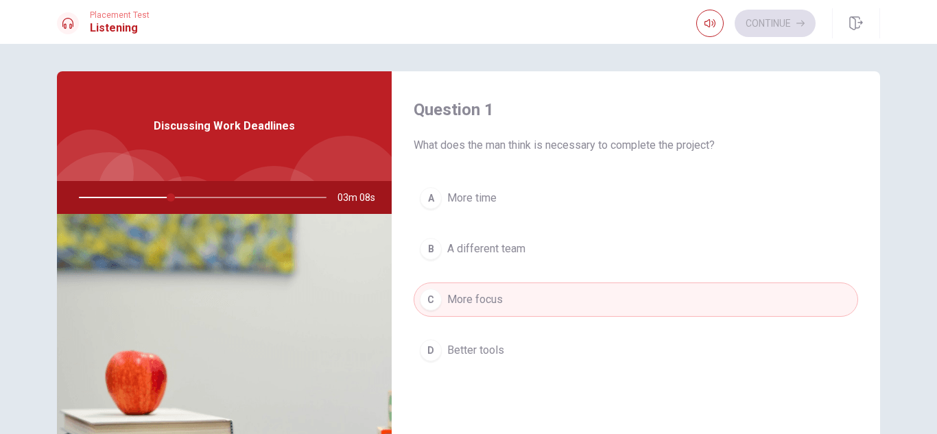
click at [597, 196] on button "A More time" at bounding box center [636, 198] width 445 height 34
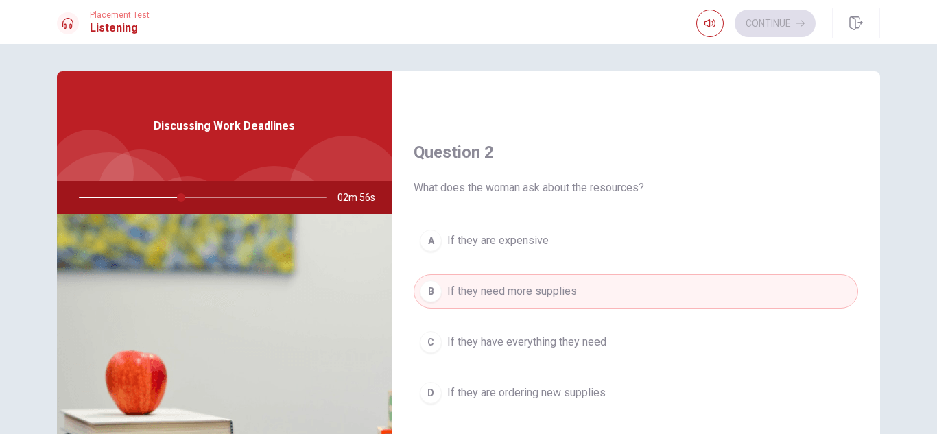
scroll to position [309, 0]
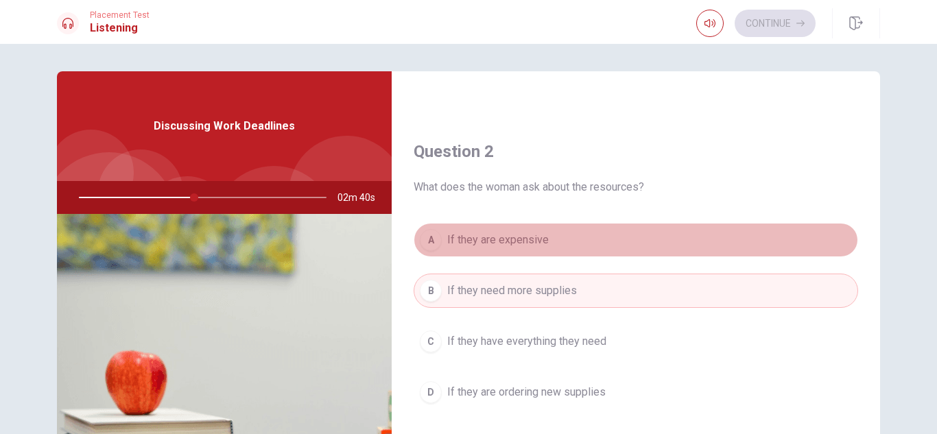
click at [618, 233] on button "A If they are expensive" at bounding box center [636, 240] width 445 height 34
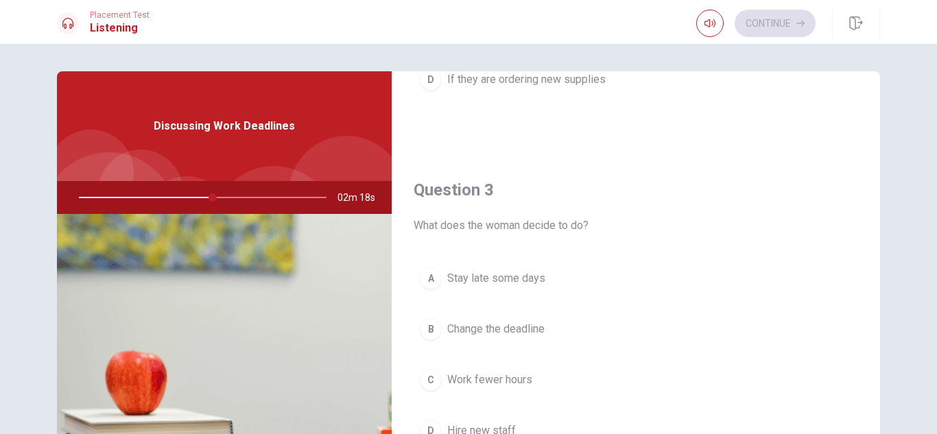
scroll to position [621, 0]
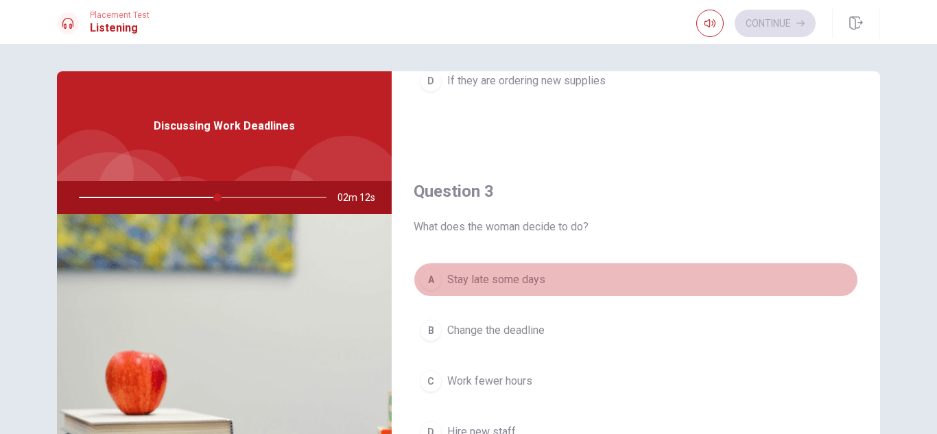
click at [508, 285] on span "Stay late some days" at bounding box center [496, 280] width 98 height 16
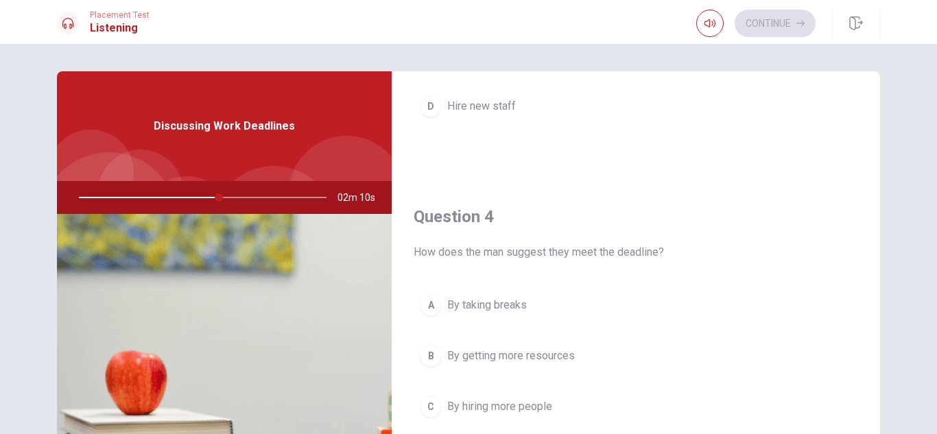
scroll to position [959, 0]
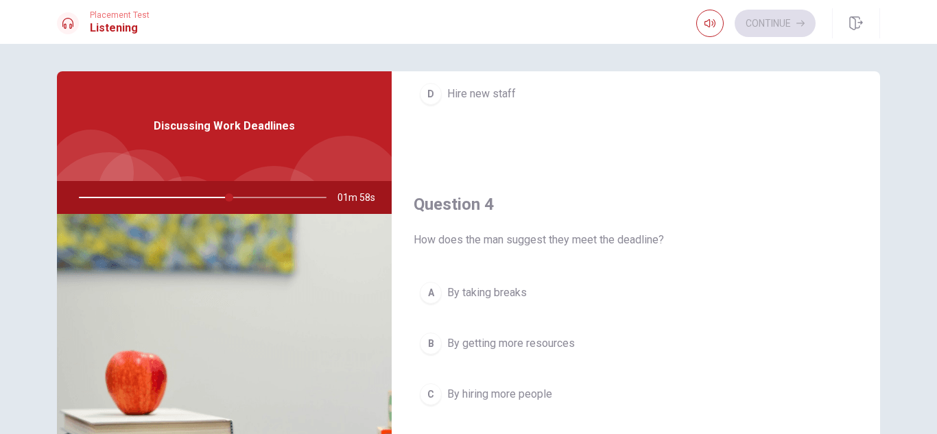
click at [506, 344] on span "By getting more resources" at bounding box center [511, 344] width 128 height 16
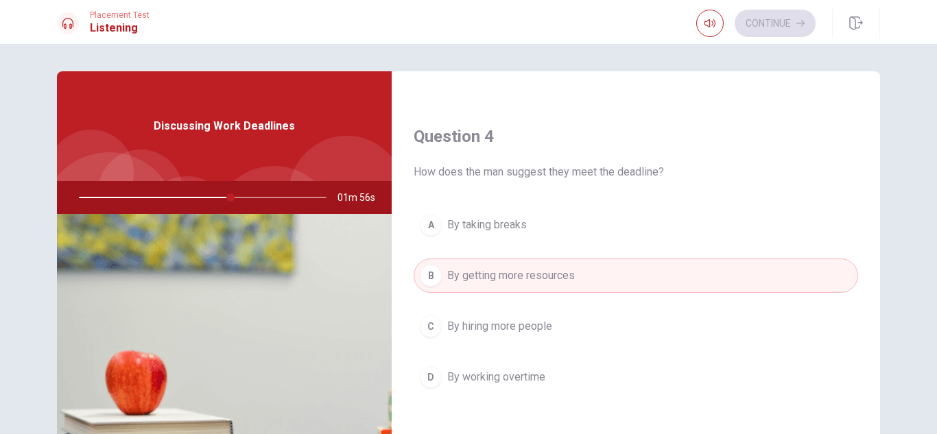
scroll to position [1035, 0]
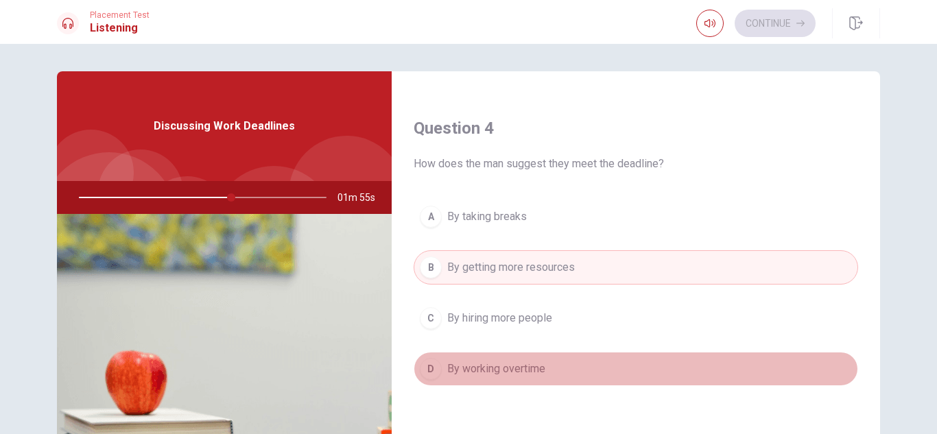
click at [482, 363] on span "By working overtime" at bounding box center [496, 369] width 98 height 16
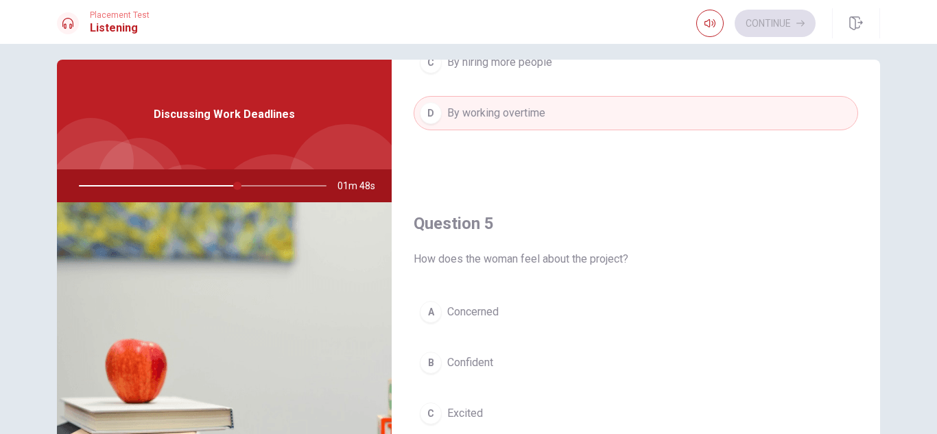
scroll to position [62, 0]
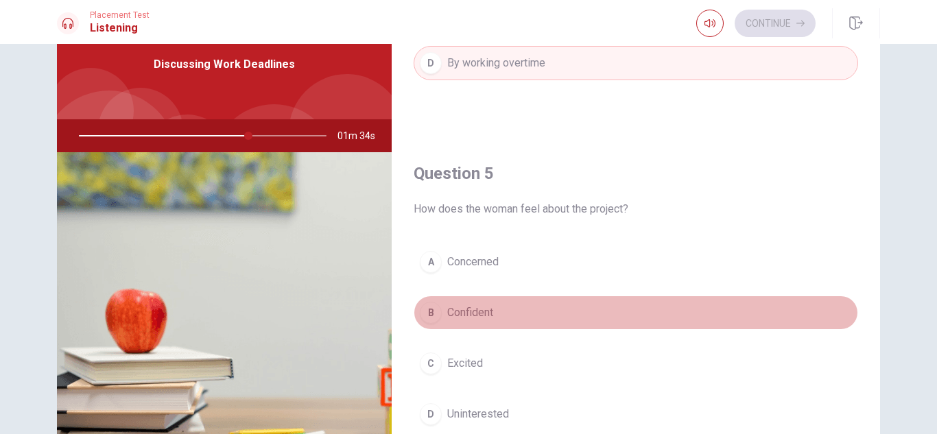
click at [493, 312] on span "Confident" at bounding box center [470, 313] width 46 height 16
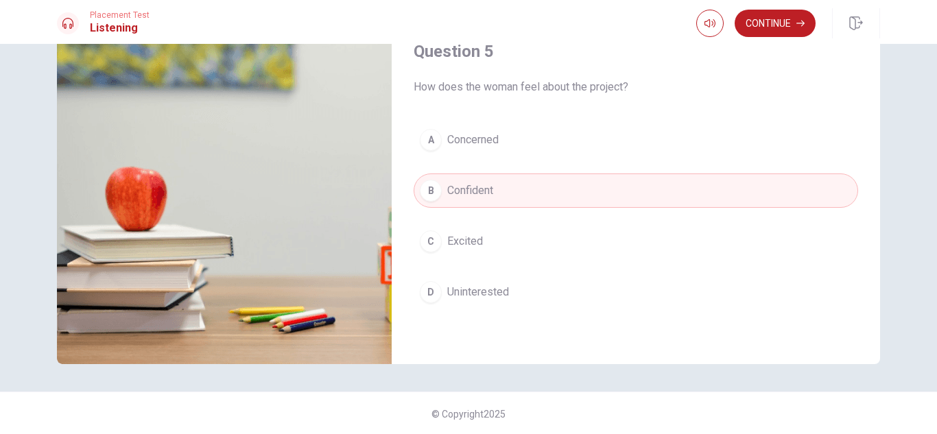
scroll to position [185, 0]
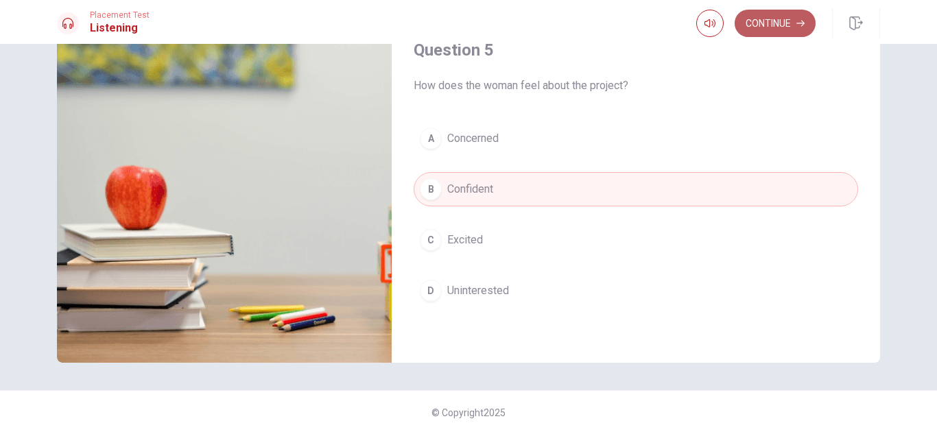
click at [742, 29] on button "Continue" at bounding box center [775, 23] width 81 height 27
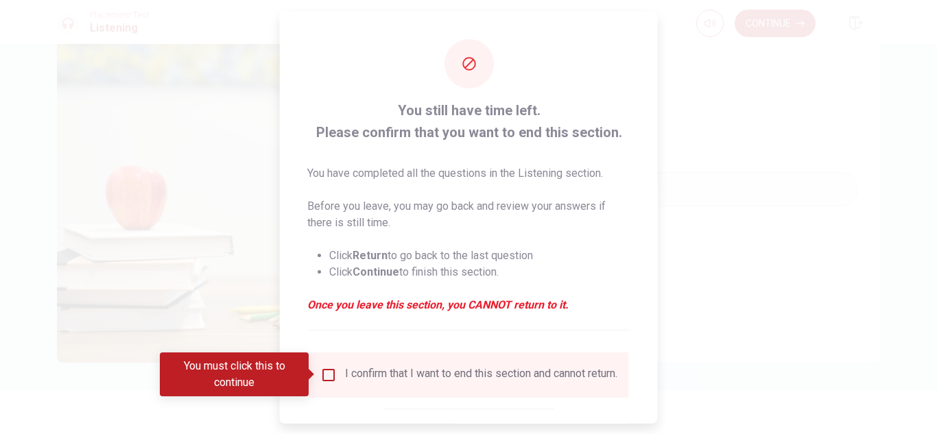
click at [325, 377] on input "You must click this to continue" at bounding box center [328, 374] width 16 height 16
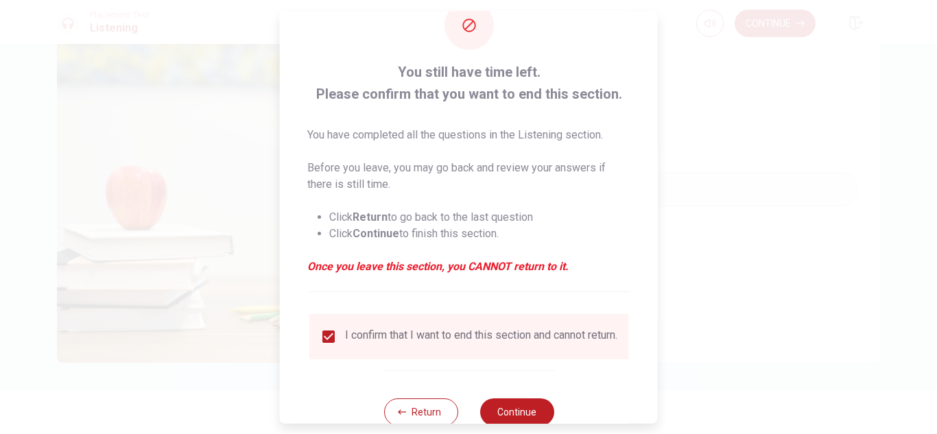
scroll to position [78, 0]
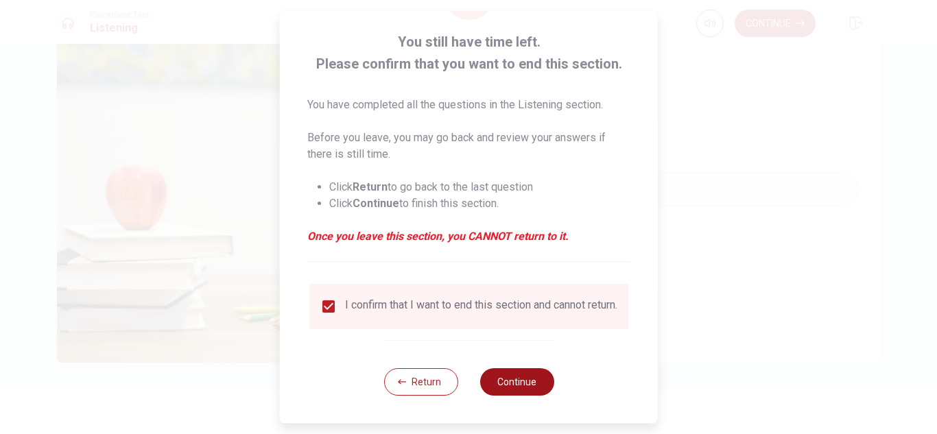
click at [515, 381] on button "Continue" at bounding box center [517, 381] width 74 height 27
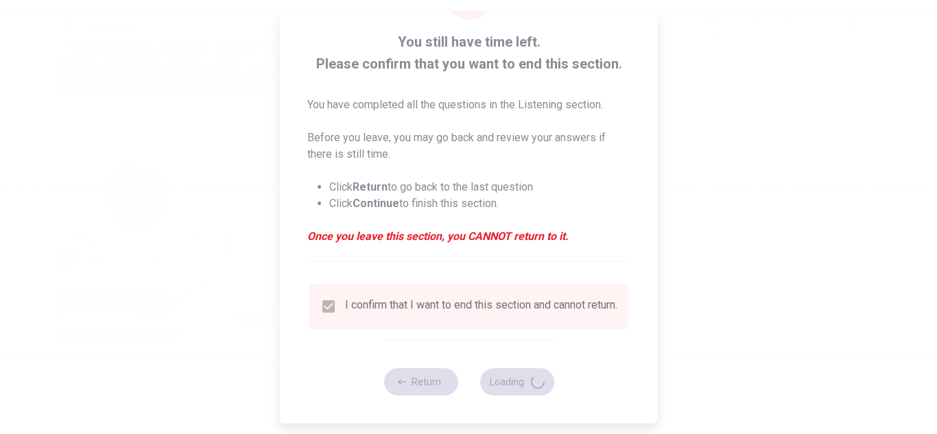
type input "78"
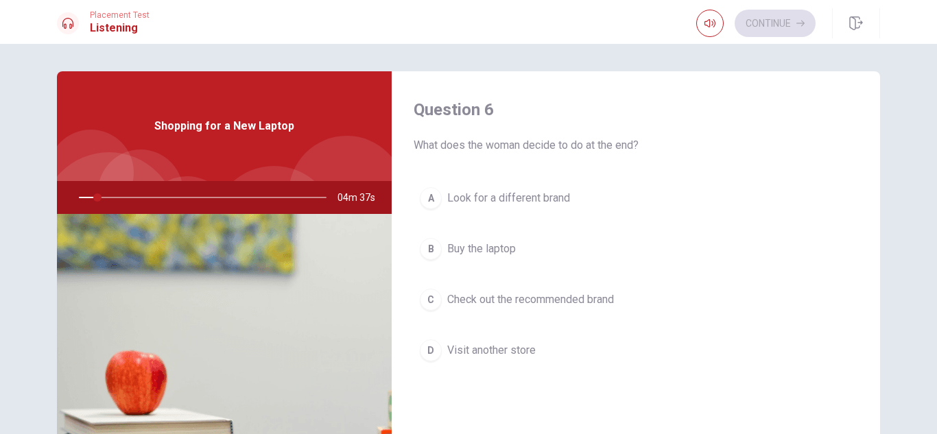
click at [513, 351] on span "Visit another store" at bounding box center [491, 350] width 89 height 16
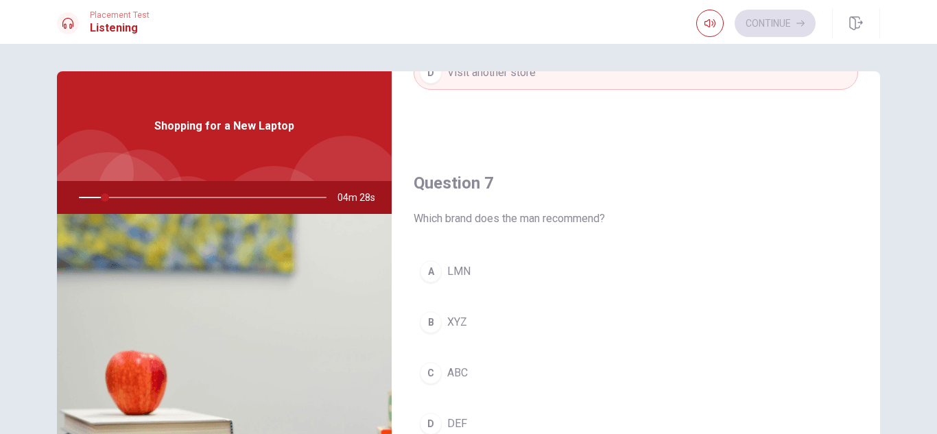
scroll to position [322, 0]
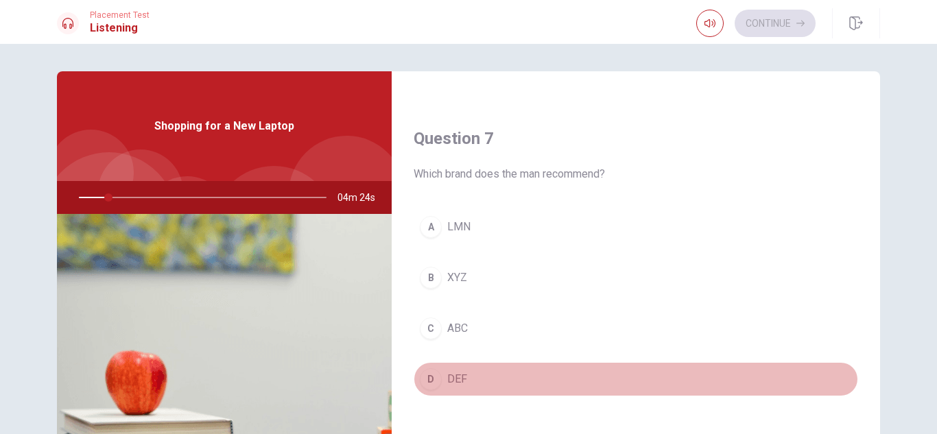
click at [449, 380] on span "DEF" at bounding box center [457, 379] width 20 height 16
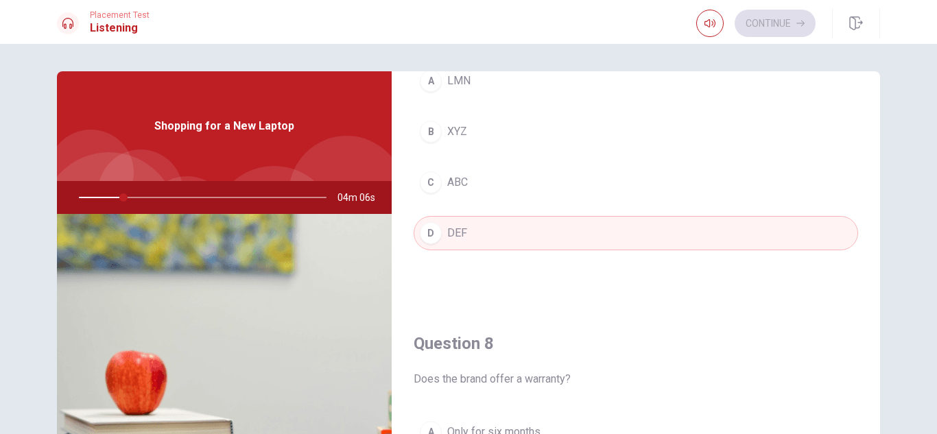
scroll to position [459, 0]
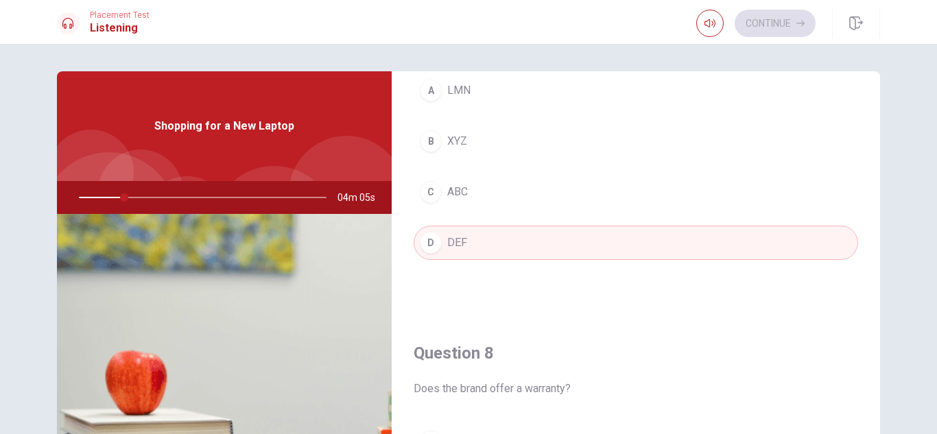
click at [510, 243] on button "D DEF" at bounding box center [636, 243] width 445 height 34
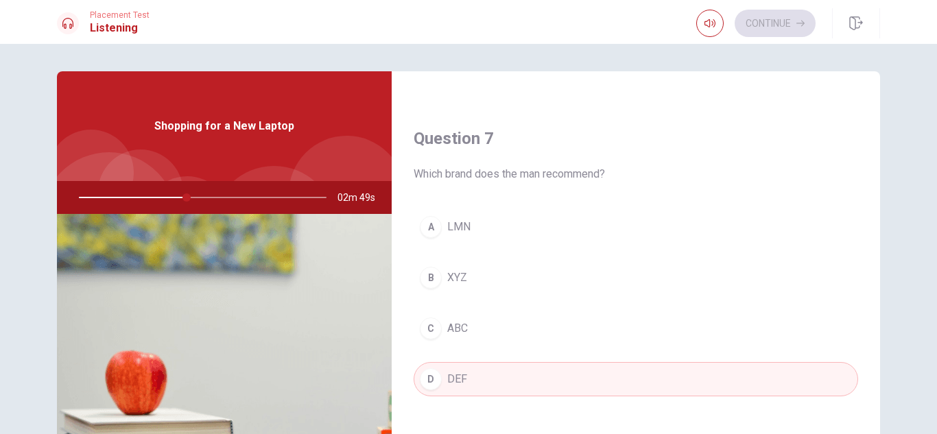
scroll to position [330, 0]
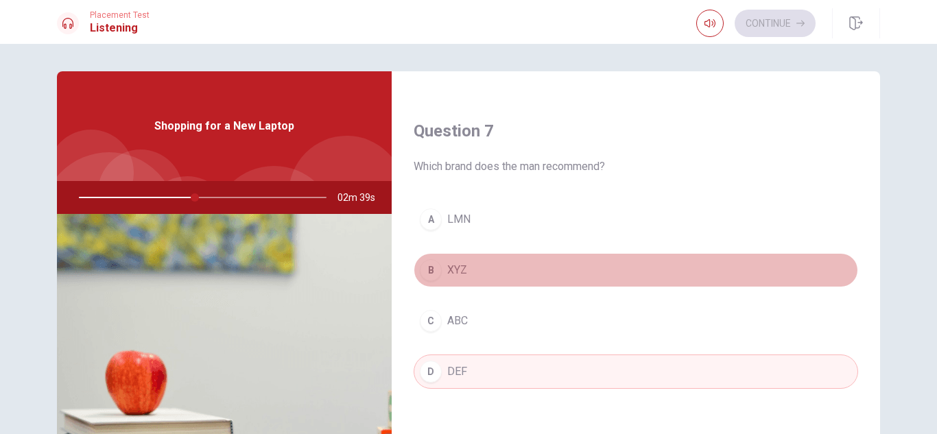
click at [458, 266] on span "XYZ" at bounding box center [457, 270] width 20 height 16
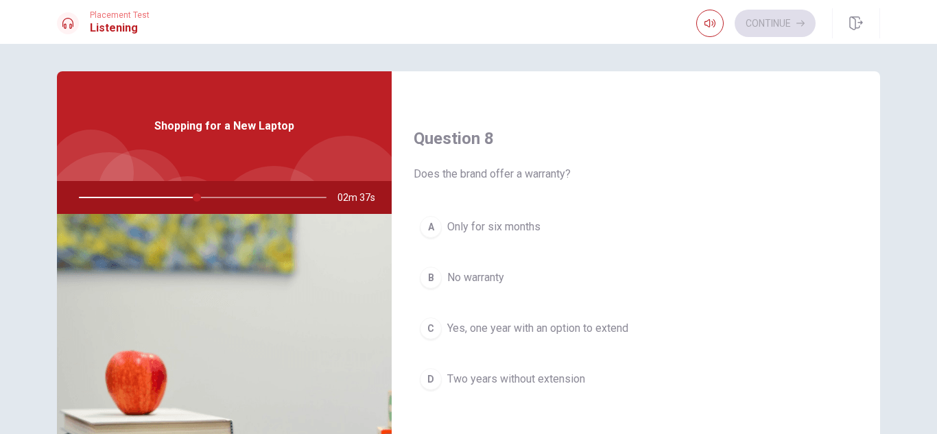
scroll to position [679, 0]
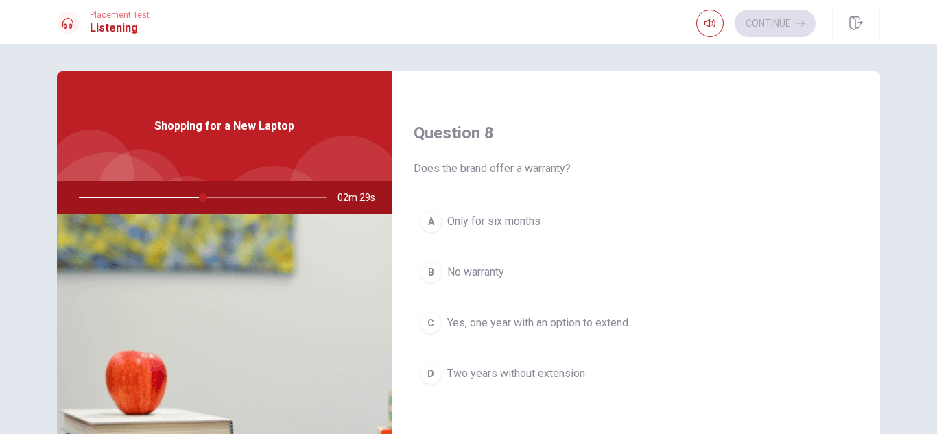
click at [492, 219] on span "Only for six months" at bounding box center [493, 221] width 93 height 16
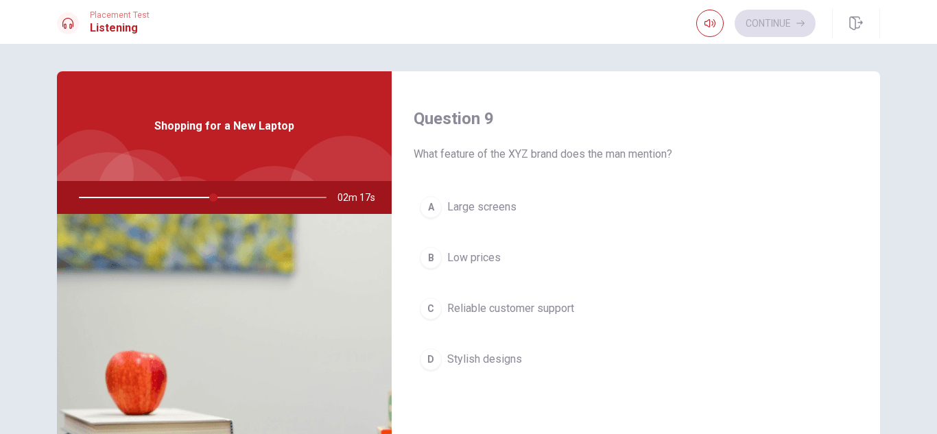
scroll to position [1052, 0]
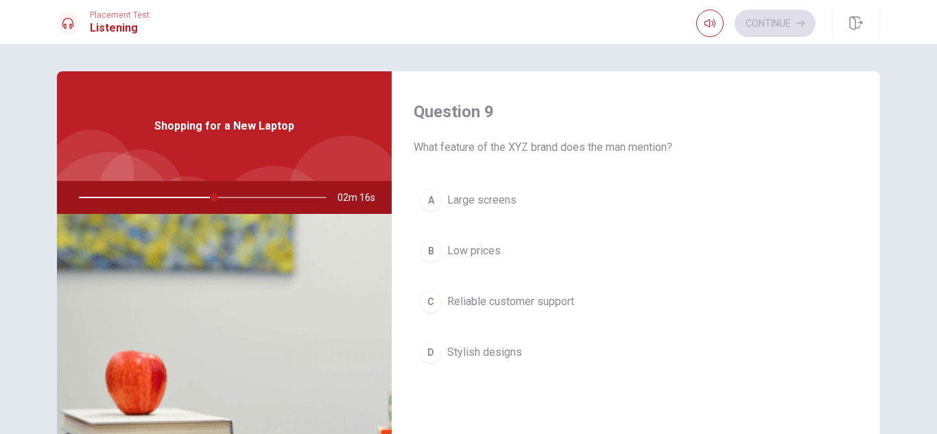
click at [516, 299] on span "Reliable customer support" at bounding box center [510, 302] width 127 height 16
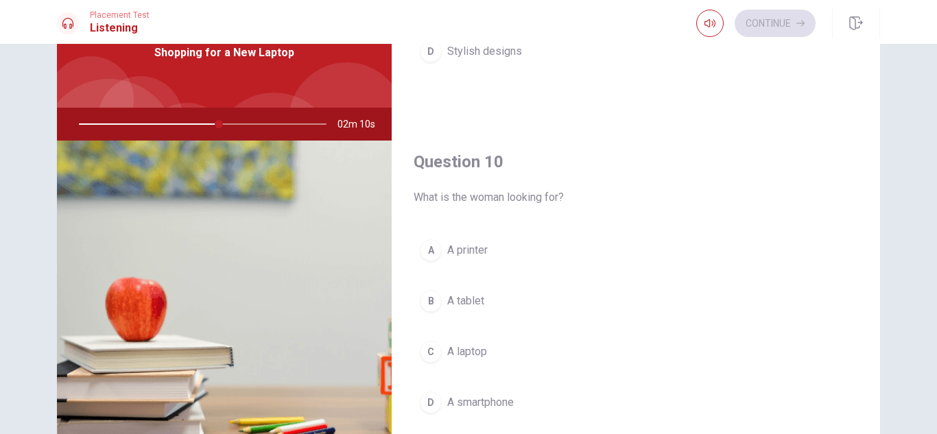
scroll to position [74, 0]
click at [465, 345] on span "A laptop" at bounding box center [467, 351] width 40 height 16
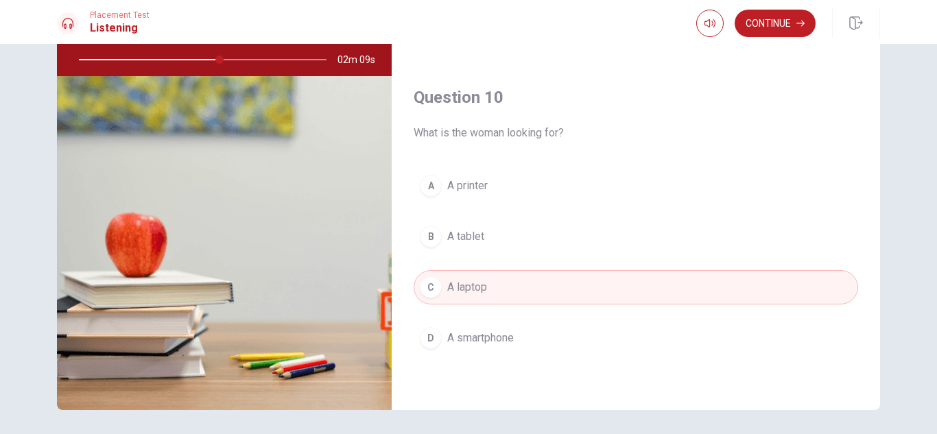
scroll to position [185, 0]
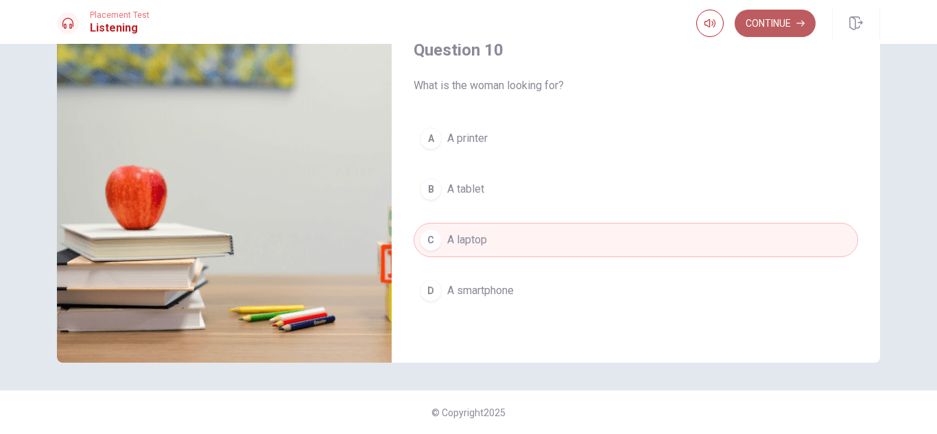
click at [749, 34] on button "Continue" at bounding box center [775, 23] width 81 height 27
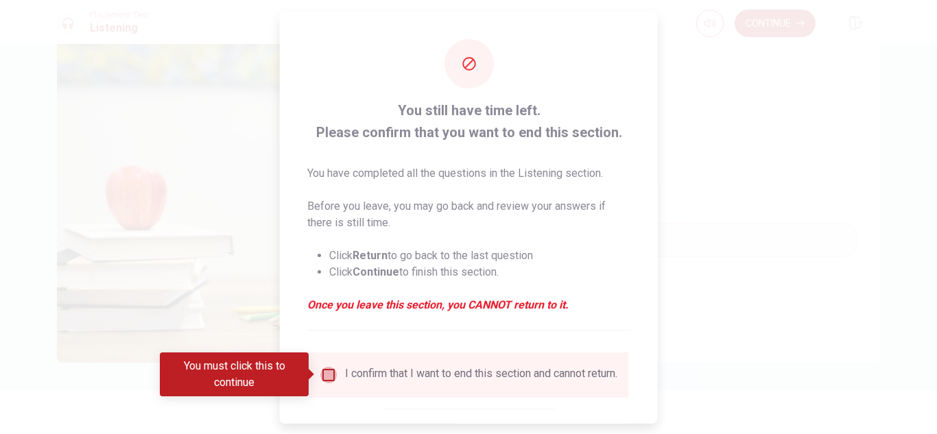
click at [324, 376] on input "You must click this to continue" at bounding box center [328, 374] width 16 height 16
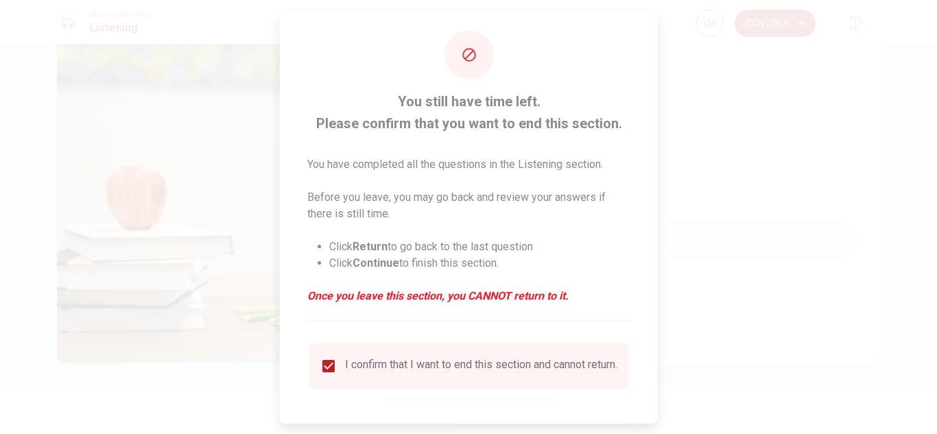
scroll to position [53, 0]
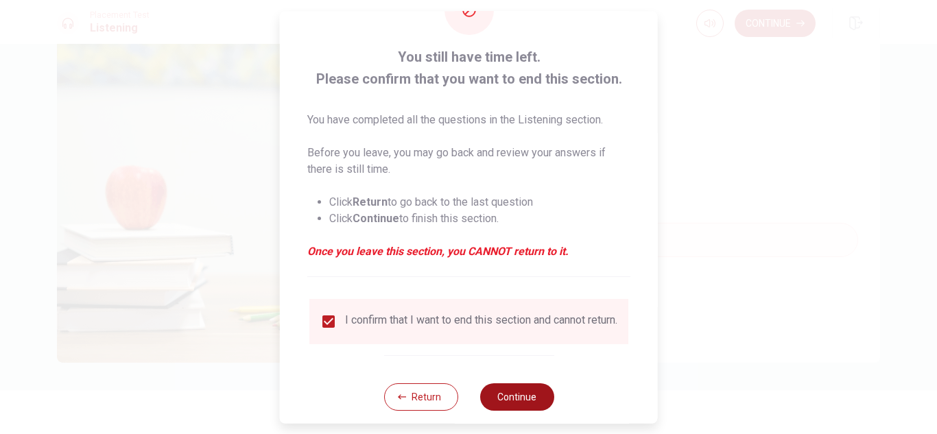
click at [525, 407] on button "Continue" at bounding box center [517, 397] width 74 height 27
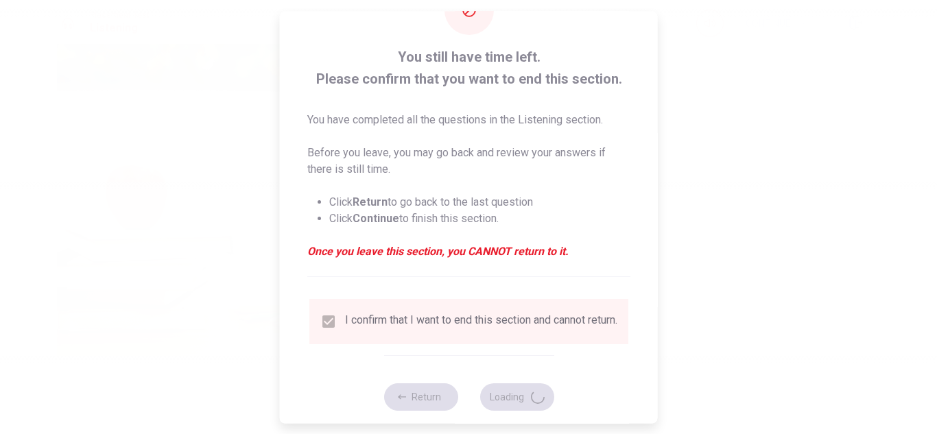
type input "60"
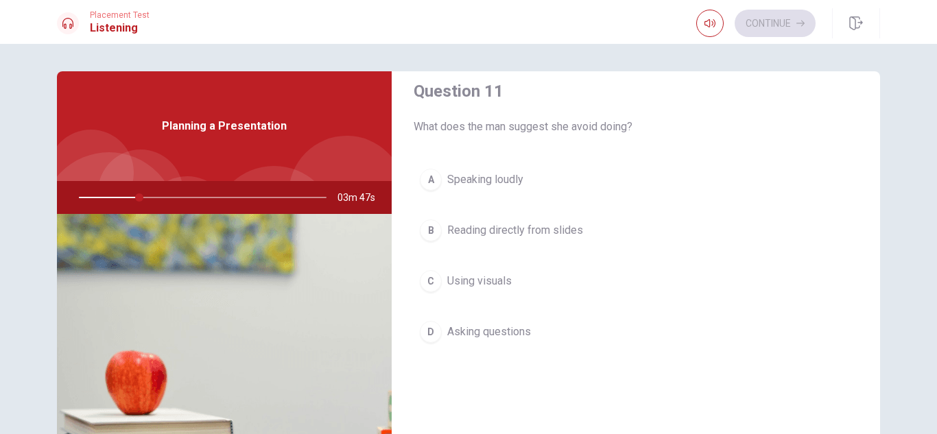
scroll to position [21, 0]
click at [499, 322] on span "Asking questions" at bounding box center [489, 330] width 84 height 16
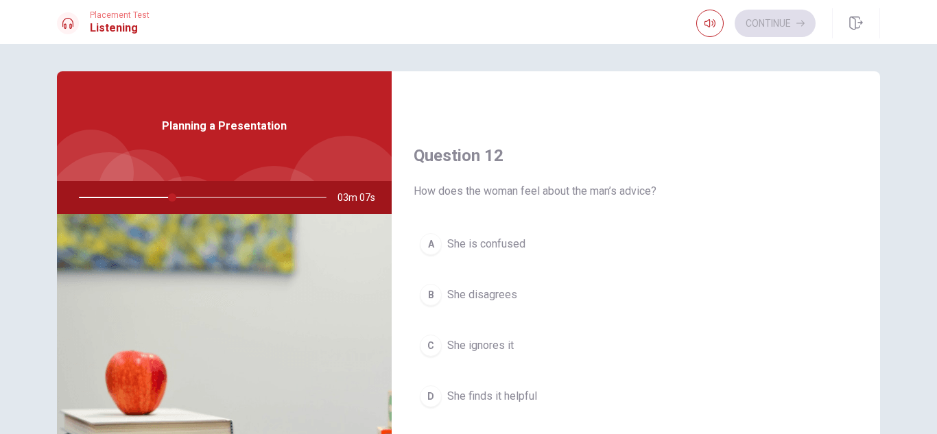
scroll to position [318, 0]
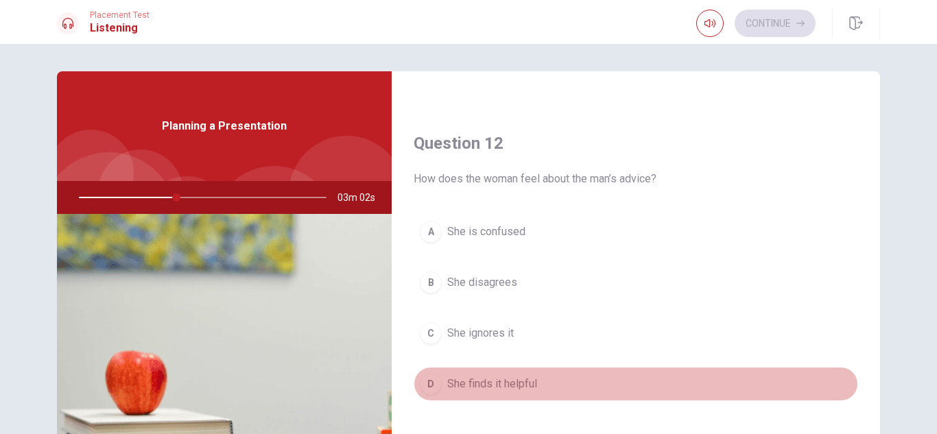
click at [507, 380] on span "She finds it helpful" at bounding box center [492, 384] width 90 height 16
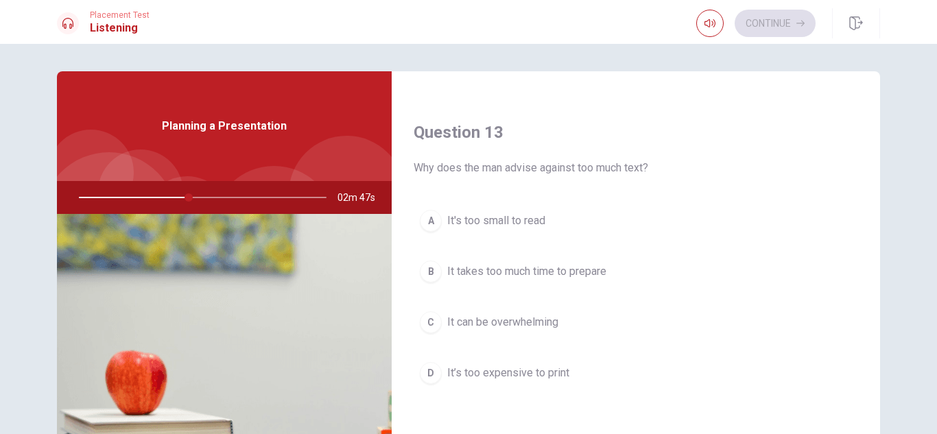
scroll to position [693, 0]
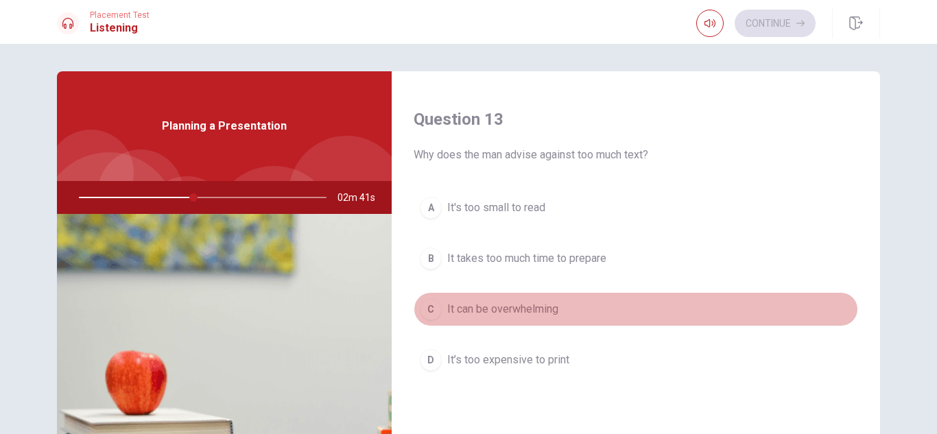
click at [513, 309] on span "It can be overwhelming" at bounding box center [502, 309] width 111 height 16
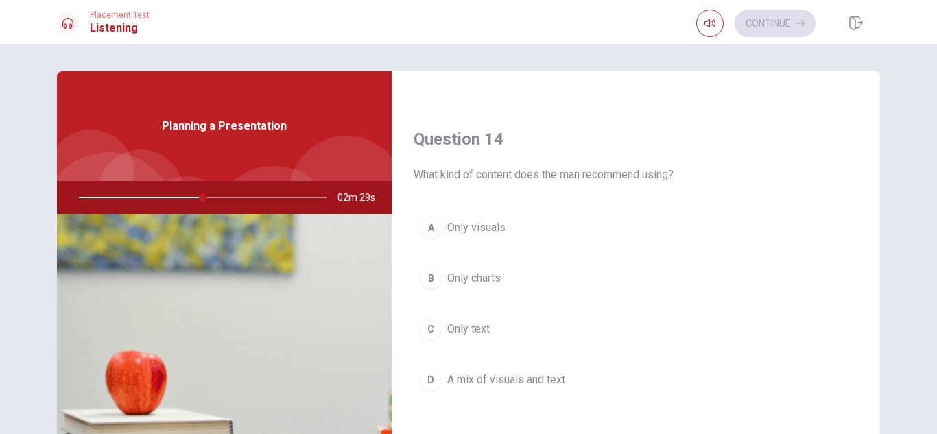
scroll to position [1029, 0]
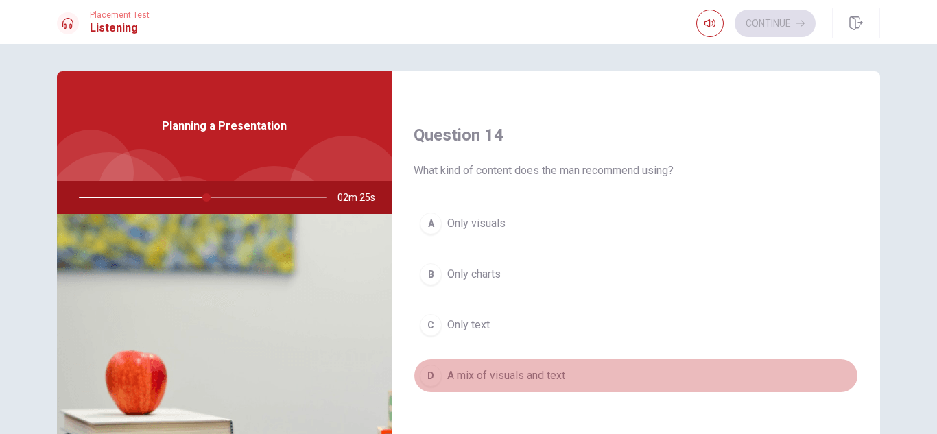
click at [537, 368] on span "A mix of visuals and text" at bounding box center [506, 376] width 118 height 16
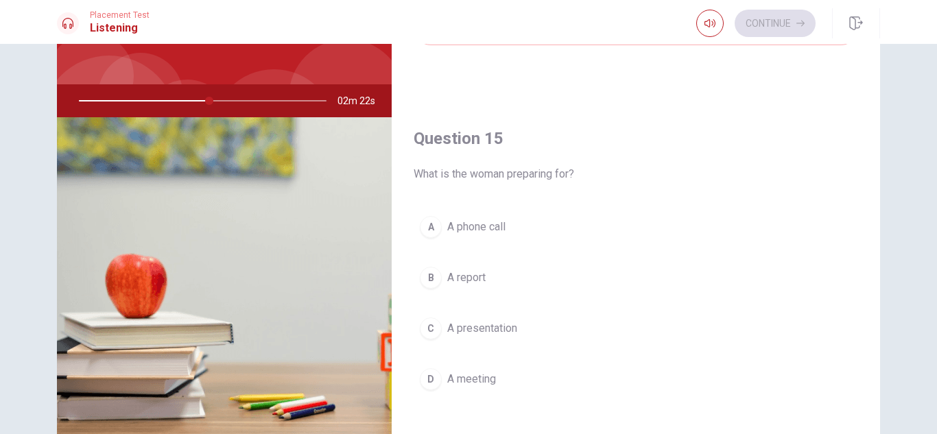
scroll to position [111, 0]
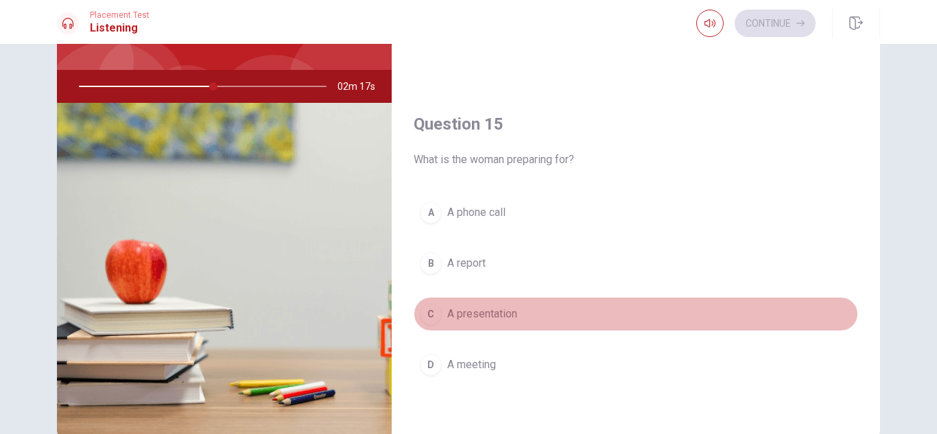
click at [493, 310] on span "A presentation" at bounding box center [482, 314] width 70 height 16
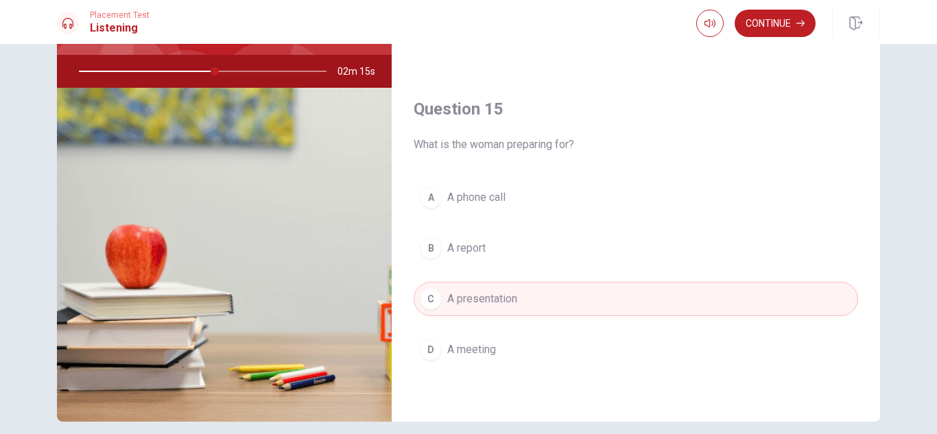
scroll to position [185, 0]
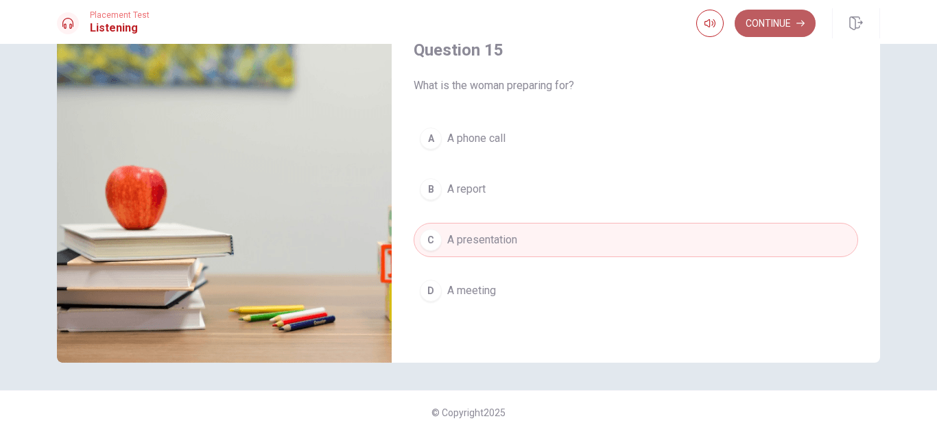
click at [755, 25] on button "Continue" at bounding box center [775, 23] width 81 height 27
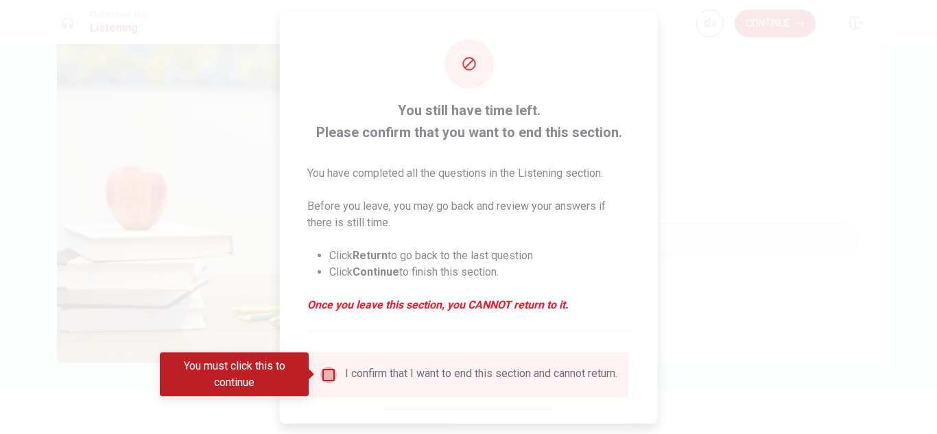
click at [325, 376] on input "You must click this to continue" at bounding box center [328, 374] width 16 height 16
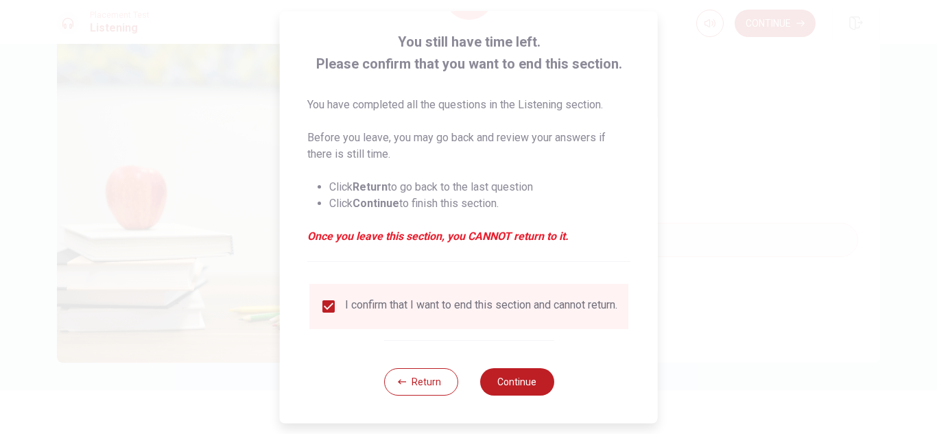
scroll to position [78, 0]
click at [510, 381] on button "Continue" at bounding box center [517, 381] width 74 height 27
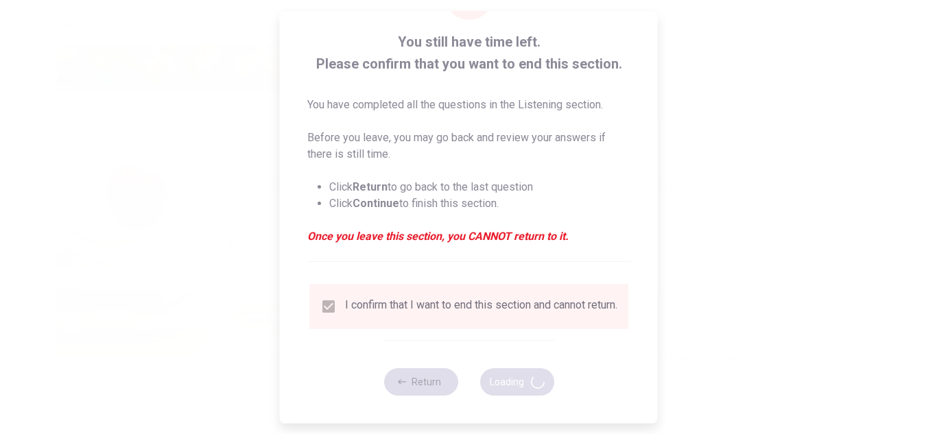
type input "63"
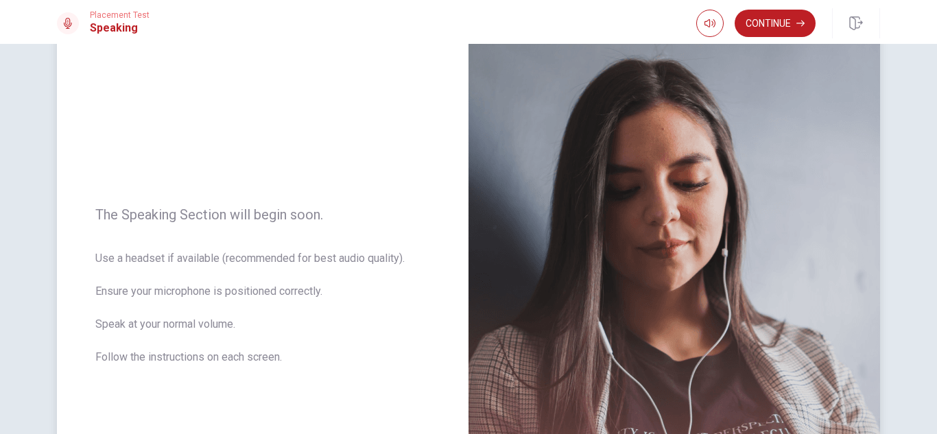
scroll to position [84, 0]
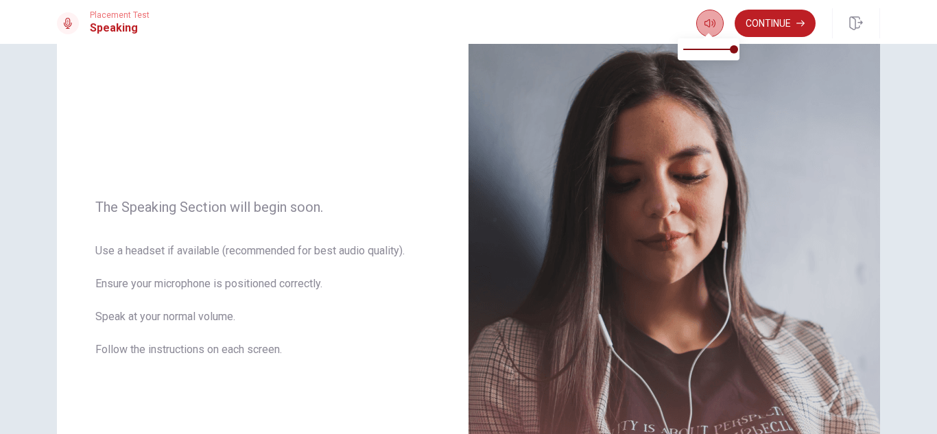
click at [705, 23] on icon "button" at bounding box center [710, 23] width 11 height 11
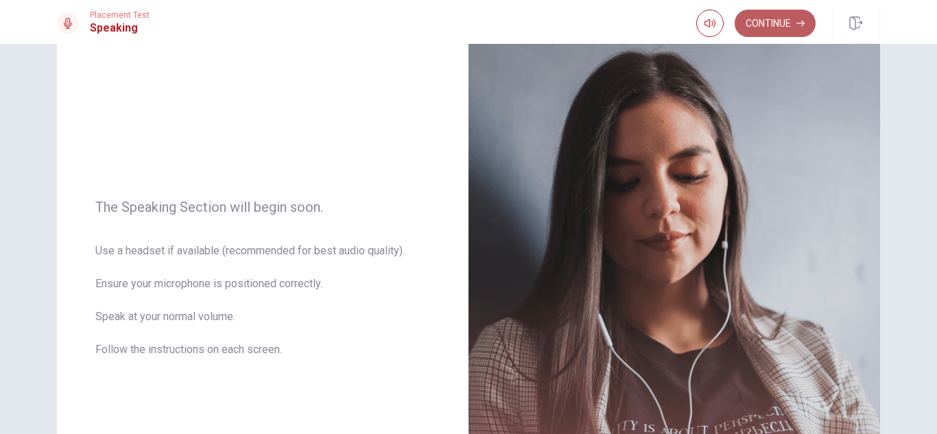
click at [762, 16] on button "Continue" at bounding box center [775, 23] width 81 height 27
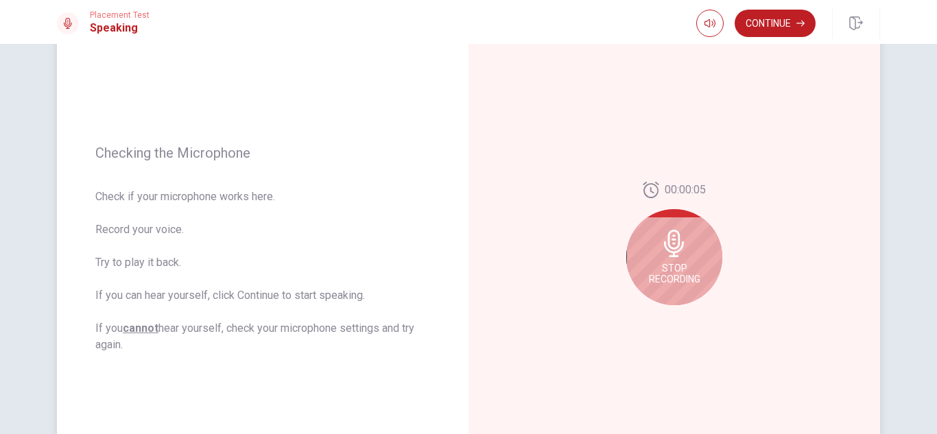
scroll to position [67, 0]
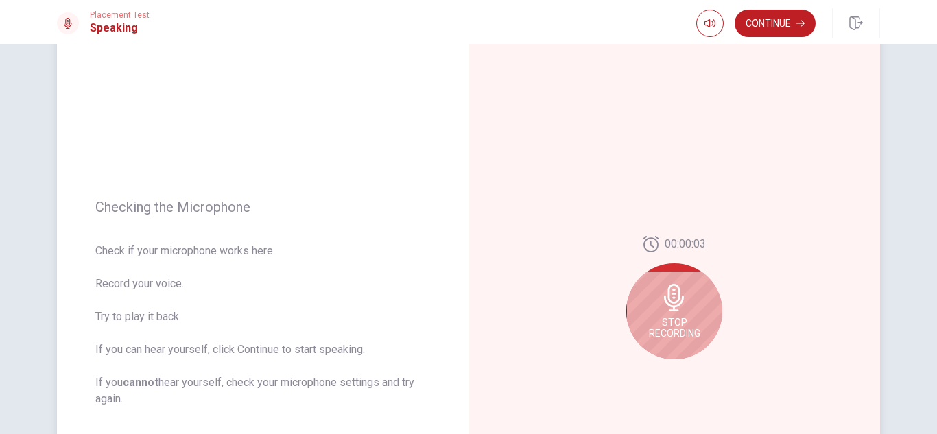
click at [694, 301] on div "Stop Recording" at bounding box center [674, 311] width 96 height 96
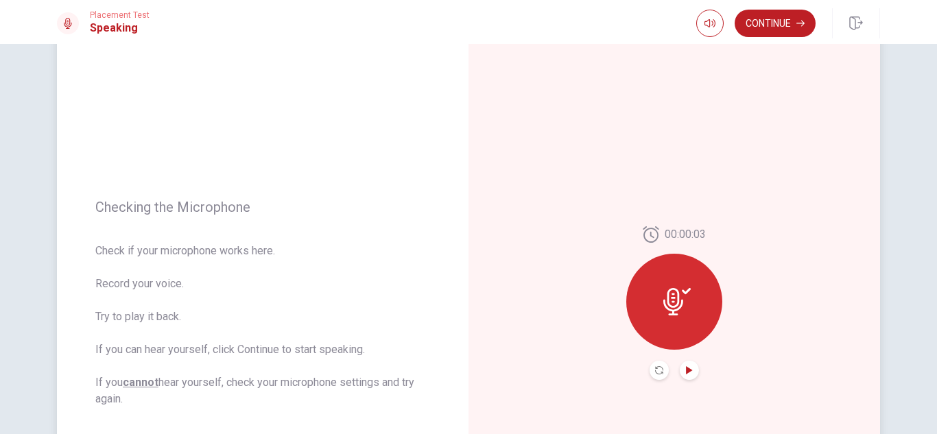
click at [685, 370] on icon "Play Audio" at bounding box center [689, 370] width 8 height 8
click at [787, 19] on button "Continue" at bounding box center [775, 23] width 81 height 27
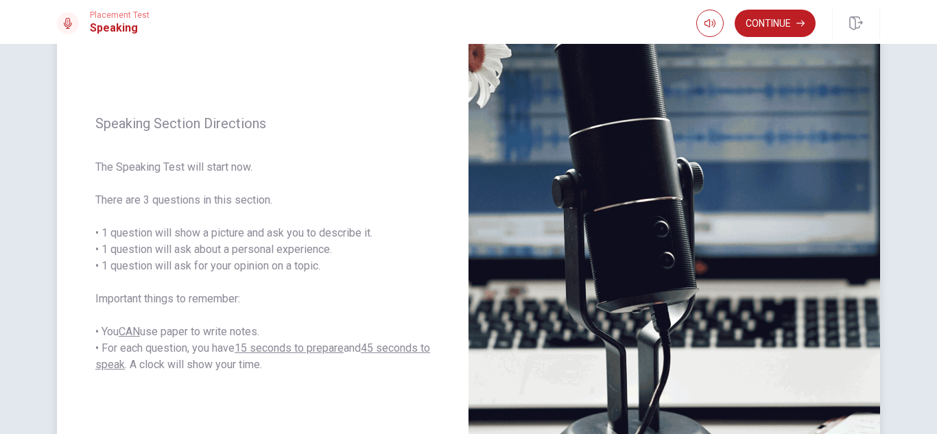
scroll to position [134, 0]
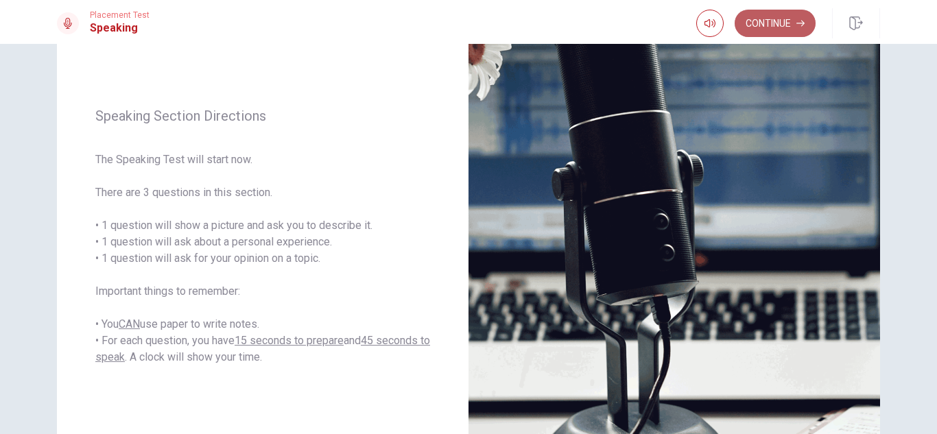
click at [764, 25] on button "Continue" at bounding box center [775, 23] width 81 height 27
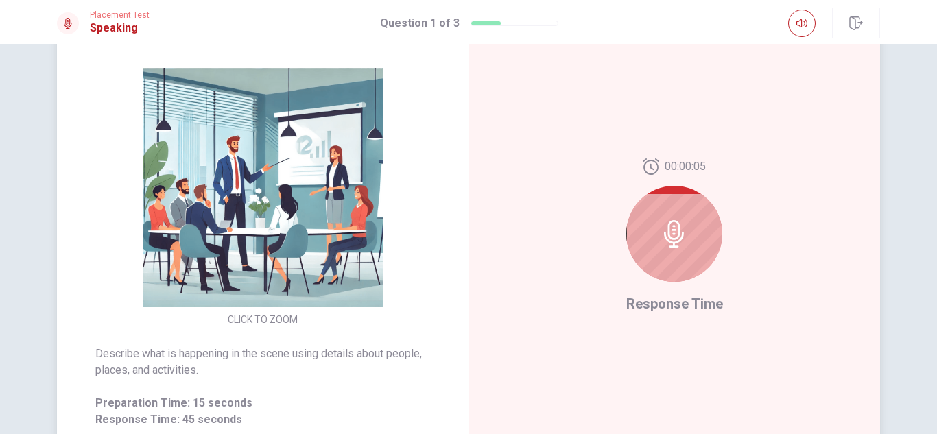
click at [644, 242] on div at bounding box center [674, 234] width 96 height 96
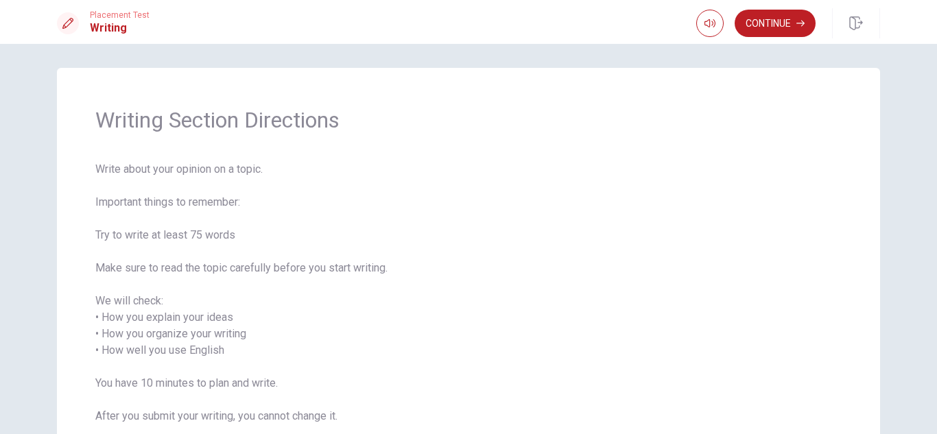
scroll to position [0, 0]
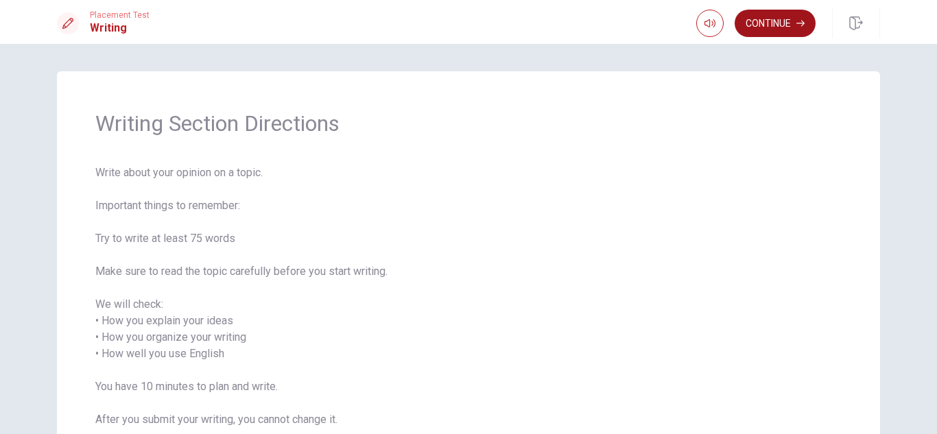
click at [768, 30] on button "Continue" at bounding box center [775, 23] width 81 height 27
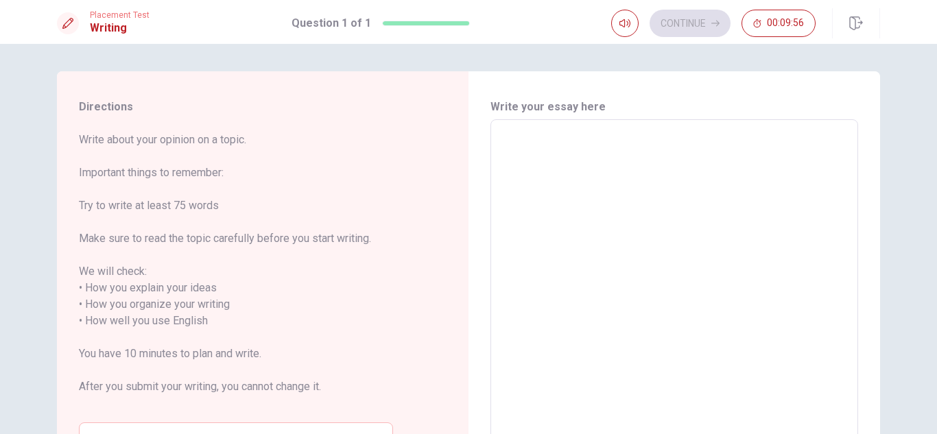
click at [526, 147] on textarea at bounding box center [674, 313] width 349 height 364
click at [605, 173] on textarea at bounding box center [674, 313] width 349 height 364
type textarea "h"
type textarea "x"
type textarea "hi"
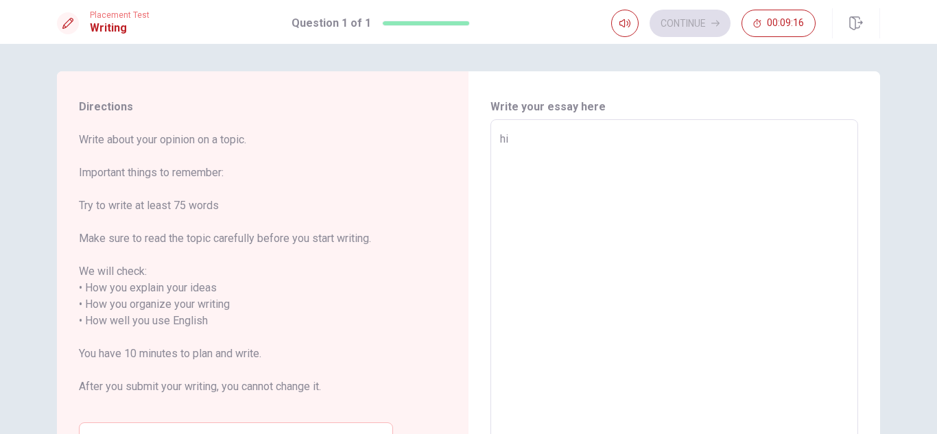
type textarea "x"
type textarea "hi,"
type textarea "x"
type textarea "hi,"
type textarea "x"
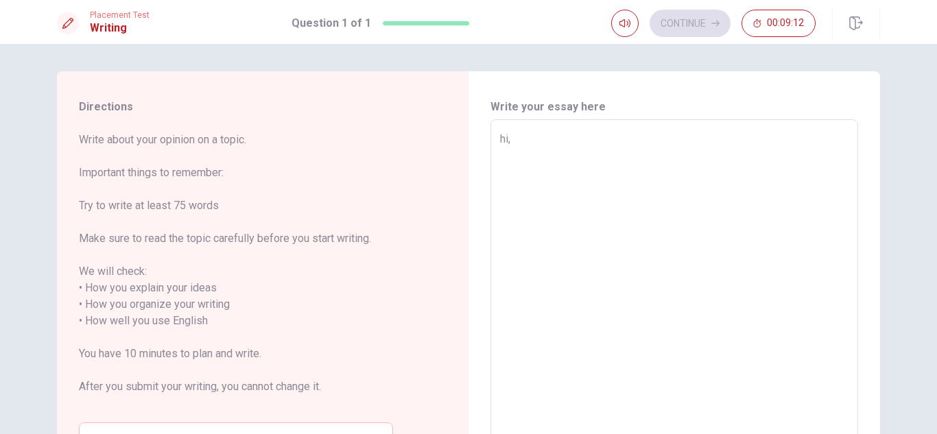
type textarea "hi, i"
type textarea "x"
type textarea "hi, i"
type textarea "x"
type textarea "hi, i a"
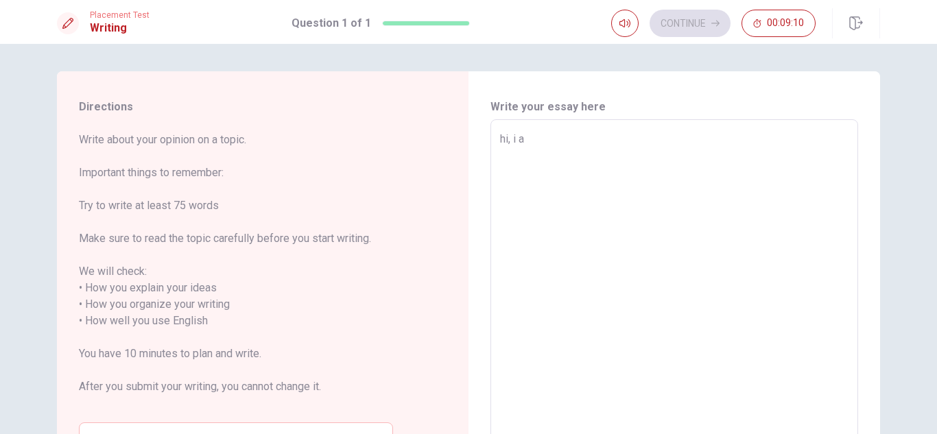
type textarea "x"
type textarea "hi, i am"
type textarea "x"
type textarea "hi, i am"
type textarea "x"
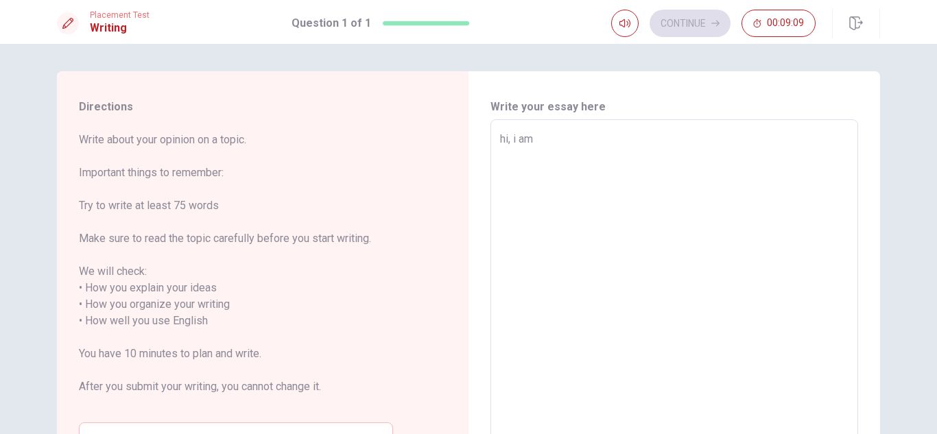
type textarea "hi, i am v"
type textarea "x"
type textarea "hi, i am ve"
type textarea "x"
type textarea "hi, i am ver"
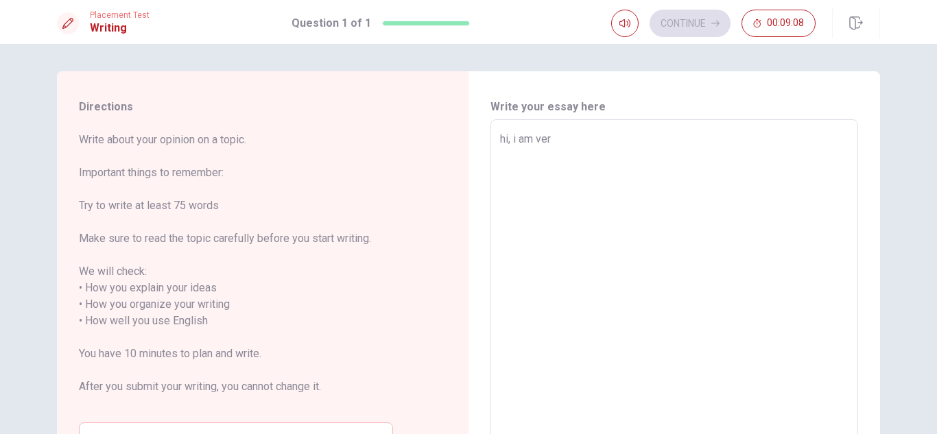
type textarea "x"
type textarea "hi, i am very"
type textarea "x"
type textarea "hi, i am very"
type textarea "x"
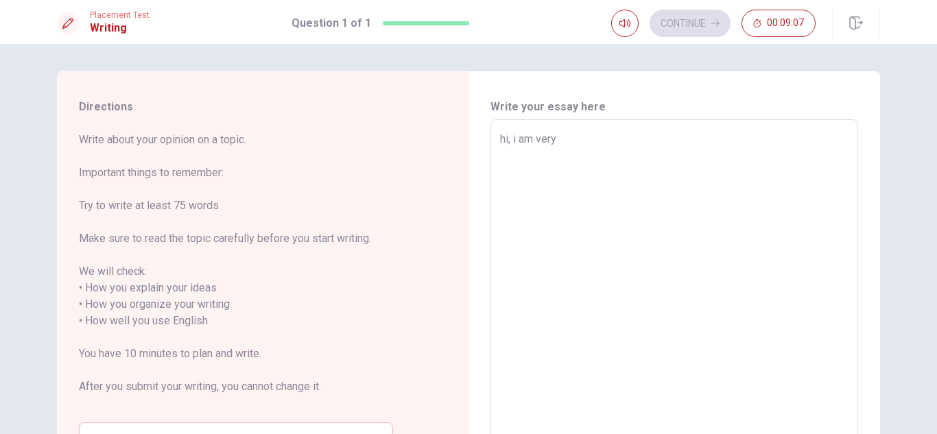
type textarea "hi, i am very s"
type textarea "x"
type textarea "hi, i am very su"
type textarea "x"
type textarea "hi, i am very sur"
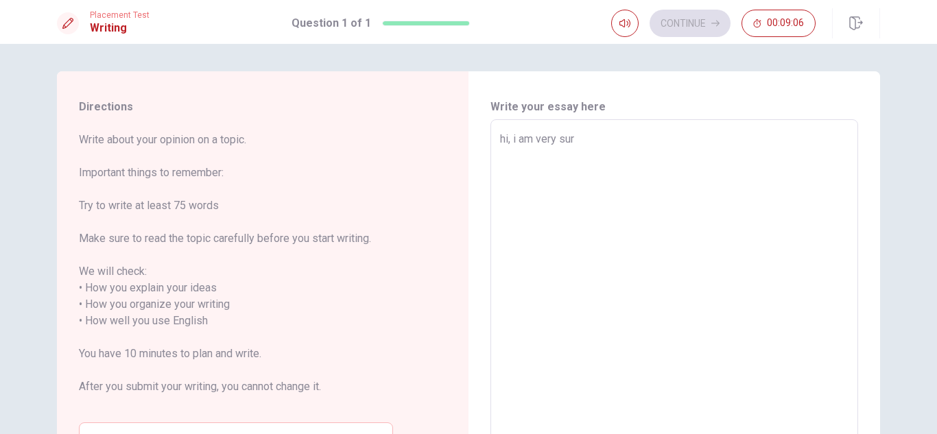
type textarea "x"
type textarea "hi, i am very sure"
type textarea "x"
type textarea "hi, i am very sure"
type textarea "x"
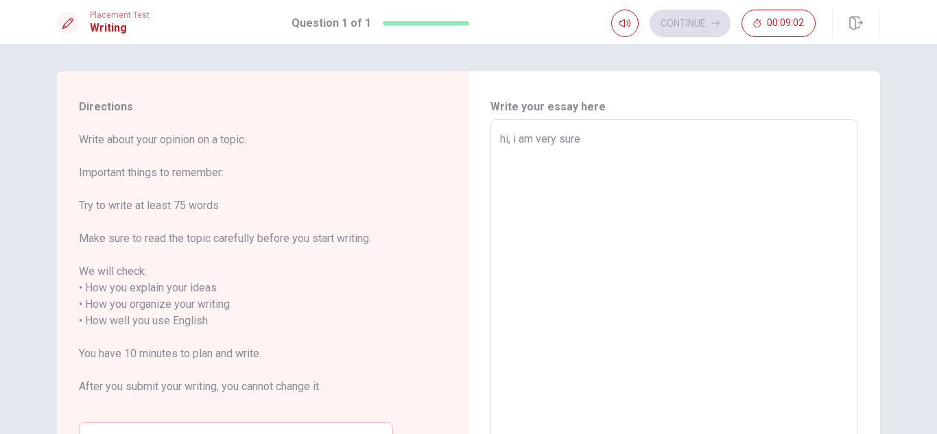
type textarea "hi, i am very sure t"
type textarea "x"
type textarea "hi, i am very sure th"
type textarea "x"
type textarea "hi, i am very sure the"
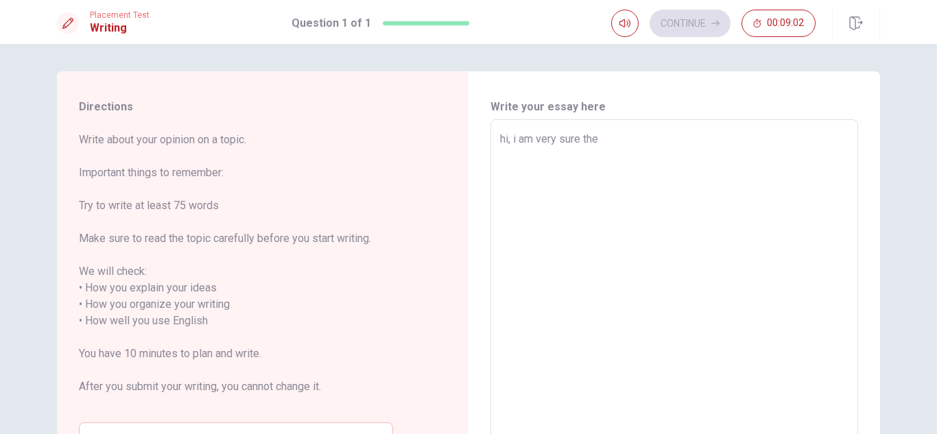
type textarea "x"
type textarea "hi, i am very sure the"
type textarea "x"
type textarea "hi, i am very sure the"
type textarea "x"
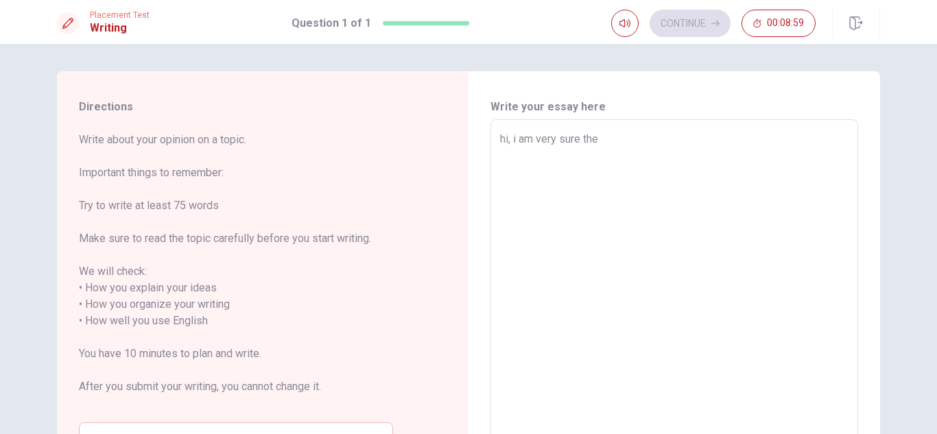
type textarea "hi, i am very sure th"
type textarea "x"
type textarea "hi, i am very sure t"
type textarea "x"
type textarea "hi, i am very sure"
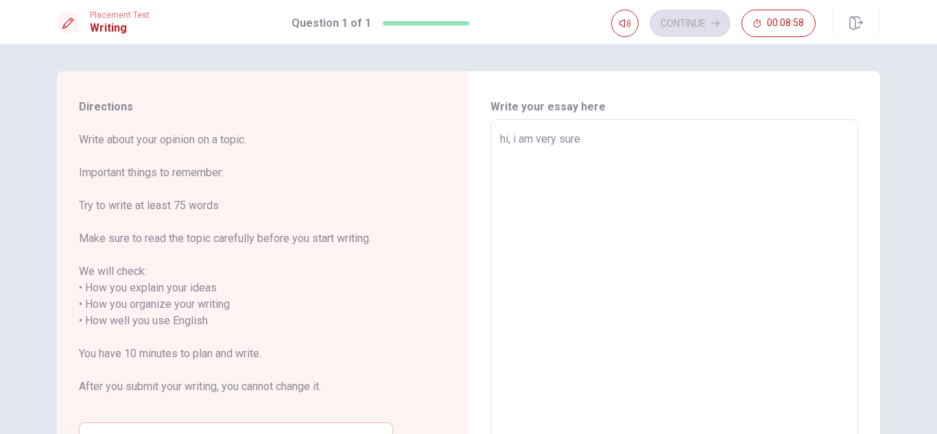
type textarea "x"
type textarea "hi, i am very sure"
type textarea "x"
type textarea "hi, i am very sure,"
type textarea "x"
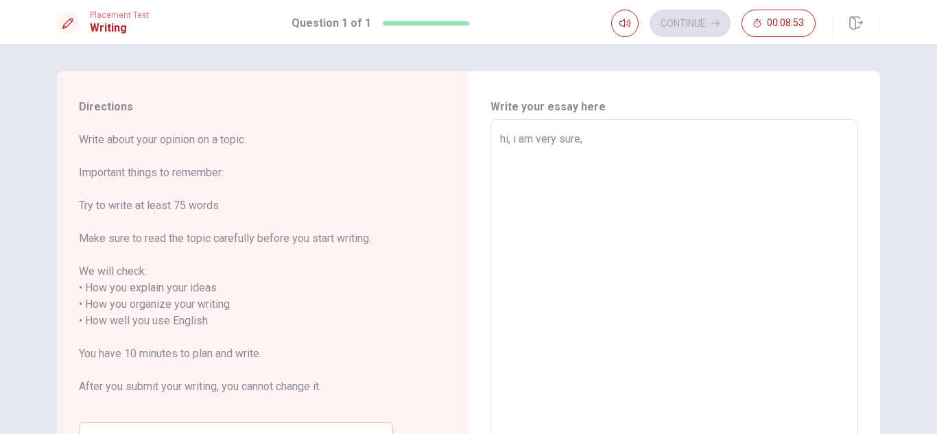
type textarea "hi, i am very sure,"
type textarea "x"
type textarea "hi, i am very sure, t"
type textarea "x"
type textarea "hi, i am very sure, th"
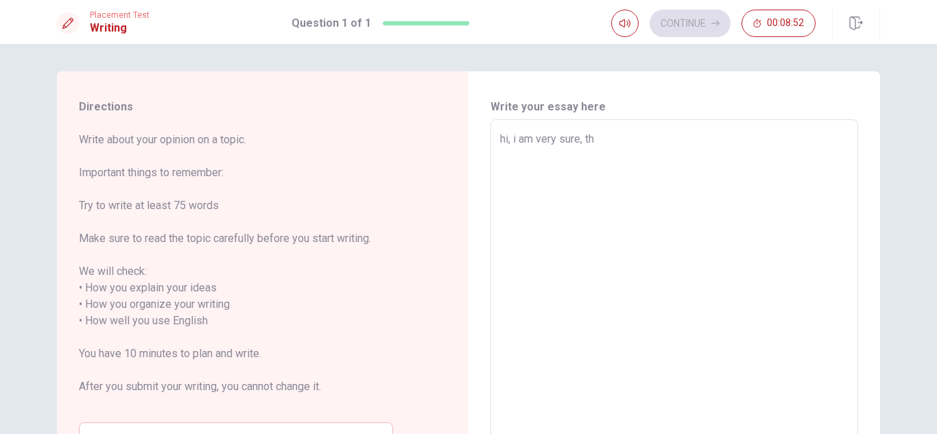
type textarea "x"
type textarea "hi, i am very sure, the"
type textarea "x"
type textarea "hi, i am very sure, the"
type textarea "x"
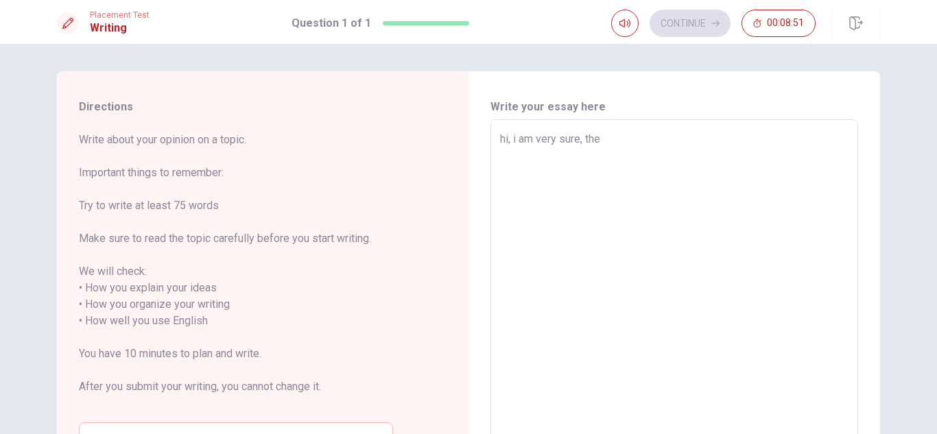
type textarea "hi, i am very sure, the m"
type textarea "x"
type textarea "hi, i am very sure, the mo"
type textarea "x"
type textarea "hi, i am very sure, the mos"
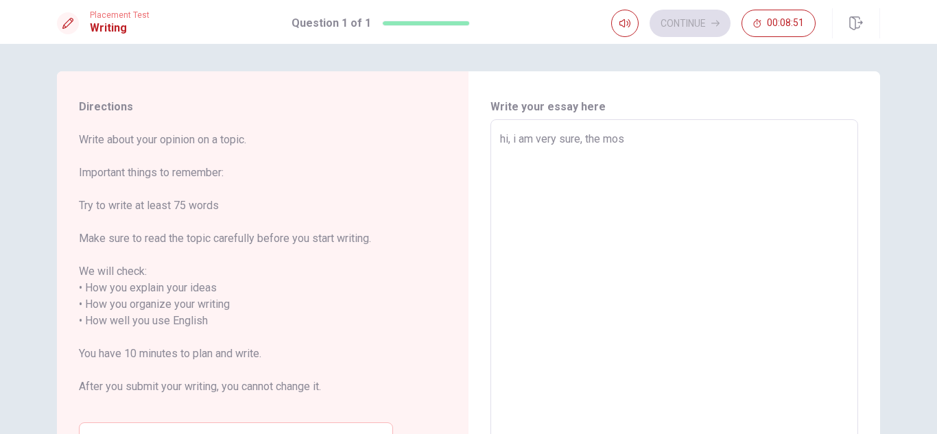
type textarea "x"
type textarea "hi, i am very sure, the most"
type textarea "x"
type textarea "hi, i am very sure, the most"
type textarea "x"
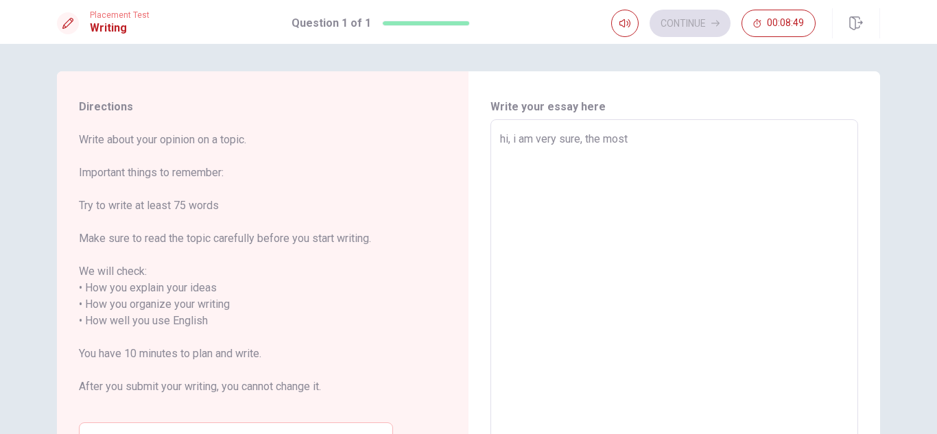
type textarea "hi, i am very sure, the most i"
type textarea "x"
type textarea "hi, i am very sure, the most im"
type textarea "x"
type textarea "hi, i am very sure, the most imp"
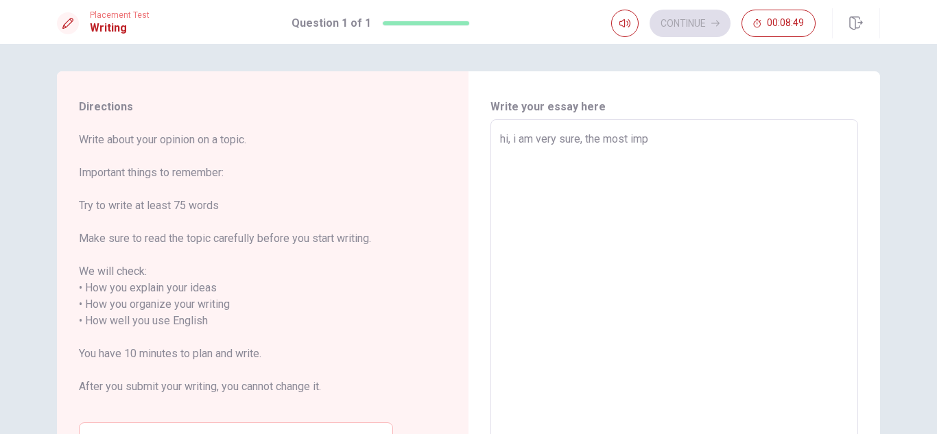
type textarea "x"
type textarea "hi, i am very sure, the most impo"
type textarea "x"
type textarea "hi, i am very sure, the most impor"
type textarea "x"
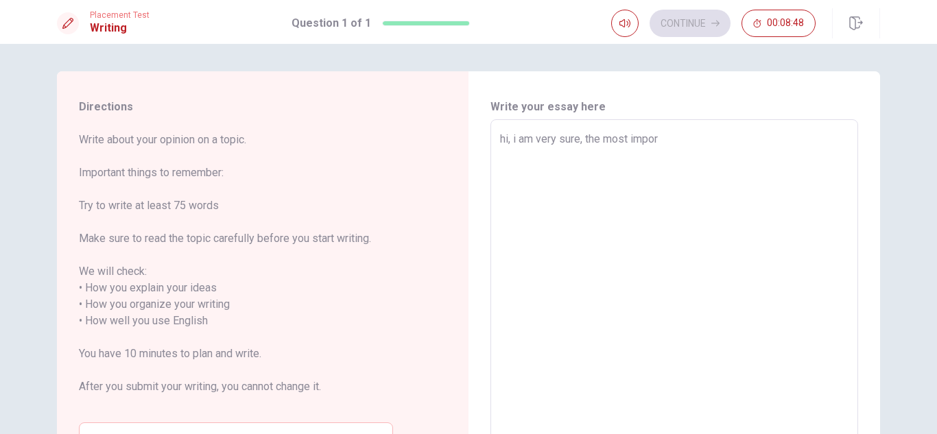
type textarea "hi, i am very sure, the most import"
type textarea "x"
type textarea "hi, i am very sure, the most importa"
type textarea "x"
type textarea "hi, i am very sure, the most importan"
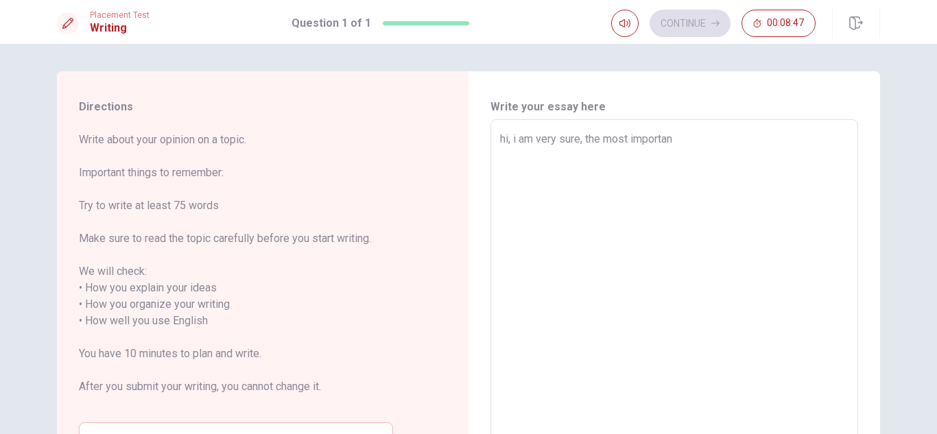
type textarea "x"
type textarea "hi, i am very sure, the most important"
type textarea "x"
type textarea "hi, i am very sure, the most important"
type textarea "x"
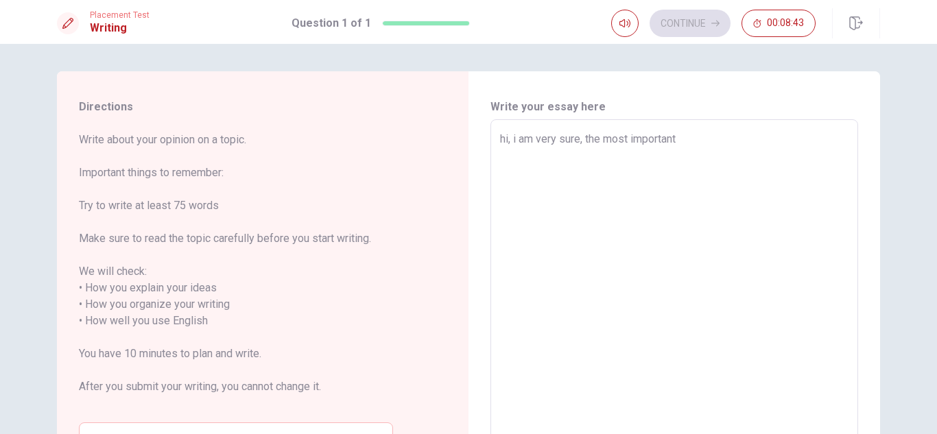
type textarea "hi, i am very sure, the most important p"
type textarea "x"
type textarea "hi, i am very sure, the most important pe"
type textarea "x"
type textarea "hi, i am very sure, the most important per"
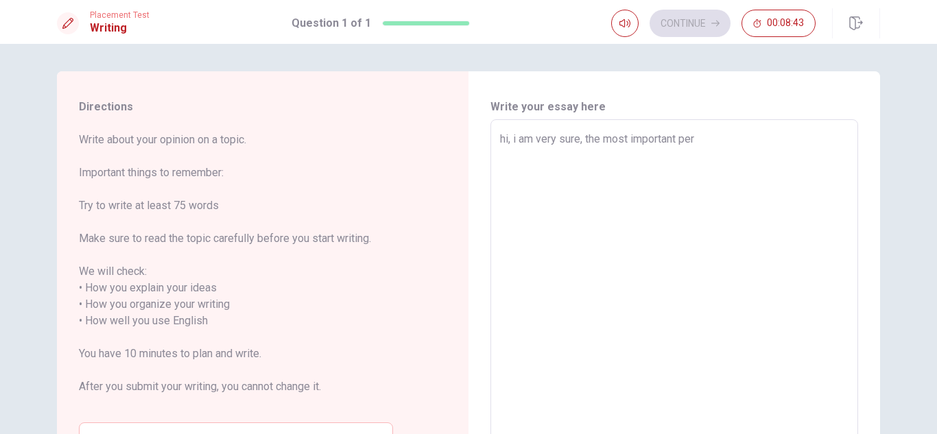
type textarea "x"
type textarea "hi, i am very sure, the most important pers"
type textarea "x"
type textarea "hi, i am very sure, the most important perso"
type textarea "x"
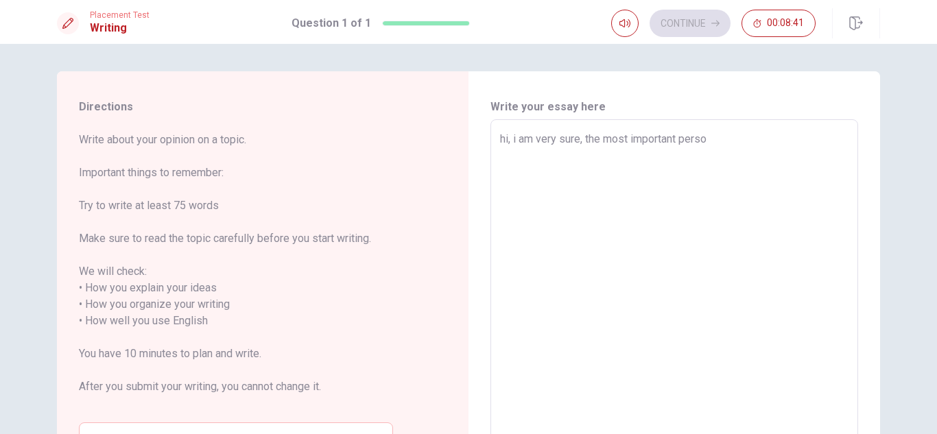
type textarea "hi, i am very sure, the most important person"
type textarea "x"
type textarea "hi, i am very sure, the most important person"
type textarea "x"
type textarea "hi, i am very sure, the most important person o"
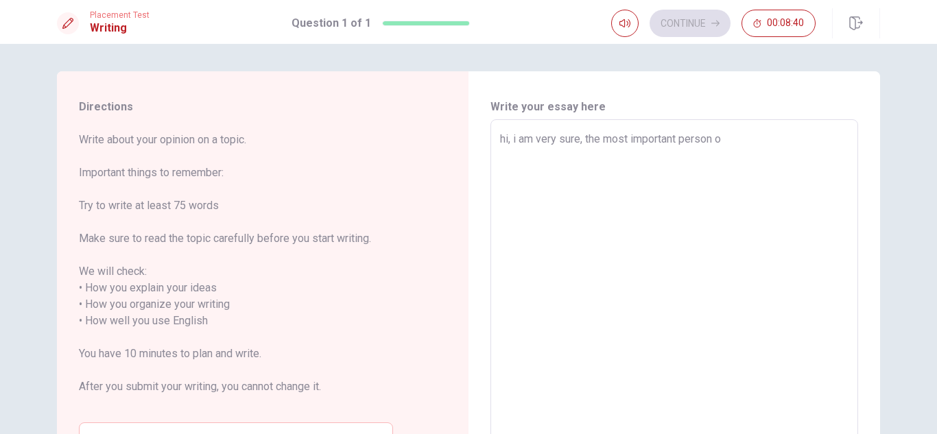
type textarea "x"
type textarea "hi, i am very sure, the most important person on"
type textarea "x"
type textarea "hi, i am very sure, the most important person on"
type textarea "x"
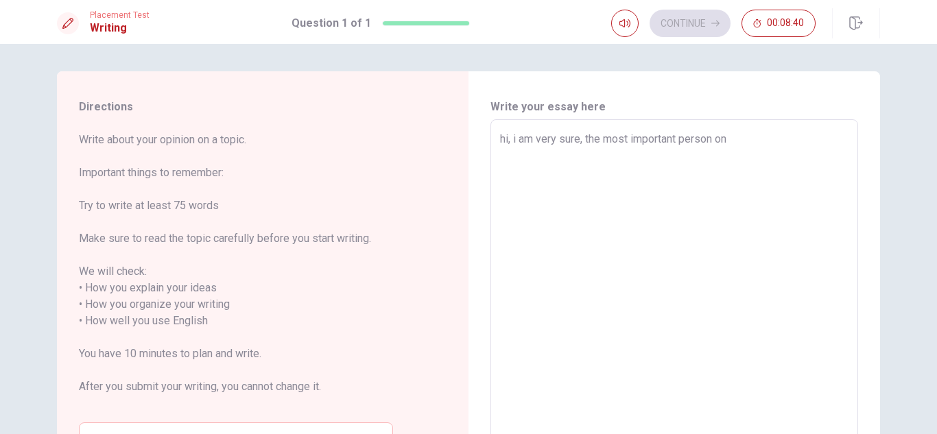
type textarea "hi, i am very sure, the most important person on m"
type textarea "x"
type textarea "hi, i am very sure, the most important person on mi"
type textarea "x"
type textarea "hi, i am very sure, the most important person on mi"
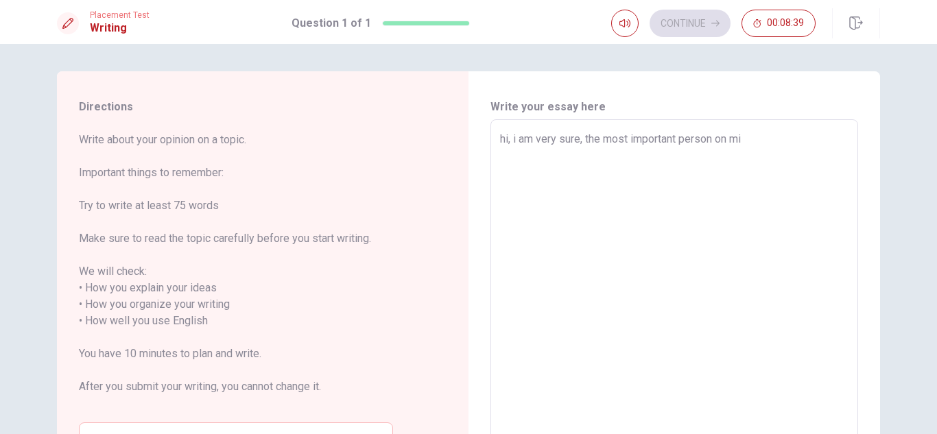
type textarea "x"
type textarea "hi, i am very sure, the most important person on mi l"
type textarea "x"
type textarea "hi, i am very sure, the most important person on mi li"
type textarea "x"
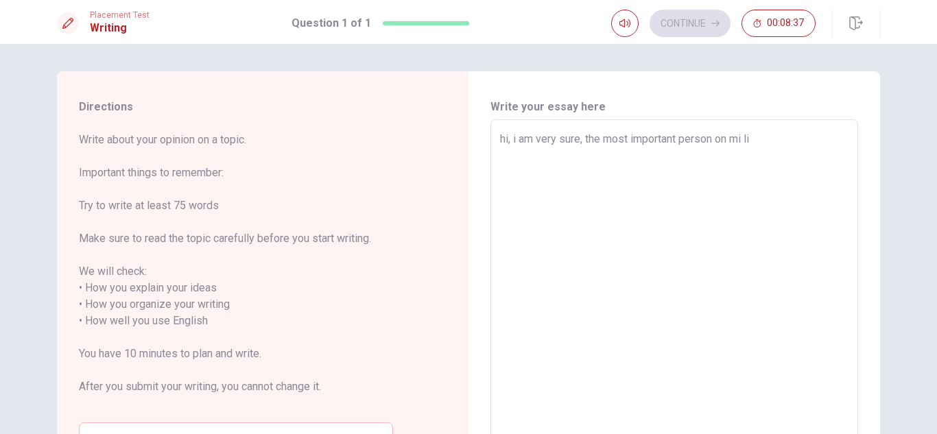
type textarea "hi, i am very sure, the most important person on mi lif"
type textarea "x"
type textarea "hi, i am very sure, the most important person on mi life"
type textarea "x"
type textarea "hi, i am very sure, the most important person on mi life"
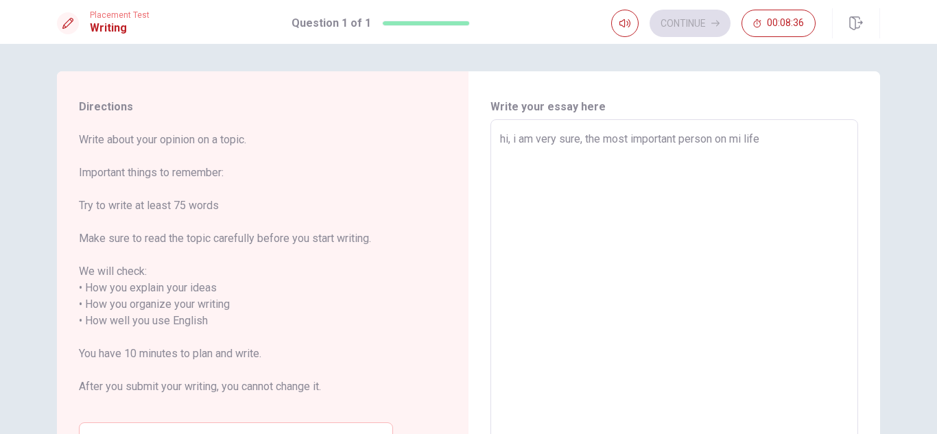
type textarea "x"
type textarea "hi, i am very sure, the most important person on mi life i"
type textarea "x"
type textarea "hi, i am very sure, the most important person on mi life it"
type textarea "x"
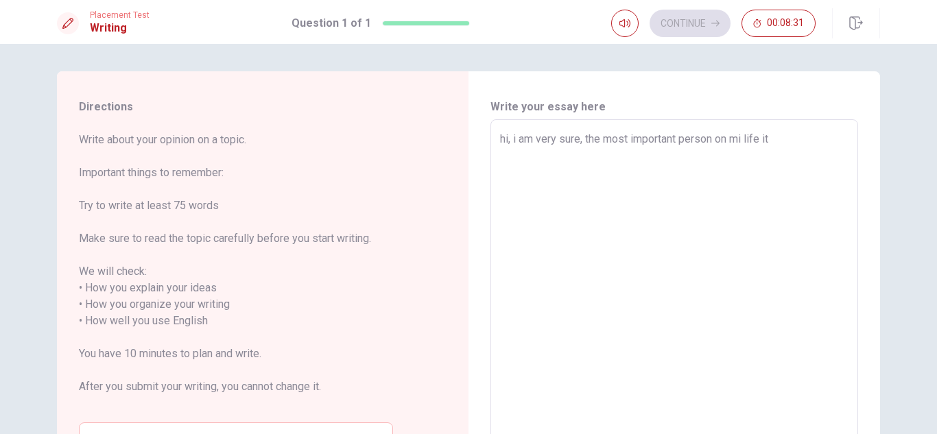
type textarea "hi, i am very sure, the most important person on mi life i"
type textarea "x"
type textarea "hi, i am very sure, the most important person on mi life"
type textarea "x"
type textarea "hi, i am very sure, the most important person on mi life i"
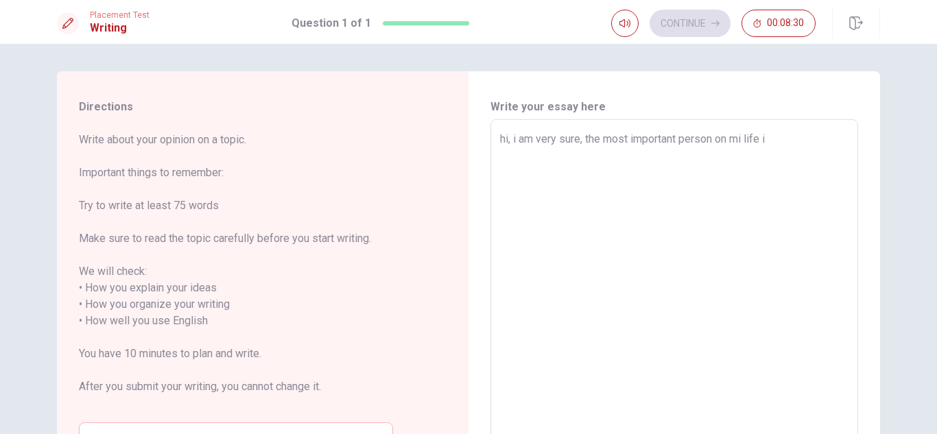
type textarea "x"
type textarea "hi, i am very sure, the most important person on mi life is"
type textarea "x"
type textarea "hi, i am very sure, the most important person on mi life is"
type textarea "x"
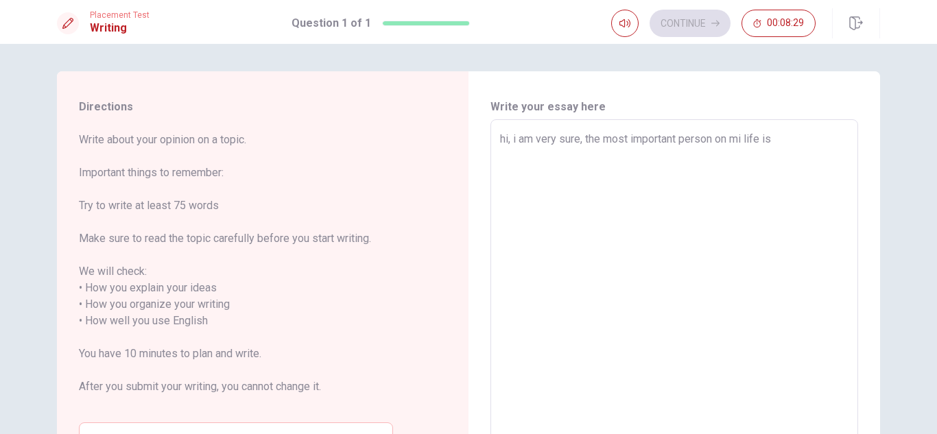
type textarea "hi, i am very sure, the most important person on mi life is m"
type textarea "x"
type textarea "hi, i am very sure, the most important person on mi life is my"
type textarea "x"
type textarea "hi, i am very sure, the most important person on mi life is my"
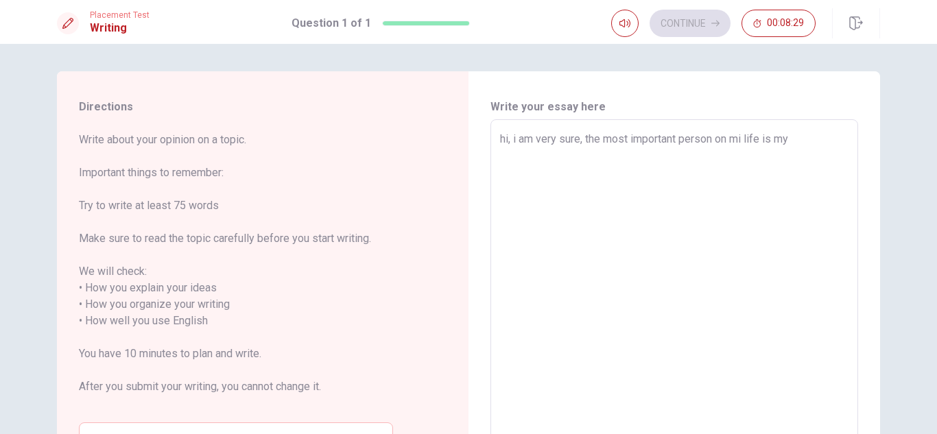
type textarea "x"
type textarea "hi, i am very sure, the most important person on mi life is my d"
type textarea "x"
type textarea "hi, i am very sure, the most important person on mi life is my da"
type textarea "x"
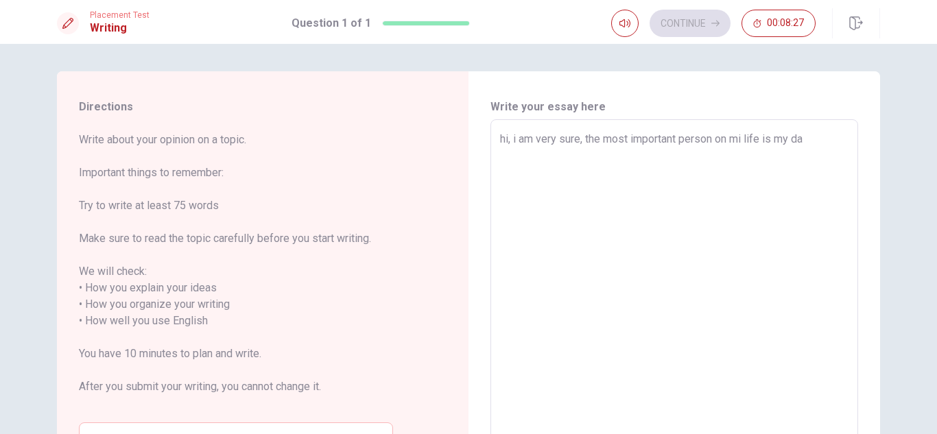
type textarea "hi, i am very sure, the most important person on mi life is my dad"
type textarea "x"
type textarea "hi, i am very sure, the most important person on mi life is my dad"
type textarea "x"
type textarea "hi, i am very sure, the most important person on mi life is my dad"
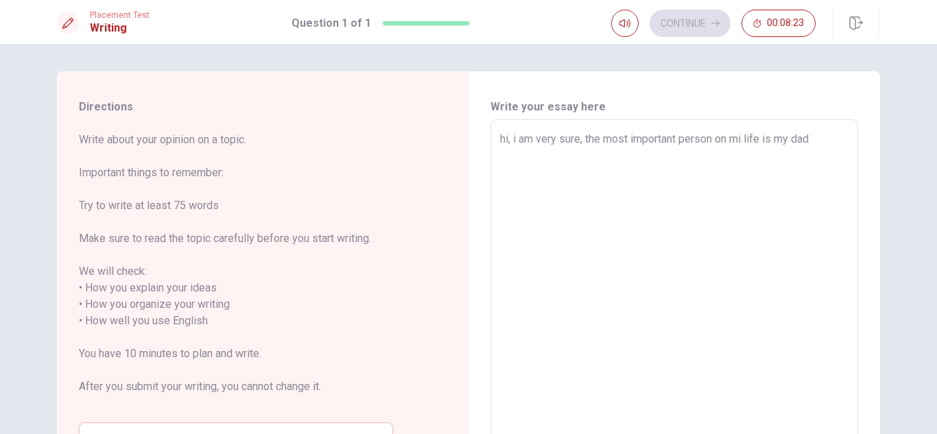
type textarea "x"
type textarea "hi, i am very sure, the most important person on mi life is my dad,"
type textarea "x"
type textarea "hi, i am very sure, the most important person on mi life is my dad,"
type textarea "x"
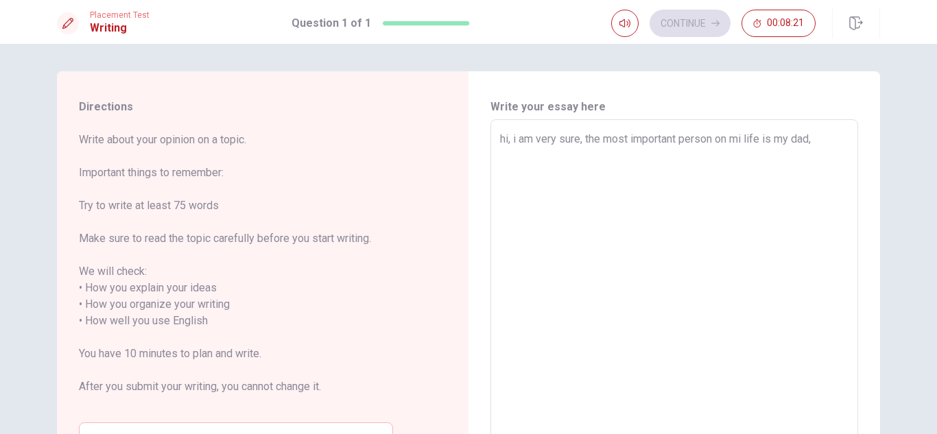
type textarea "hi, i am very sure, the most important person on mi life is my dad, b"
type textarea "x"
type textarea "hi, i am very sure, the most important person on mi life is my dad, be"
type textarea "x"
type textarea "hi, i am very sure, the most important person on mi life is my dad, bec"
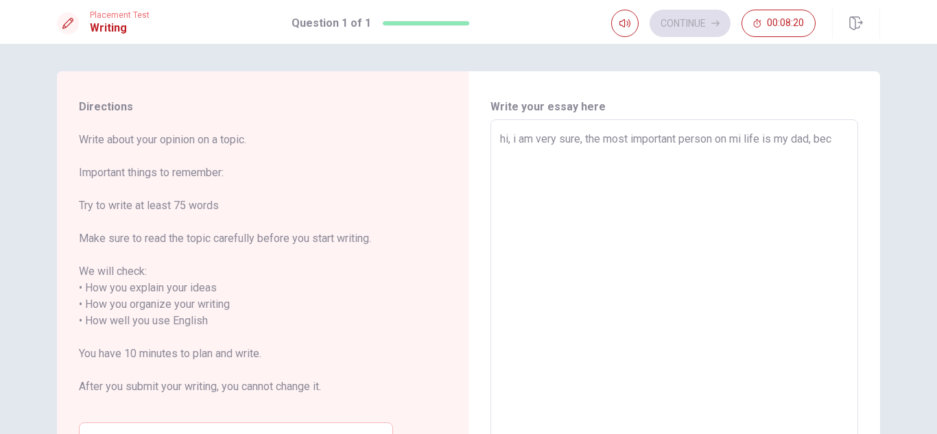
type textarea "x"
type textarea "hi, i am very sure, the most important person on mi life is my dad, beca"
type textarea "x"
type textarea "hi, i am very sure, the most important person on mi life is my dad, becau"
type textarea "x"
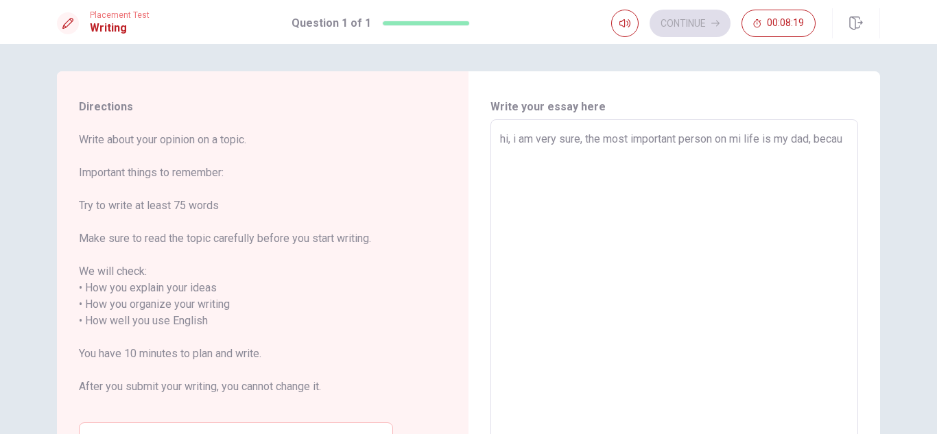
type textarea "hi, i am very sure, the most important person on mi life is my dad, becaus"
type textarea "x"
type textarea "hi, i am very sure, the most important person on mi life is my dad, because"
type textarea "x"
type textarea "hi, i am very sure, the most important person on mi life is my dad, because"
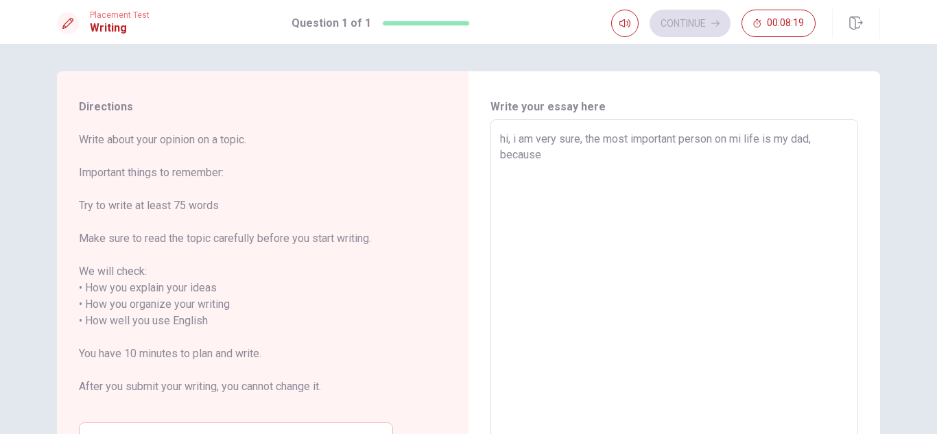
type textarea "x"
type textarea "hi, i am very sure, the most important person on mi life is my dad, because h"
type textarea "x"
type textarea "hi, i am very sure, the most important person on mi life is my dad, because he"
type textarea "x"
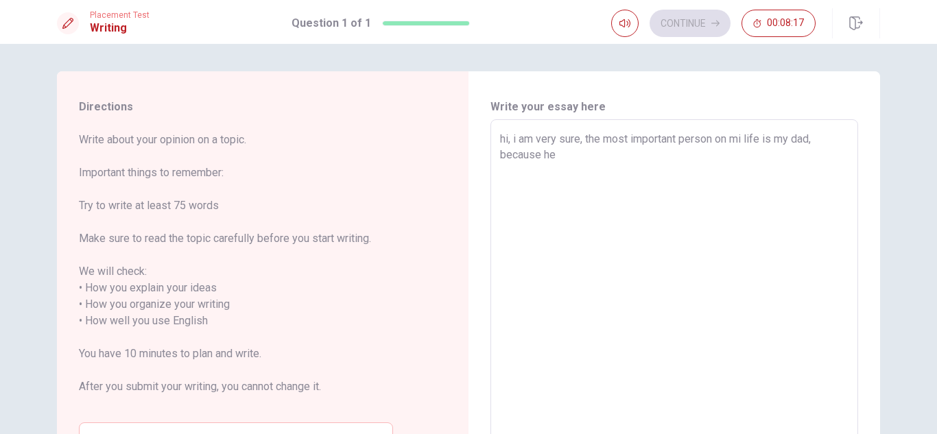
type textarea "hi, i am very sure, the most important person on mi life is my dad, because he"
type textarea "x"
type textarea "hi, i am very sure, the most important person on mi life is my dad, because he h"
type textarea "x"
type textarea "hi, i am very sure, the most important person on mi life is my dad, because he …"
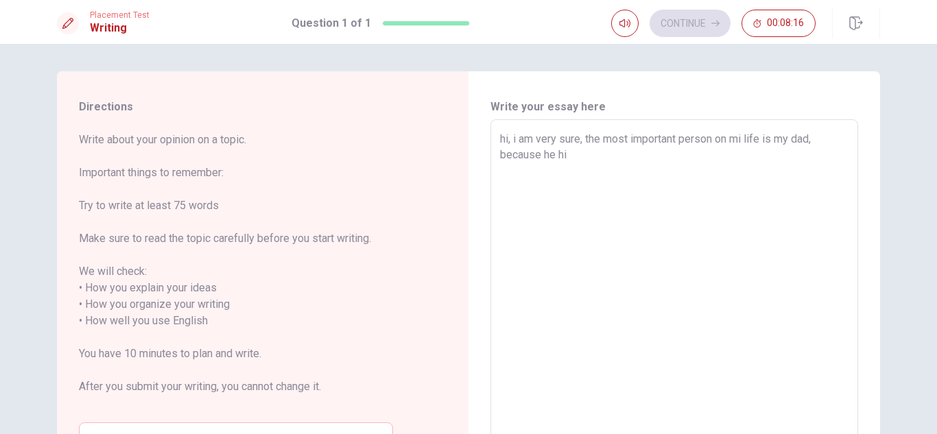
type textarea "x"
type textarea "hi, i am very sure, the most important person on mi life is my dad, because he …"
type textarea "x"
type textarea "hi, i am very sure, the most important person on mi life is my dad, because he …"
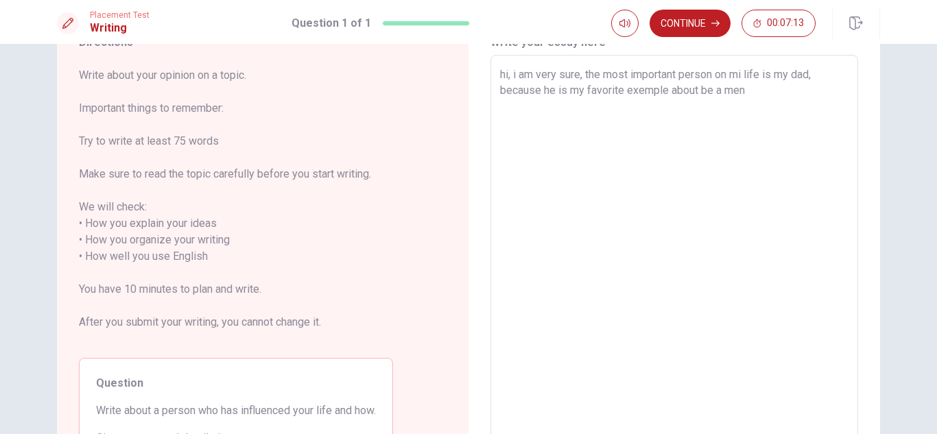
scroll to position [59, 0]
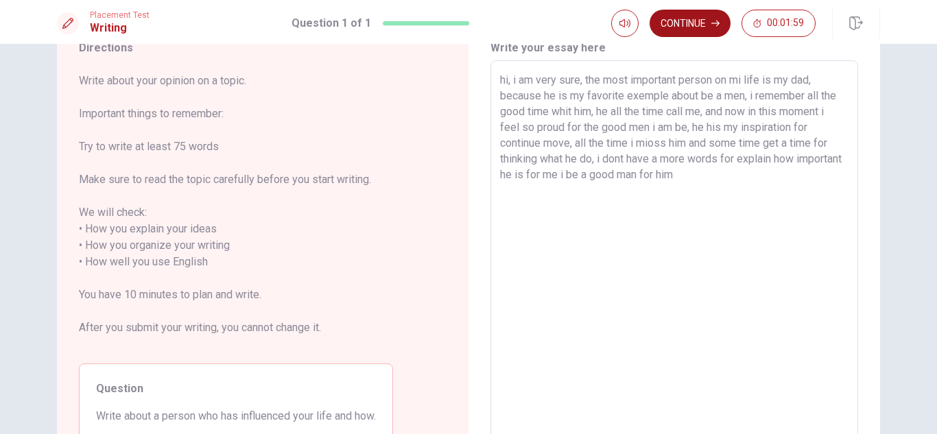
click at [716, 23] on icon "button" at bounding box center [716, 23] width 8 height 8
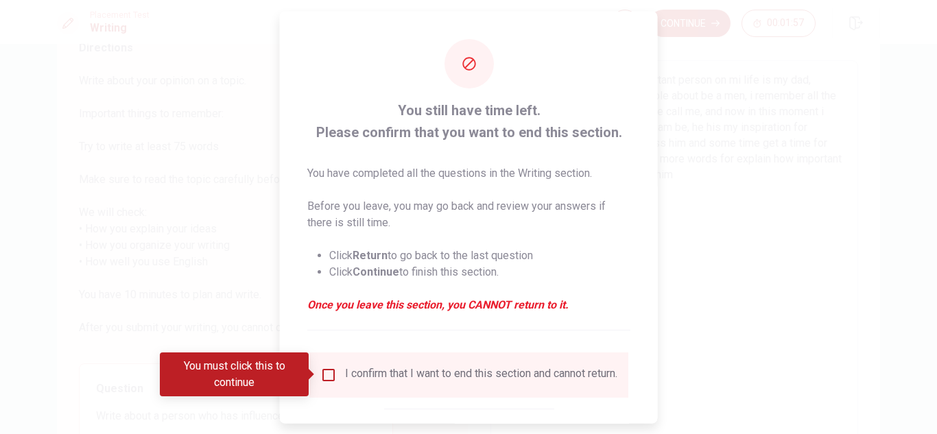
click at [329, 377] on input "You must click this to continue" at bounding box center [328, 374] width 16 height 16
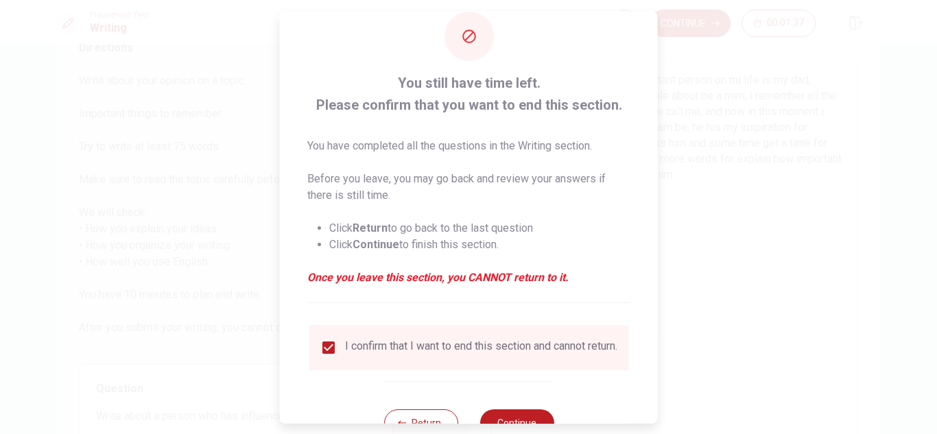
scroll to position [41, 0]
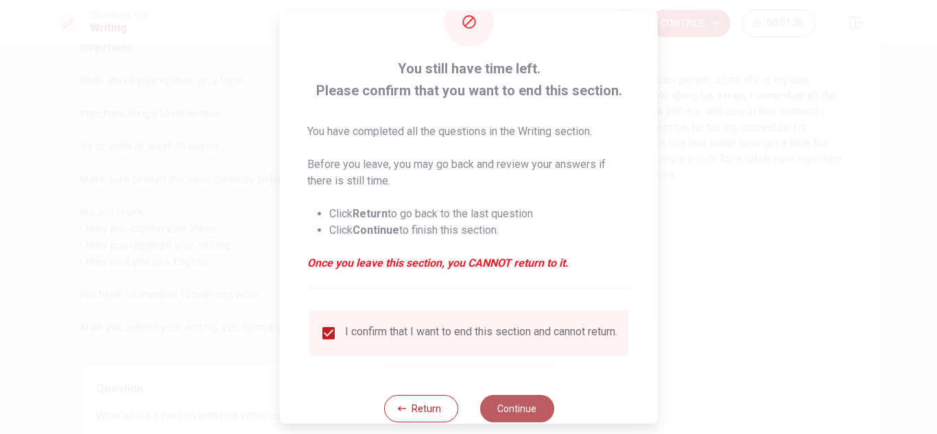
click at [538, 410] on button "Continue" at bounding box center [517, 408] width 74 height 27
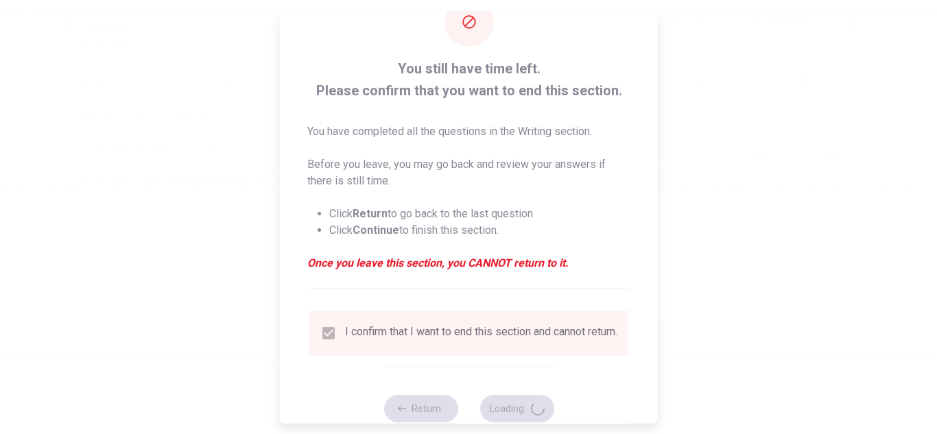
scroll to position [0, 0]
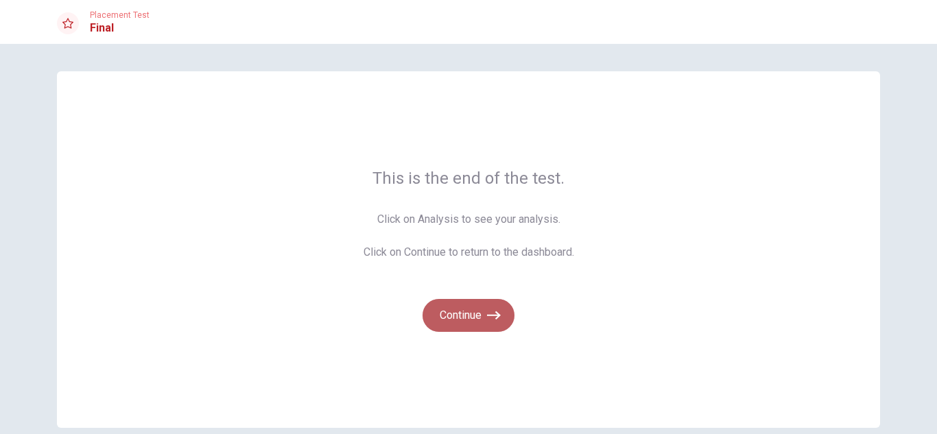
click at [495, 309] on icon "button" at bounding box center [494, 316] width 14 height 14
